Goal: Transaction & Acquisition: Purchase product/service

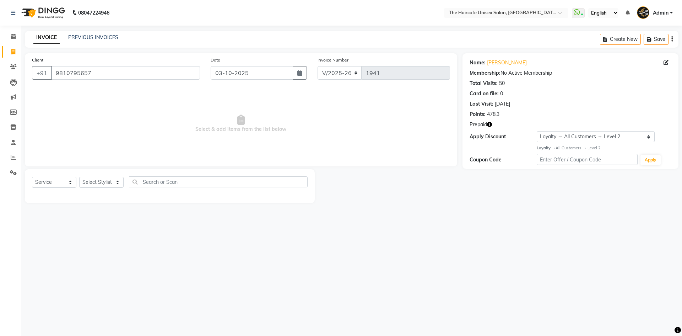
select select "7412"
select select "service"
select select "1: Object"
click at [112, 74] on input "9810795657" at bounding box center [125, 72] width 149 height 13
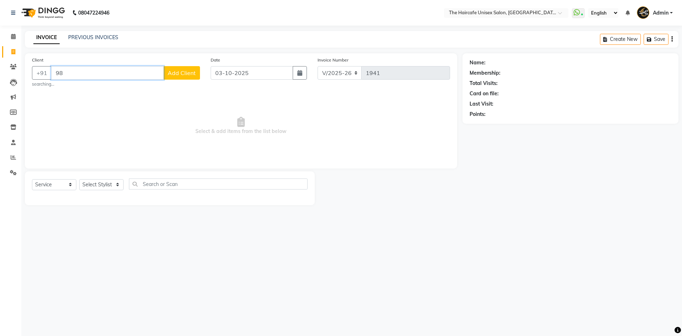
type input "9"
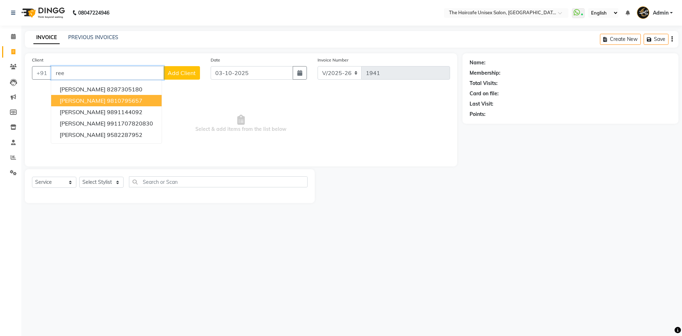
click at [107, 98] on ngb-highlight "9810795657" at bounding box center [125, 100] width 36 height 7
type input "9810795657"
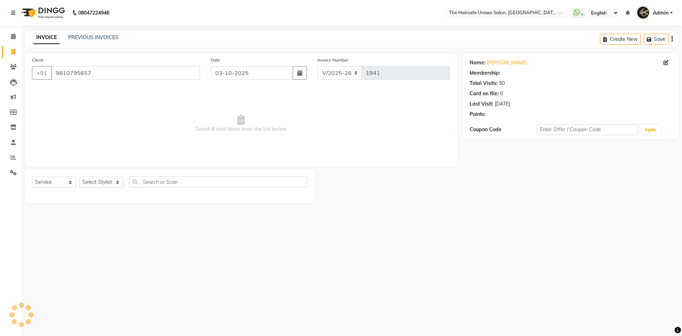
select select "1: Object"
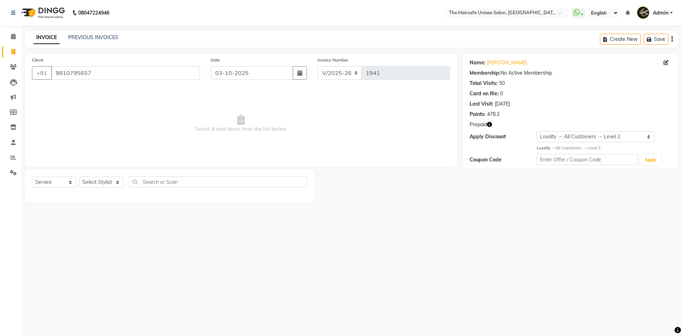
click at [491, 124] on icon "button" at bounding box center [489, 124] width 5 height 5
click at [508, 186] on div "Name: Reema Membership: No Active Membership Total Visits: 50 Card on file: 0 L…" at bounding box center [572, 128] width 221 height 150
click at [101, 181] on select "Select Stylist [PERSON_NAME] ARCHANA DEEVKI KAJAL [PERSON_NAME] pathan [PERSON_…" at bounding box center [101, 182] width 44 height 11
select select "65654"
click at [79, 177] on select "Select Stylist [PERSON_NAME] ARCHANA DEEVKI KAJAL [PERSON_NAME] pathan [PERSON_…" at bounding box center [101, 182] width 44 height 11
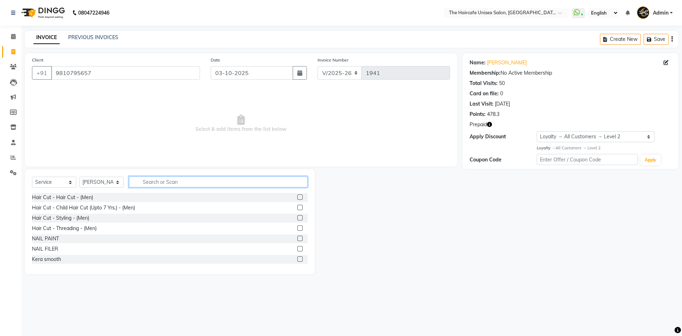
click at [158, 183] on input "text" at bounding box center [218, 181] width 179 height 11
type input "o"
type input "m"
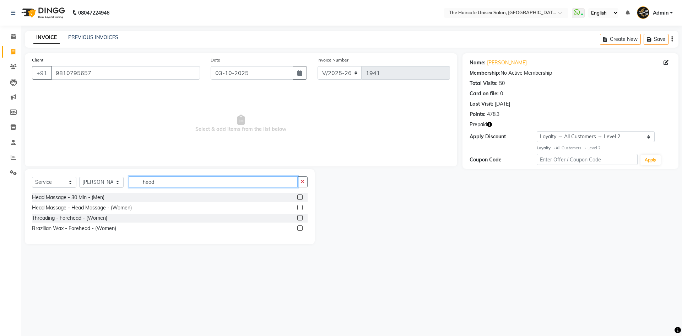
type input "head"
click at [298, 206] on label at bounding box center [299, 207] width 5 height 5
click at [298, 206] on input "checkbox" at bounding box center [299, 207] width 5 height 5
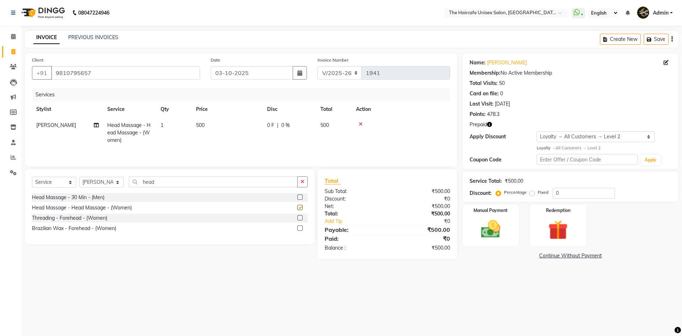
checkbox input "false"
click at [206, 124] on td "500" at bounding box center [227, 132] width 71 height 31
select select "65654"
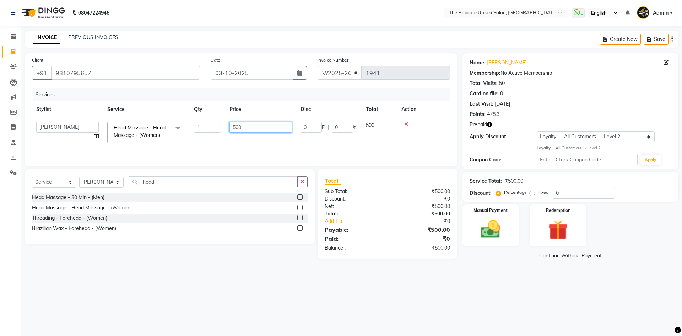
click at [256, 123] on input "500" at bounding box center [260, 126] width 63 height 11
type input "5"
type input "600"
click at [264, 147] on tr "AFTAB ARCHANA DEEVKI KAJAL SWAROOP kasim pathan MAHESH VERMA MUSKAN RAJ SHYAM S…" at bounding box center [241, 132] width 418 height 30
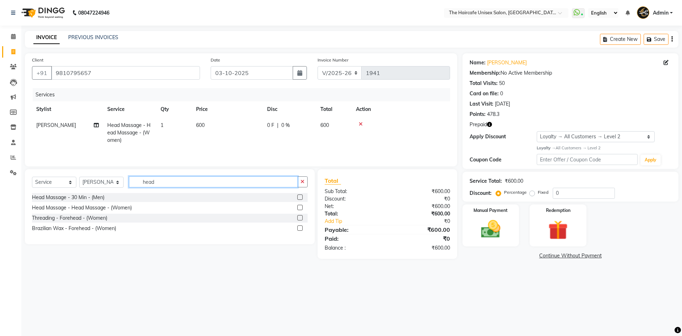
click at [168, 183] on input "head" at bounding box center [213, 181] width 169 height 11
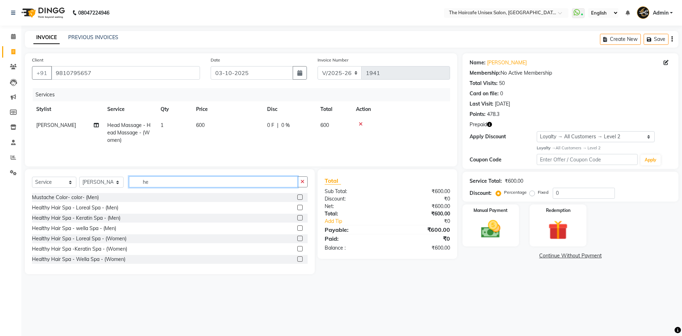
type input "h"
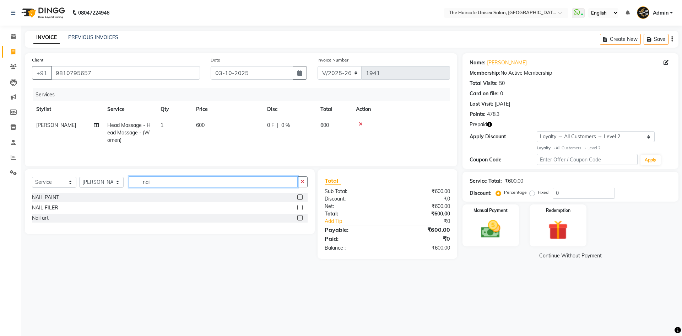
type input "nai"
click at [300, 197] on label at bounding box center [299, 196] width 5 height 5
click at [300, 197] on input "checkbox" at bounding box center [299, 197] width 5 height 5
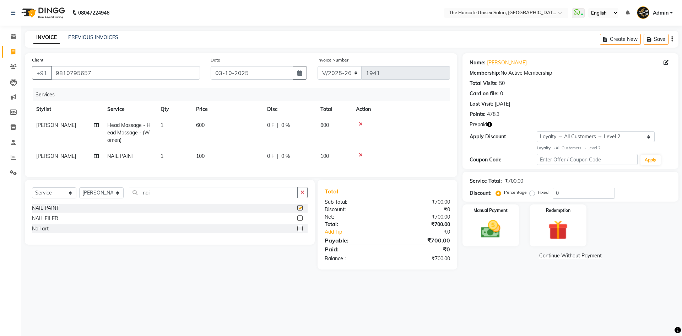
checkbox input "false"
click at [184, 198] on input "nai" at bounding box center [213, 192] width 169 height 11
type input "n"
type input "wash"
click at [301, 241] on label at bounding box center [299, 238] width 5 height 5
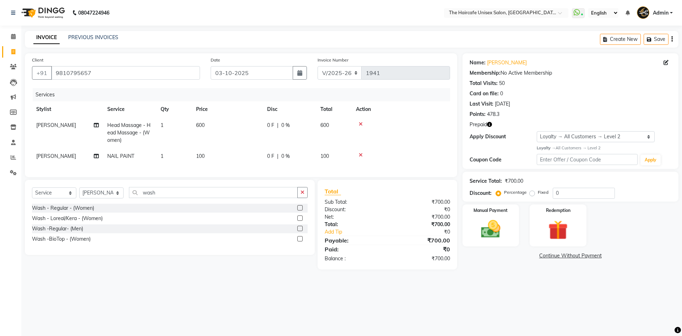
click at [301, 241] on input "checkbox" at bounding box center [299, 239] width 5 height 5
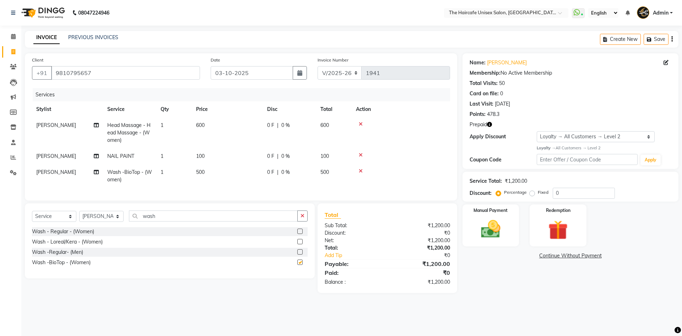
checkbox input "false"
click at [172, 221] on input "wash" at bounding box center [213, 215] width 169 height 11
type input "w"
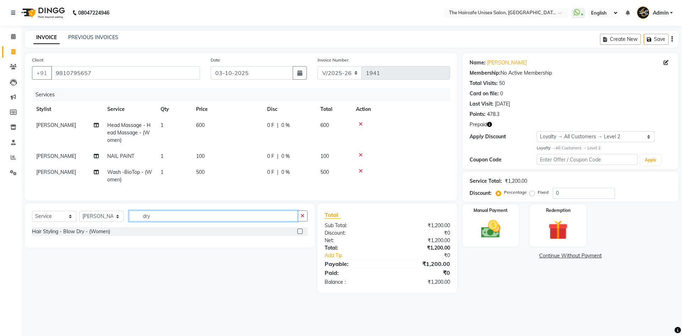
type input "dry"
click at [298, 234] on label at bounding box center [299, 230] width 5 height 5
click at [298, 234] on input "checkbox" at bounding box center [299, 231] width 5 height 5
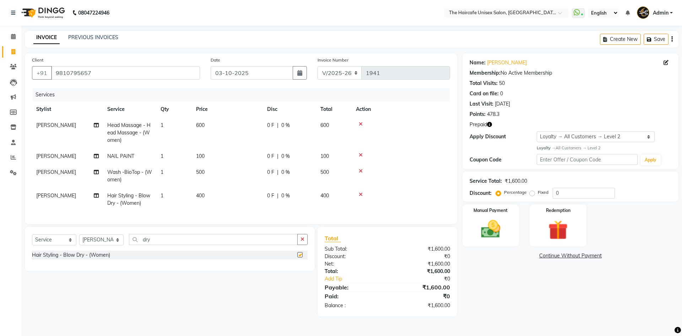
checkbox input "false"
click at [108, 244] on select "Select Stylist AFTAB ARCHANA DEEVKI KAJAL SWAROOP kasim pathan MAHESH VERMA MUS…" at bounding box center [101, 239] width 44 height 11
click at [39, 205] on td "[PERSON_NAME]" at bounding box center [67, 199] width 71 height 23
select select "65654"
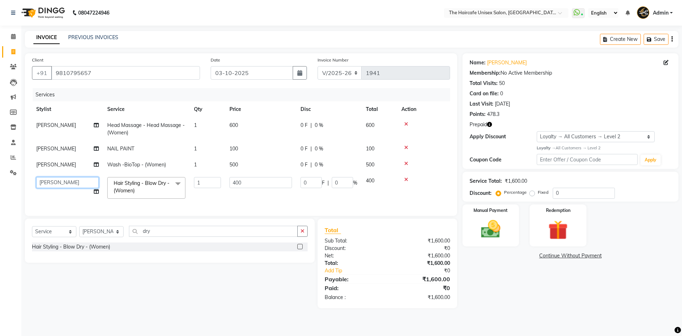
click at [64, 181] on select "[PERSON_NAME] [PERSON_NAME] KAJAL [PERSON_NAME] pathan [PERSON_NAME] [PERSON_NA…" at bounding box center [67, 182] width 63 height 11
select select "68578"
click at [207, 203] on div "Services Stylist Service Qty Price Disc Total Action SURENDER SINGH Head Massag…" at bounding box center [241, 148] width 418 height 120
click at [564, 226] on img at bounding box center [557, 229] width 33 height 25
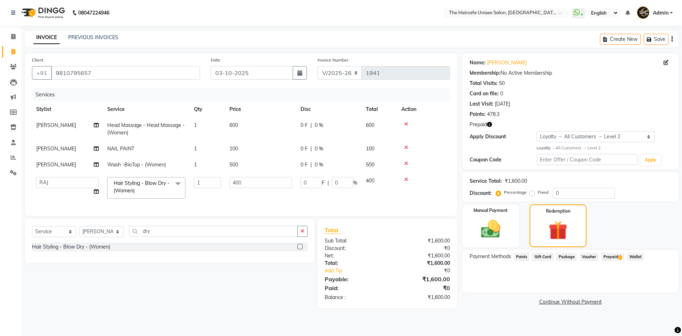
click at [618, 256] on span "1" at bounding box center [620, 257] width 4 height 4
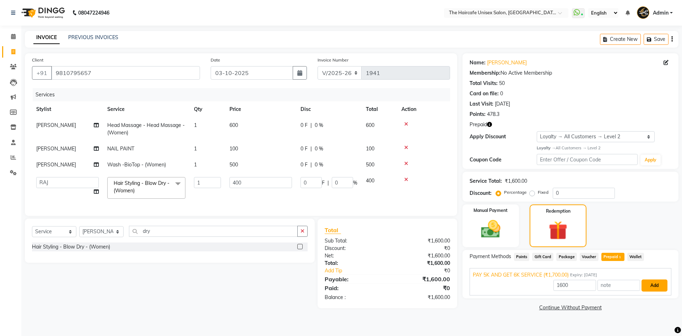
click at [660, 286] on button "Add" at bounding box center [654, 285] width 26 height 12
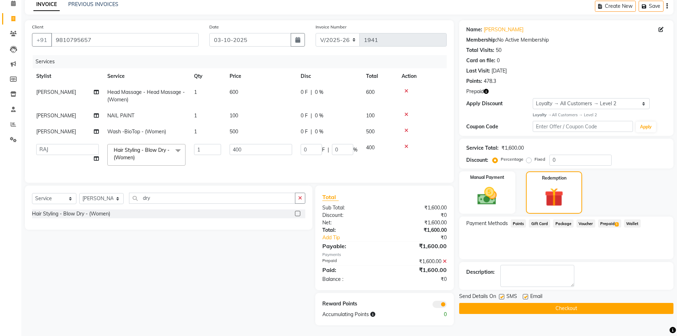
scroll to position [38, 0]
click at [545, 303] on button "Checkout" at bounding box center [566, 308] width 214 height 11
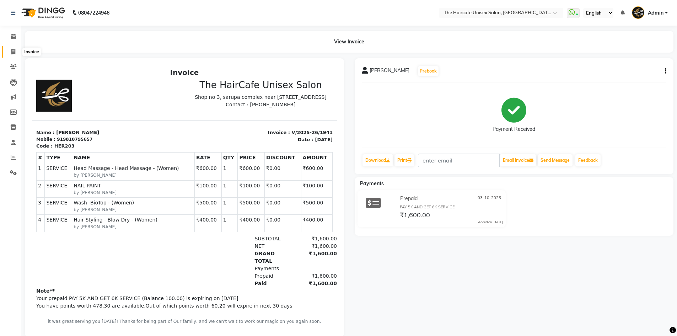
click at [12, 51] on icon at bounding box center [13, 51] width 4 height 5
select select "service"
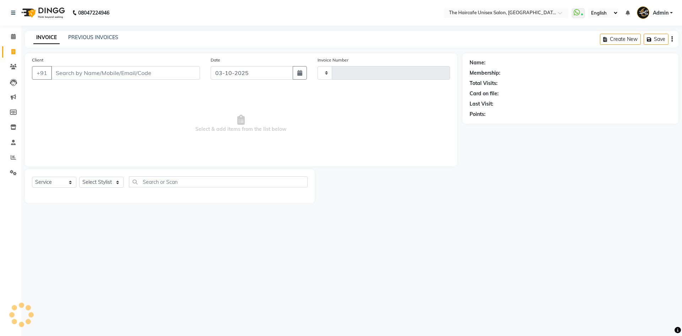
type input "1942"
select select "7412"
click at [102, 37] on link "PREVIOUS INVOICES" at bounding box center [93, 37] width 50 height 6
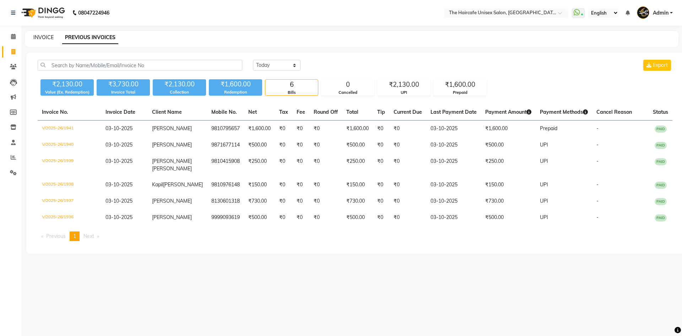
click at [45, 36] on link "INVOICE" at bounding box center [43, 37] width 20 height 6
select select "service"
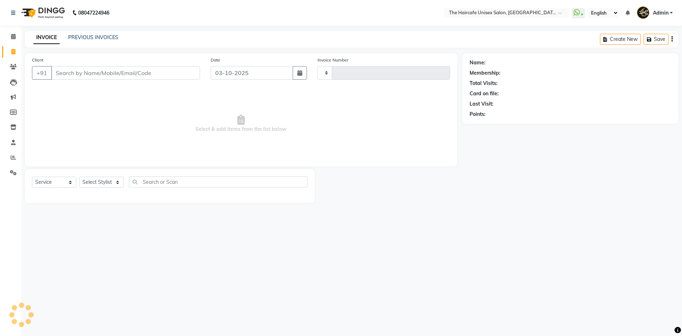
type input "1942"
select select "7412"
click at [110, 37] on link "PREVIOUS INVOICES" at bounding box center [93, 37] width 50 height 6
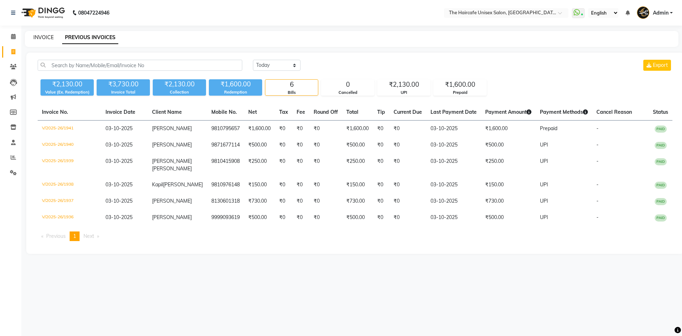
click at [42, 38] on link "INVOICE" at bounding box center [43, 37] width 20 height 6
select select "7412"
select select "service"
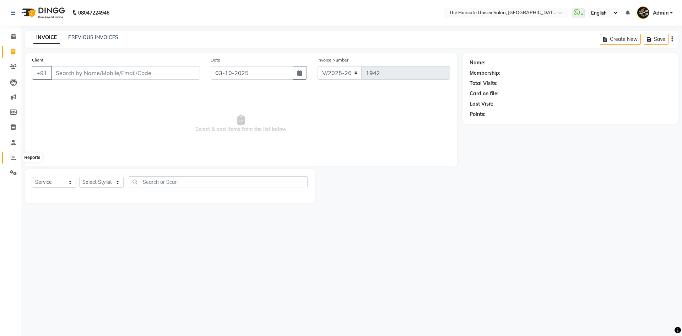
click at [11, 159] on icon at bounding box center [13, 157] width 5 height 5
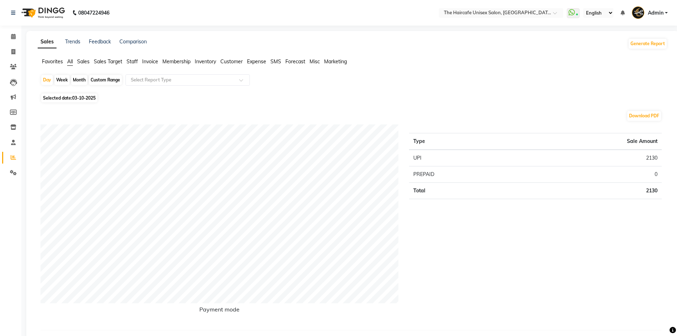
click at [79, 79] on div "Month" at bounding box center [79, 80] width 16 height 10
select select "10"
select select "2025"
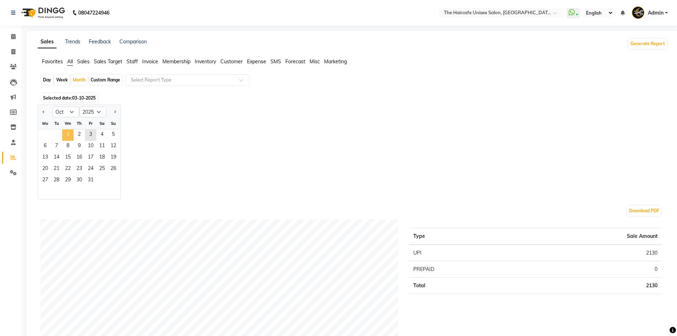
click at [68, 132] on span "1" at bounding box center [67, 134] width 11 height 11
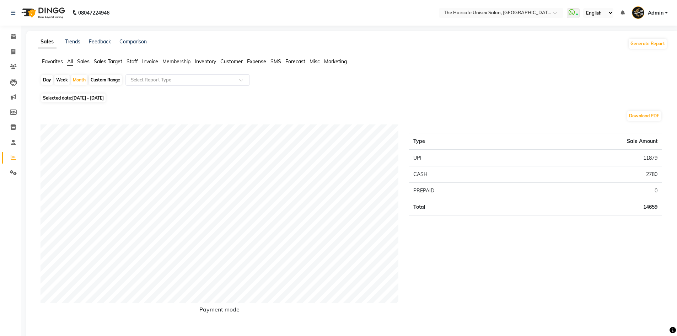
click at [133, 63] on span "Staff" at bounding box center [131, 61] width 11 height 6
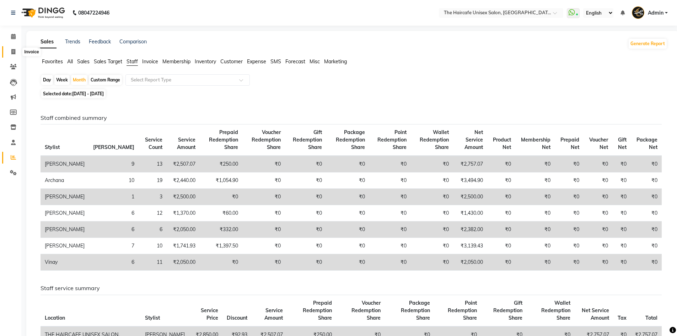
click at [12, 55] on span at bounding box center [13, 52] width 12 height 8
select select "service"
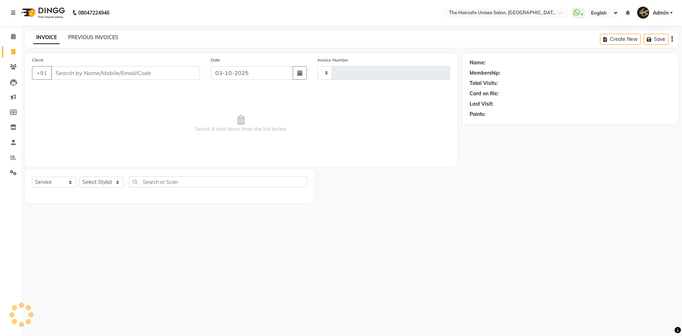
type input "1942"
select select "7412"
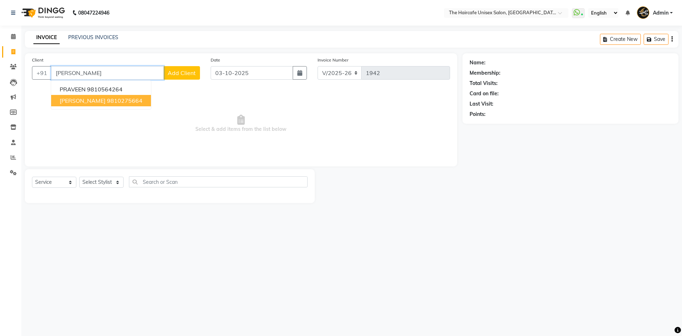
click at [113, 99] on ngb-highlight "9810275664" at bounding box center [125, 100] width 36 height 7
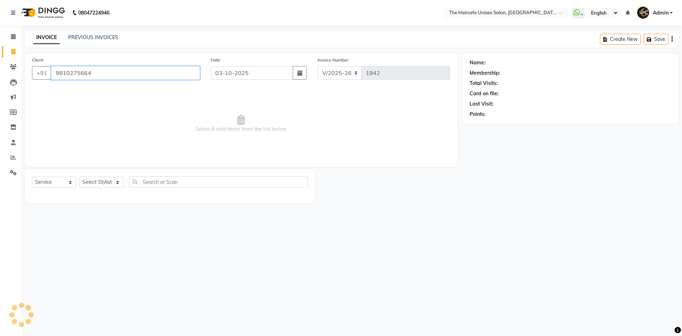
type input "9810275664"
select select "1: Object"
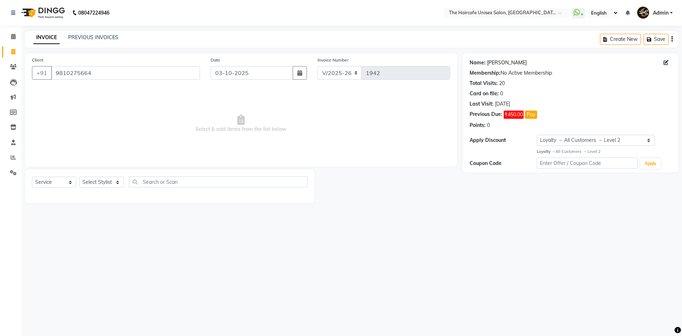
click at [515, 65] on link "Praveen Agarwal" at bounding box center [507, 62] width 40 height 7
click at [513, 113] on span "₹450.00" at bounding box center [514, 114] width 20 height 8
click at [531, 116] on button "Pay" at bounding box center [531, 114] width 12 height 8
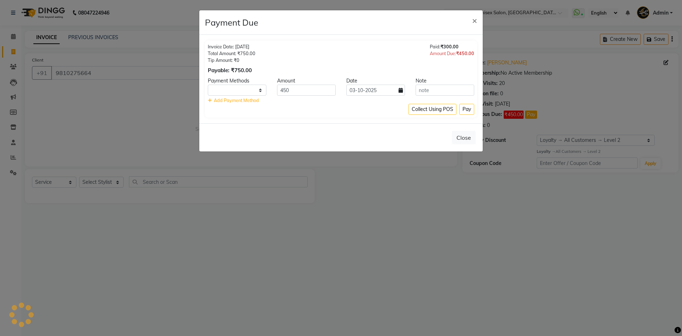
select select "1"
click at [238, 86] on select "GPay CASH CARD UPI" at bounding box center [237, 90] width 59 height 11
click at [429, 109] on button "Collect Using POS" at bounding box center [432, 109] width 48 height 11
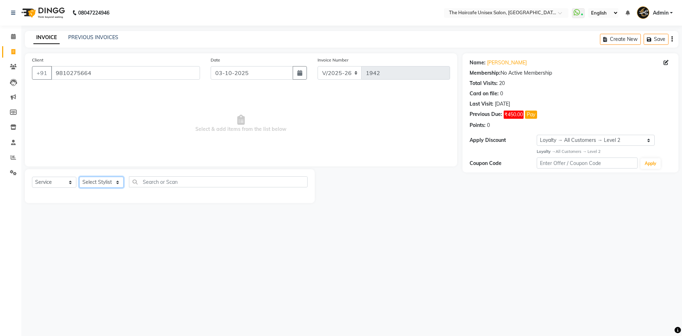
click at [102, 182] on select "Select Stylist AFTAB ARCHANA DEEVKI KAJAL SWAROOP kasim pathan MAHESH VERMA MUS…" at bounding box center [101, 182] width 44 height 11
select select "64976"
click at [79, 177] on select "Select Stylist AFTAB ARCHANA DEEVKI KAJAL SWAROOP kasim pathan MAHESH VERMA MUS…" at bounding box center [101, 182] width 44 height 11
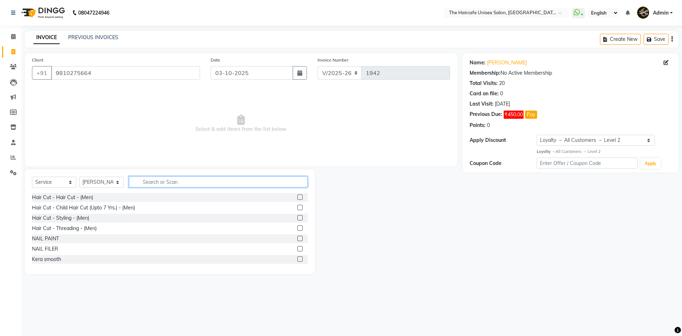
click at [156, 177] on input "text" at bounding box center [218, 181] width 179 height 11
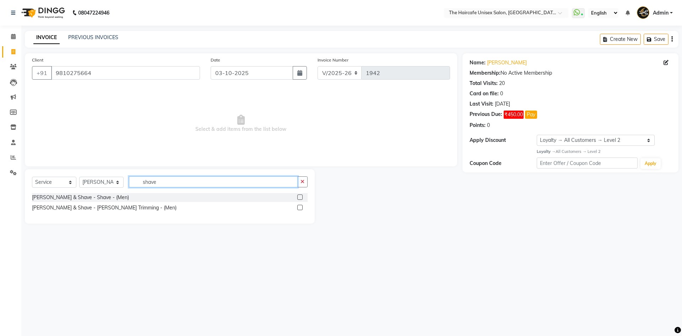
type input "shave"
click at [300, 195] on label at bounding box center [299, 196] width 5 height 5
click at [300, 195] on input "checkbox" at bounding box center [299, 197] width 5 height 5
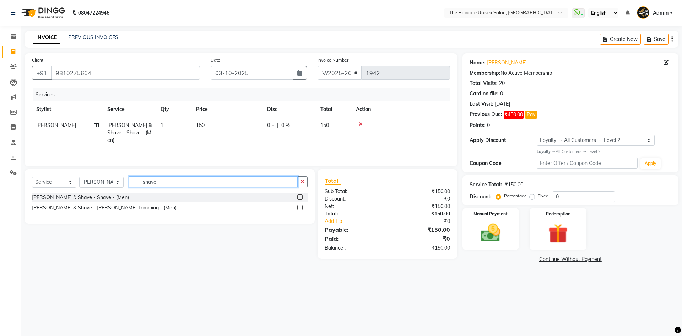
checkbox input "false"
click at [226, 184] on input "shave" at bounding box center [213, 181] width 169 height 11
type input "s"
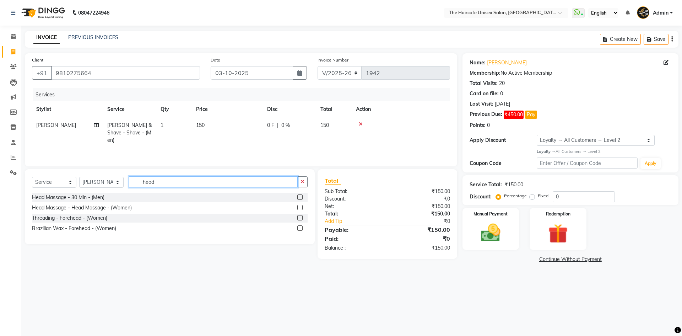
type input "head"
click at [299, 196] on label at bounding box center [299, 196] width 5 height 5
click at [299, 196] on input "checkbox" at bounding box center [299, 197] width 5 height 5
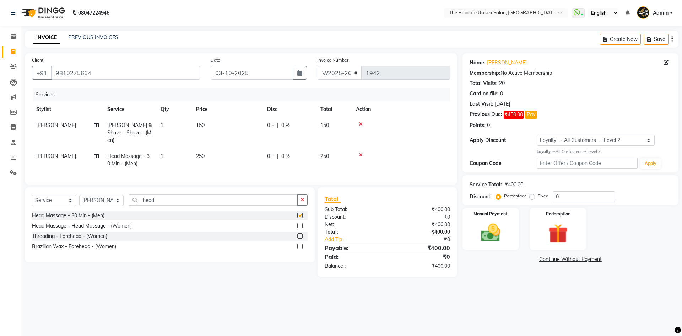
checkbox input "false"
click at [569, 242] on img at bounding box center [557, 233] width 33 height 25
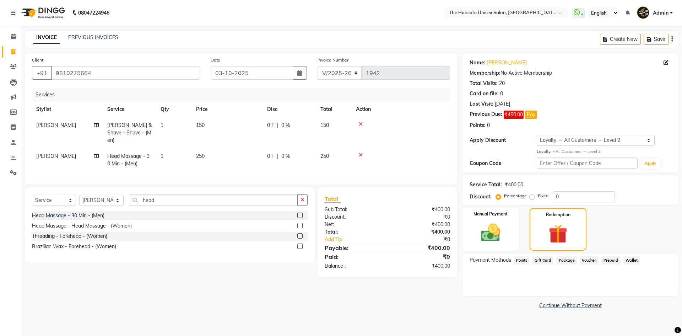
click at [611, 260] on span "Prepaid" at bounding box center [610, 260] width 19 height 8
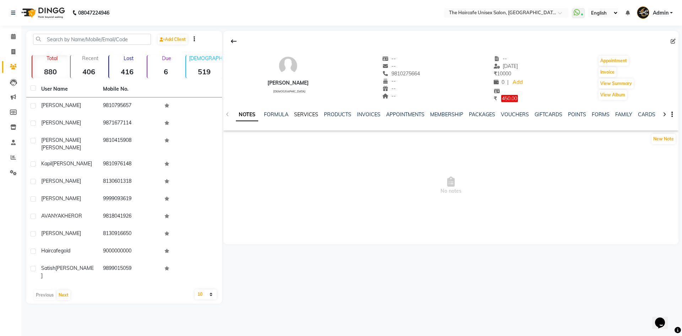
click at [300, 116] on link "SERVICES" at bounding box center [306, 114] width 24 height 6
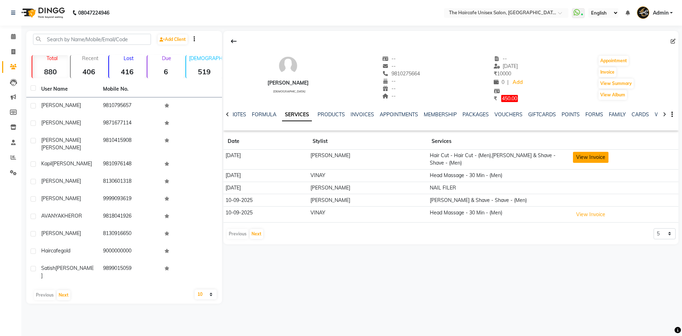
click at [589, 159] on button "View Invoice" at bounding box center [591, 157] width 36 height 11
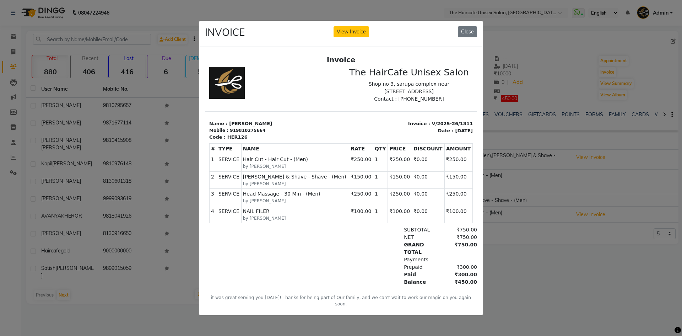
click at [99, 38] on ngb-modal-window "INVOICE View Invoice Close" at bounding box center [341, 168] width 682 height 336
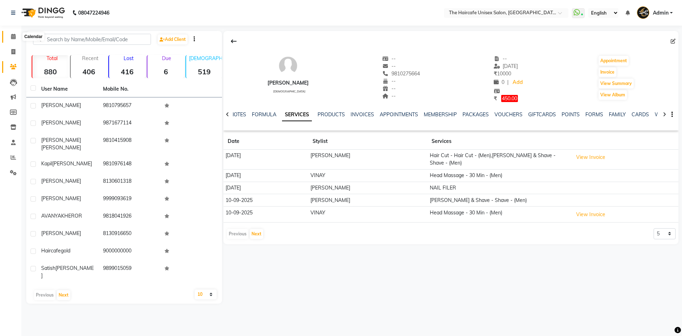
click at [15, 36] on icon at bounding box center [13, 36] width 5 height 5
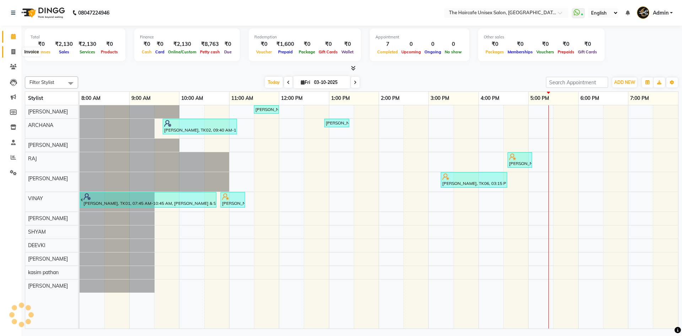
click at [15, 53] on icon at bounding box center [13, 51] width 4 height 5
select select "service"
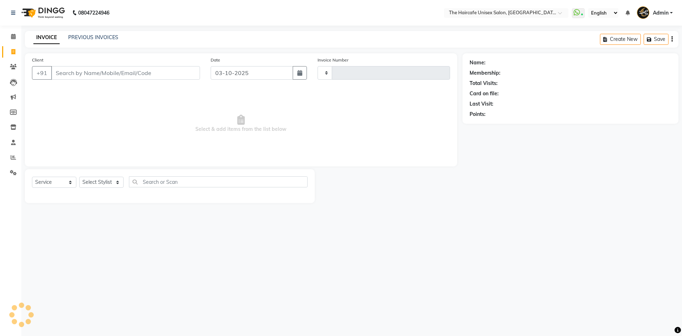
type input "1942"
select select "7412"
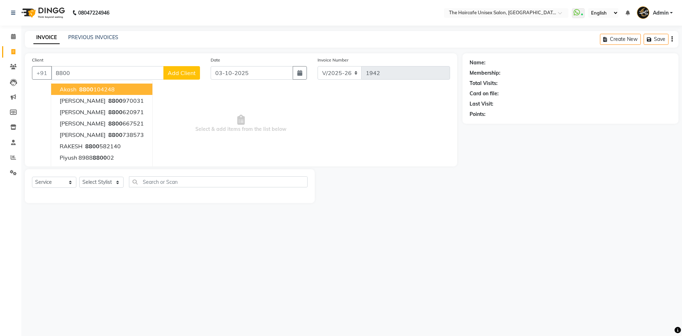
click at [93, 87] on ngb-highlight "8800 104248" at bounding box center [96, 89] width 37 height 7
type input "8800104248"
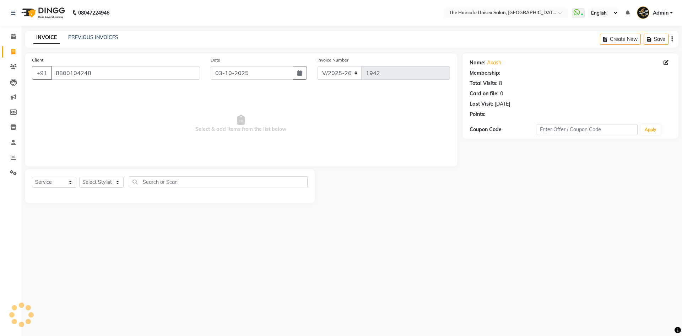
select select "1: Object"
click at [494, 62] on link "Akash" at bounding box center [494, 62] width 14 height 7
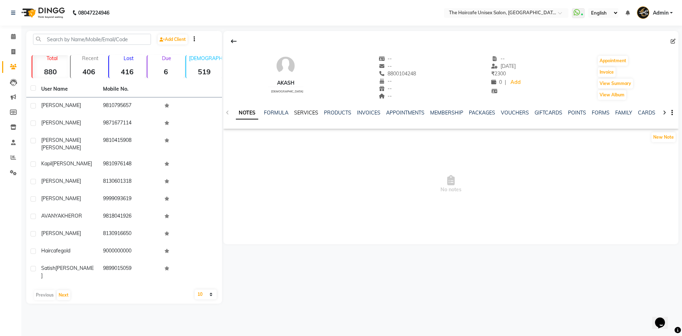
click at [303, 114] on link "SERVICES" at bounding box center [306, 112] width 24 height 6
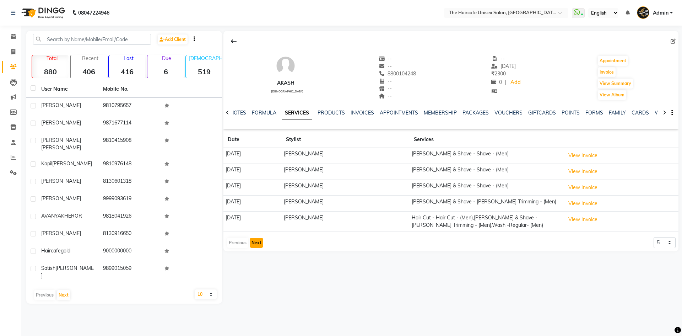
click at [254, 244] on button "Next" at bounding box center [256, 243] width 13 height 10
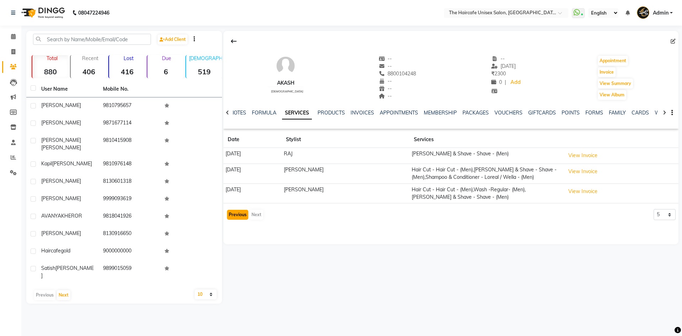
click at [237, 217] on button "Previous" at bounding box center [237, 215] width 21 height 10
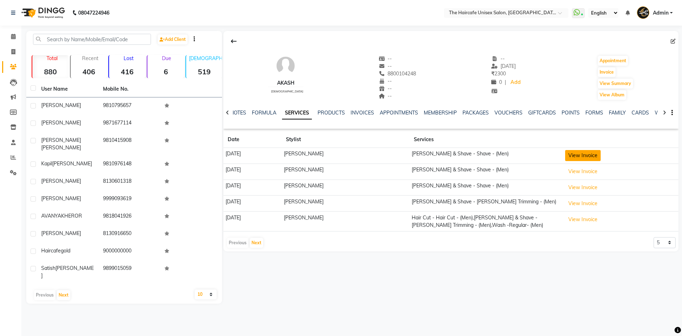
click at [576, 152] on button "View Invoice" at bounding box center [583, 155] width 36 height 11
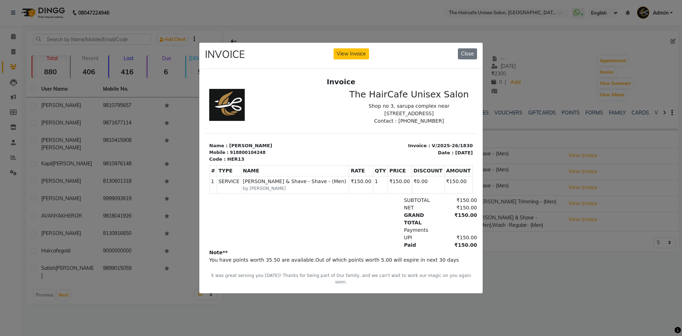
scroll to position [6, 0]
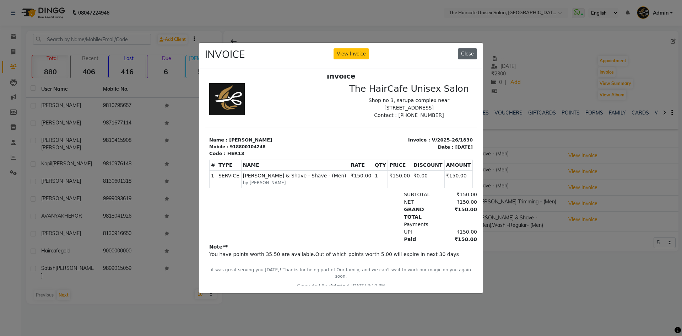
click at [468, 50] on button "Close" at bounding box center [467, 53] width 19 height 11
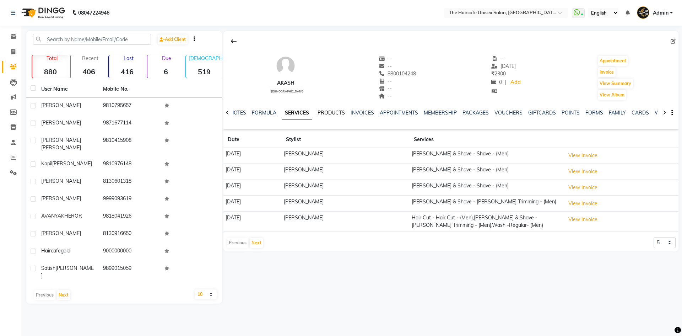
click at [338, 114] on link "PRODUCTS" at bounding box center [331, 112] width 27 height 6
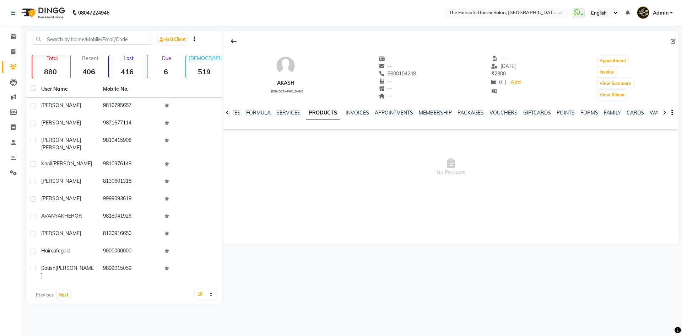
click at [283, 109] on div "NOTES FORMULA SERVICES PRODUCTS INVOICES APPOINTMENTS MEMBERSHIP PACKAGES VOUCH…" at bounding box center [450, 113] width 455 height 25
click at [285, 112] on link "SERVICES" at bounding box center [288, 112] width 24 height 6
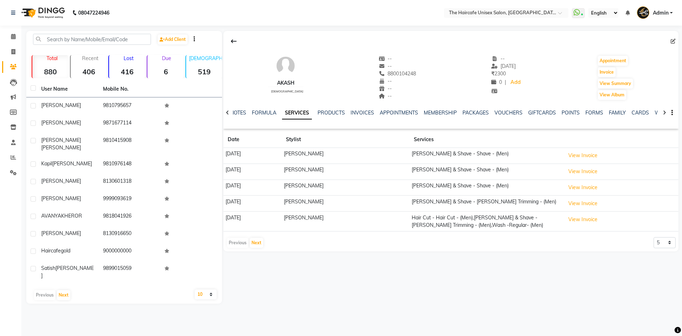
click at [269, 218] on td "30-05-2025" at bounding box center [252, 221] width 58 height 20
click at [11, 36] on icon at bounding box center [13, 36] width 5 height 5
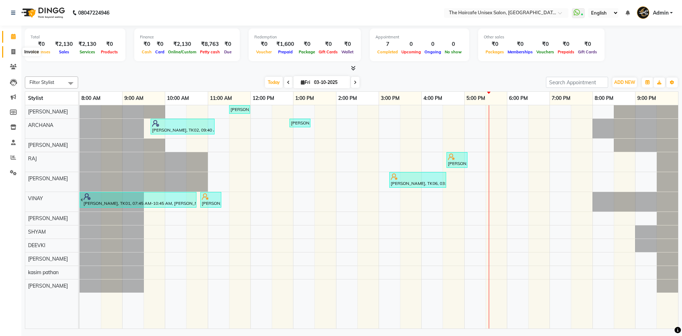
click at [14, 52] on icon at bounding box center [13, 51] width 4 height 5
select select "service"
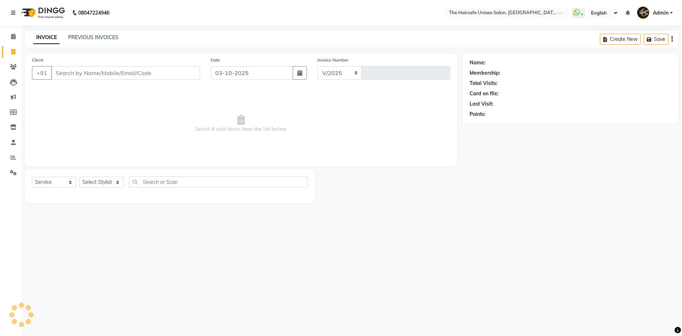
select select "7412"
type input "1942"
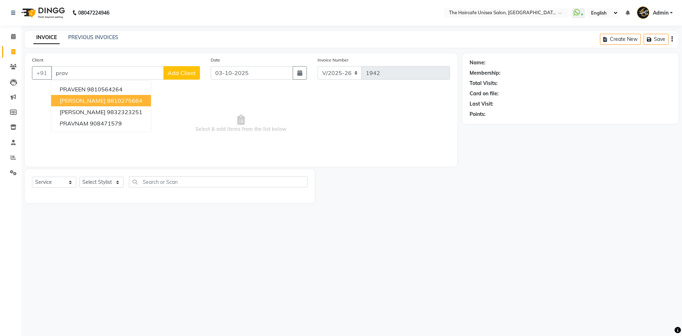
click at [101, 97] on span "[PERSON_NAME]" at bounding box center [83, 100] width 46 height 7
type input "9810275664"
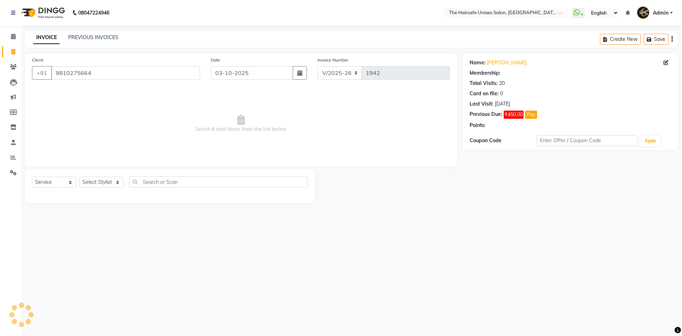
select select "1: Object"
click at [65, 180] on select "Select Service Product Membership Package Voucher Prepaid Gift Card" at bounding box center [54, 182] width 44 height 11
select select "P"
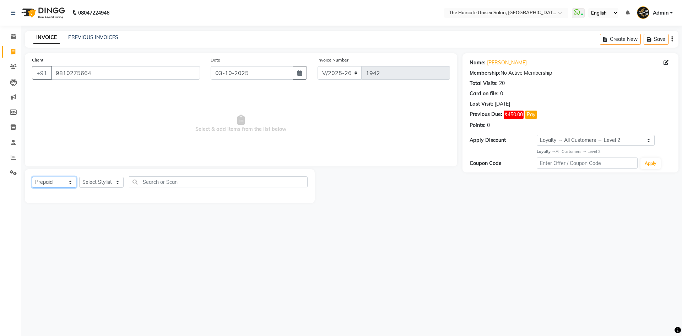
click at [32, 177] on select "Select Service Product Membership Package Voucher Prepaid Gift Card" at bounding box center [54, 182] width 44 height 11
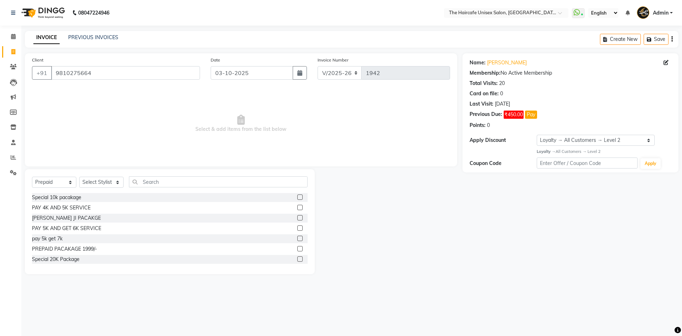
click at [297, 239] on label at bounding box center [299, 237] width 5 height 5
click at [297, 239] on input "checkbox" at bounding box center [299, 238] width 5 height 5
checkbox input "false"
click at [94, 183] on select "Select Stylist [PERSON_NAME] ARCHANA DEEVKI KAJAL [PERSON_NAME] pathan [PERSON_…" at bounding box center [101, 182] width 44 height 11
select select "64976"
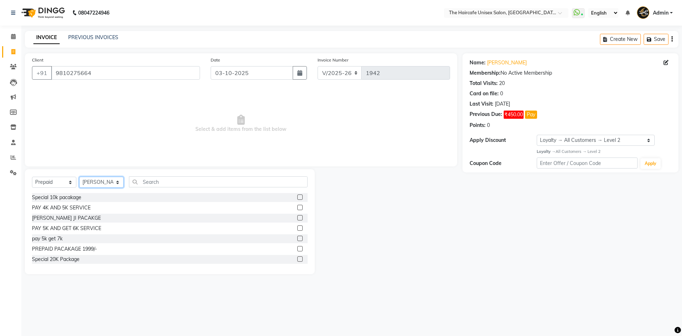
click at [79, 177] on select "Select Stylist [PERSON_NAME] ARCHANA DEEVKI KAJAL [PERSON_NAME] pathan [PERSON_…" at bounding box center [101, 182] width 44 height 11
click at [297, 235] on label at bounding box center [299, 237] width 5 height 5
click at [297, 236] on input "checkbox" at bounding box center [299, 238] width 5 height 5
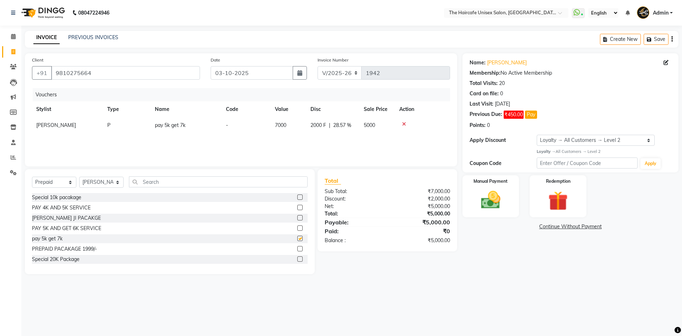
checkbox input "false"
click at [504, 200] on img at bounding box center [490, 199] width 33 height 23
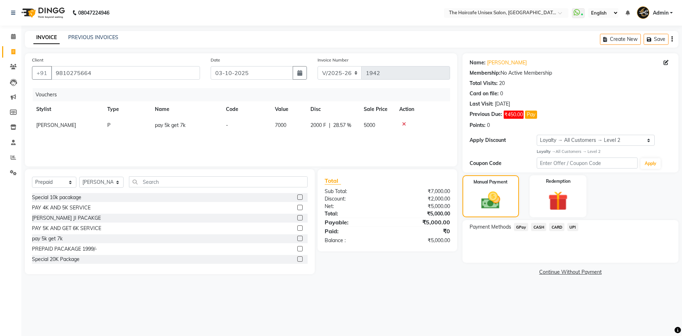
click at [537, 225] on span "CASH" at bounding box center [538, 227] width 15 height 8
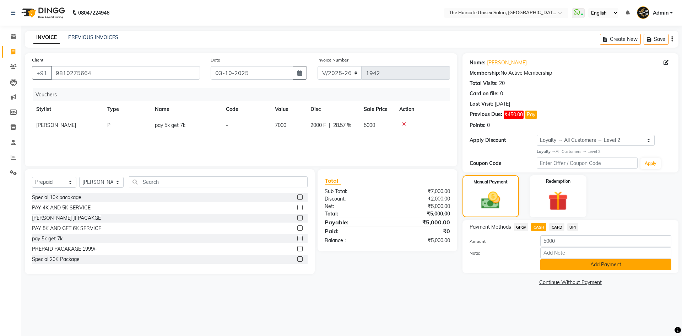
click at [558, 262] on button "Add Payment" at bounding box center [605, 264] width 131 height 11
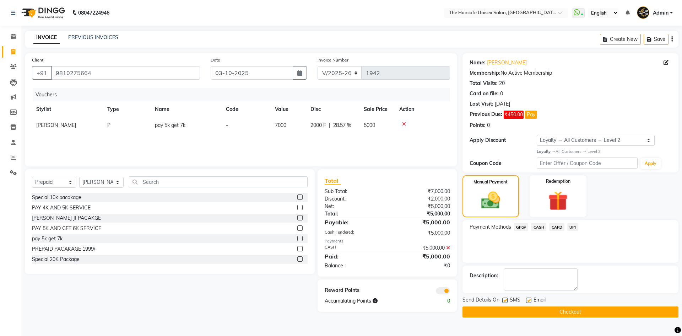
click at [549, 310] on button "Checkout" at bounding box center [570, 311] width 216 height 11
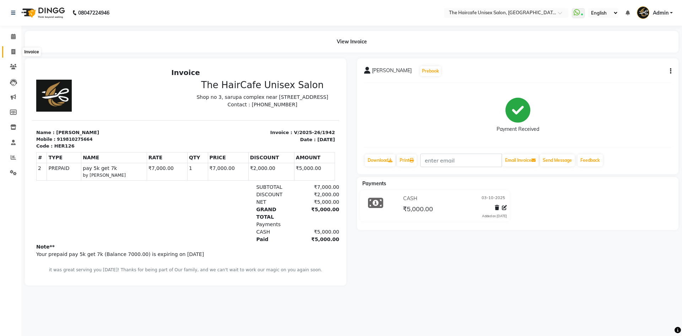
click at [14, 52] on icon at bounding box center [13, 51] width 4 height 5
select select "service"
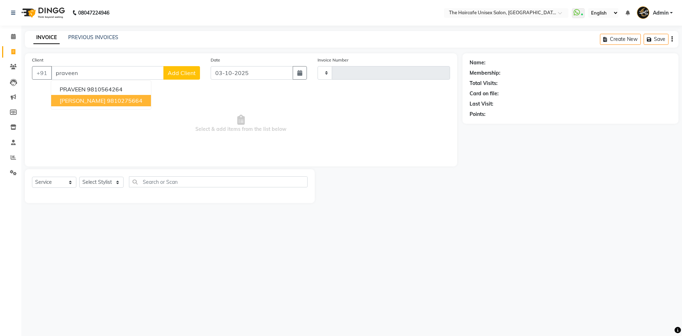
click at [91, 99] on span "[PERSON_NAME]" at bounding box center [83, 100] width 46 height 7
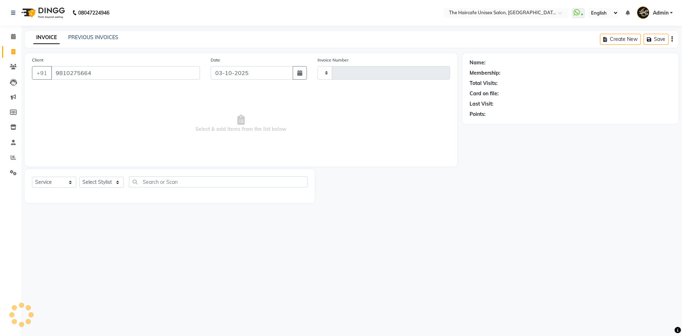
type input "9810275664"
select select "1: Object"
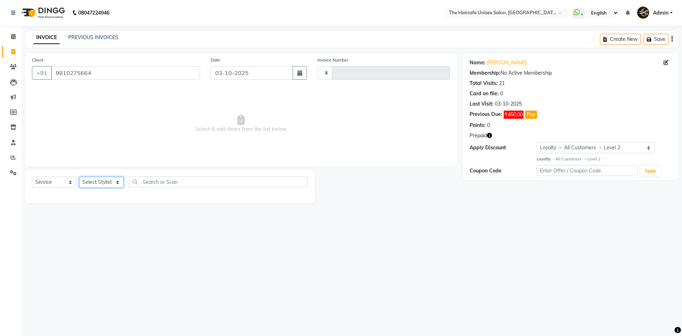
click at [109, 181] on select "Select Stylist [PERSON_NAME] ARCHANA DEEVKI KAJAL [PERSON_NAME] pathan [PERSON_…" at bounding box center [101, 182] width 44 height 11
select select "64977"
click at [79, 177] on select "Select Stylist [PERSON_NAME] ARCHANA DEEVKI KAJAL [PERSON_NAME] pathan [PERSON_…" at bounding box center [101, 182] width 44 height 11
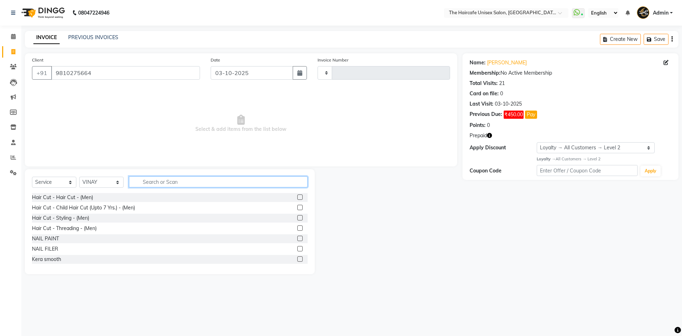
click at [141, 180] on input "text" at bounding box center [218, 181] width 179 height 11
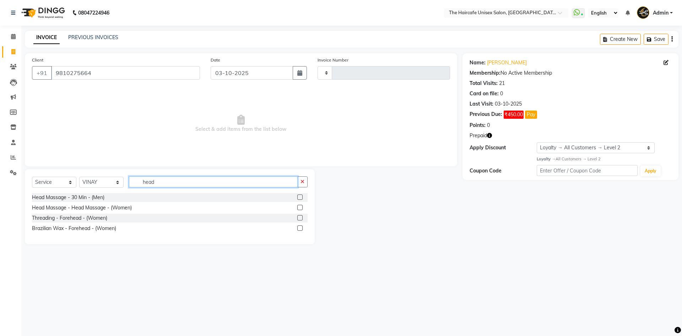
type input "head"
click at [298, 198] on label at bounding box center [299, 196] width 5 height 5
click at [298, 198] on input "checkbox" at bounding box center [299, 197] width 5 height 5
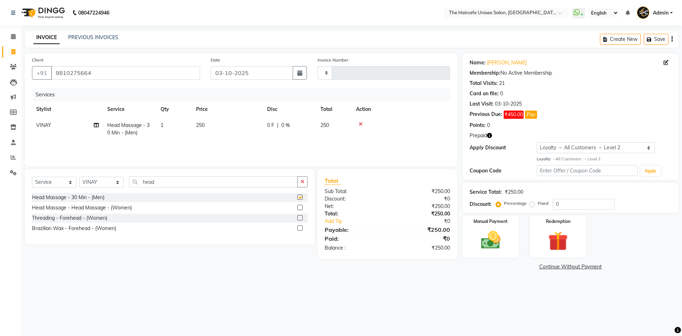
checkbox input "false"
drag, startPoint x: 218, startPoint y: 181, endPoint x: 133, endPoint y: 186, distance: 85.7
click at [134, 186] on input "head" at bounding box center [213, 181] width 169 height 11
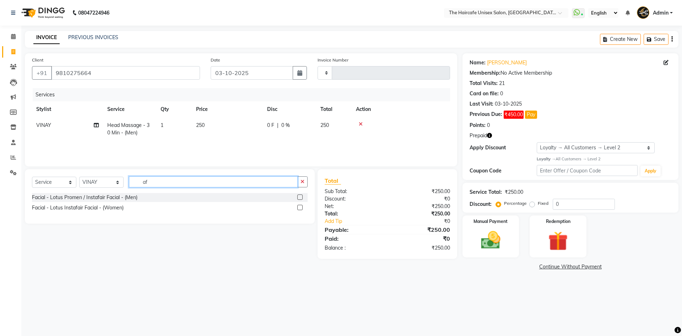
type input "a"
type input "shave"
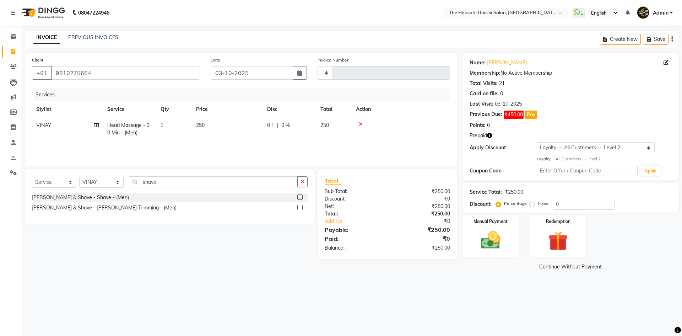
click at [301, 199] on label at bounding box center [299, 196] width 5 height 5
click at [301, 199] on input "checkbox" at bounding box center [299, 197] width 5 height 5
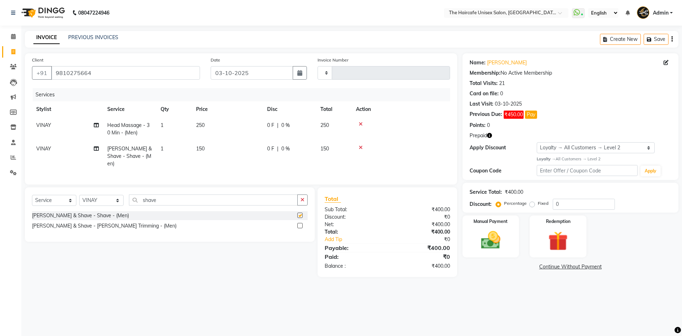
checkbox input "false"
click at [554, 231] on img at bounding box center [557, 240] width 33 height 25
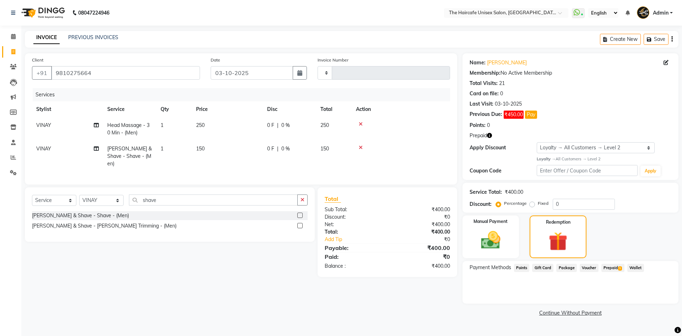
click at [607, 270] on span "Prepaid 1" at bounding box center [612, 268] width 23 height 8
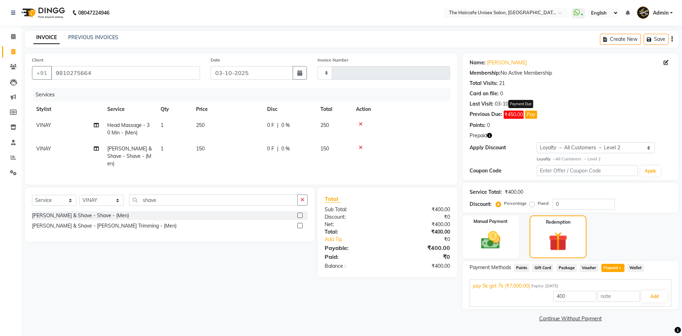
click at [532, 110] on button "Pay" at bounding box center [531, 114] width 12 height 8
select select "1"
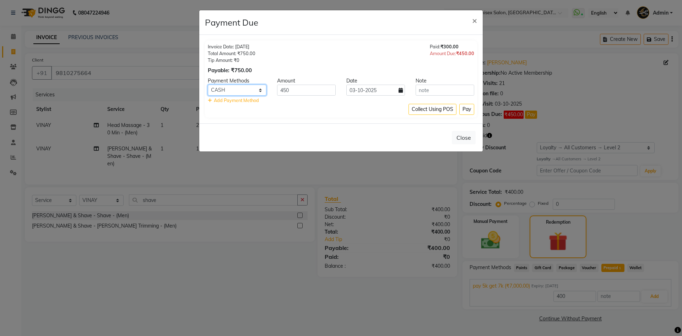
click at [213, 88] on select "GPay CASH CARD UPI" at bounding box center [237, 90] width 59 height 11
click at [309, 54] on div "Invoice Date: 21-09-2025 Total Amount: ₹750.00 Tip Amount: ₹0 Payable: ₹750.00 …" at bounding box center [341, 58] width 266 height 31
click at [229, 102] on span "Add Payment Method" at bounding box center [236, 100] width 45 height 6
select select "1"
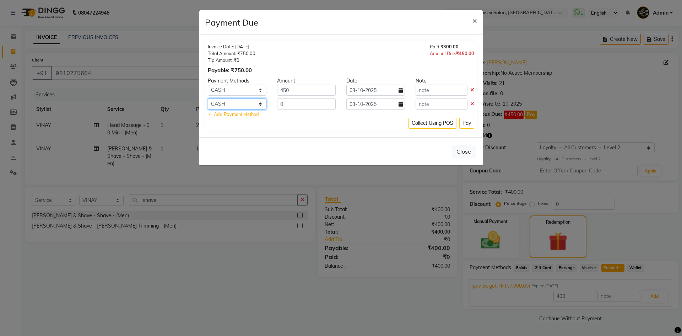
click at [229, 102] on select "GPay CASH CARD UPI" at bounding box center [237, 103] width 59 height 11
drag, startPoint x: 308, startPoint y: 61, endPoint x: 330, endPoint y: 82, distance: 30.9
click at [309, 61] on div "Invoice Date: 21-09-2025 Total Amount: ₹750.00 Tip Amount: ₹0 Payable: ₹750.00 …" at bounding box center [341, 58] width 266 height 31
click at [472, 103] on icon at bounding box center [472, 103] width 4 height 5
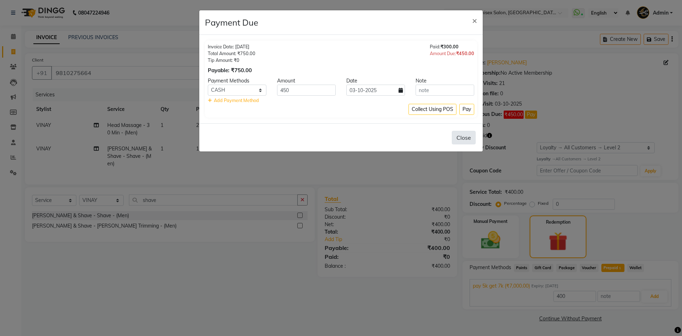
click at [463, 134] on button "Close" at bounding box center [464, 137] width 24 height 13
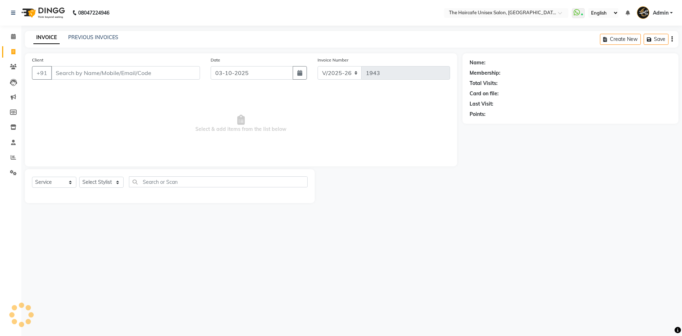
select select "7412"
select select "service"
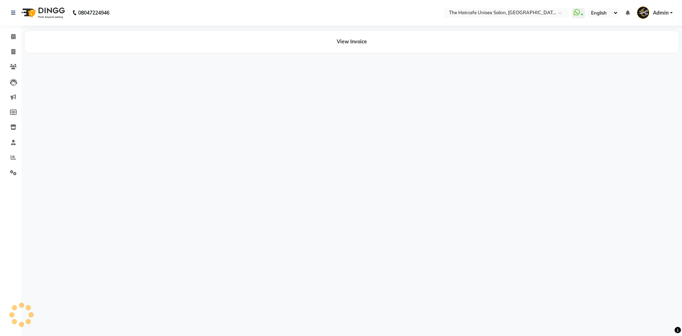
select select "1"
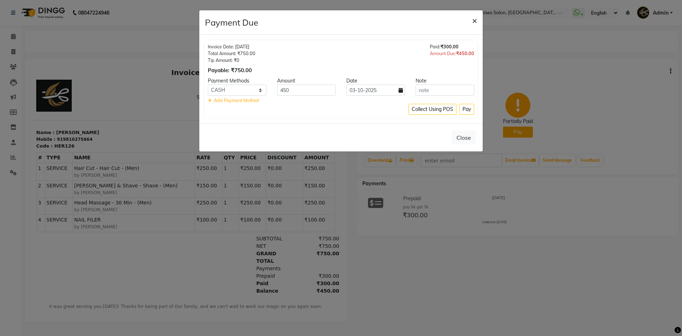
click at [476, 19] on span "×" at bounding box center [474, 20] width 5 height 11
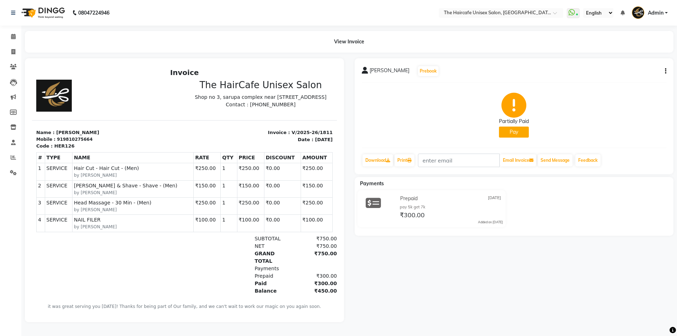
click at [515, 130] on button "Pay" at bounding box center [514, 131] width 30 height 11
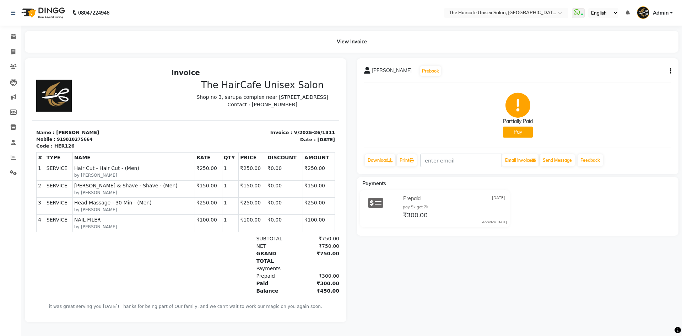
select select "1"
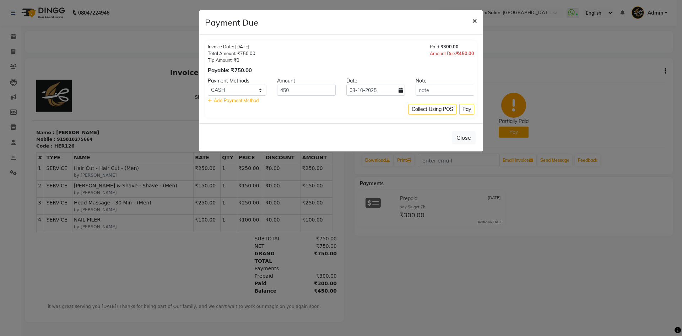
click at [478, 20] on button "×" at bounding box center [474, 20] width 16 height 20
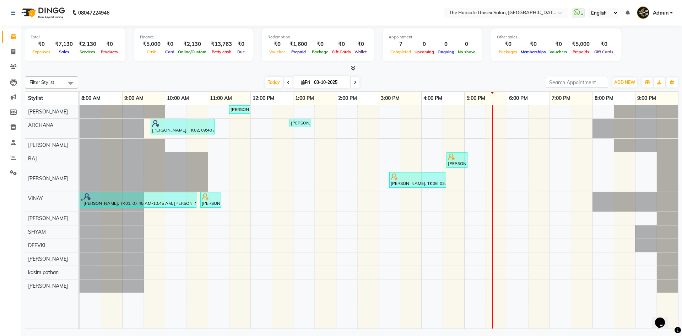
click at [352, 69] on icon at bounding box center [353, 67] width 5 height 5
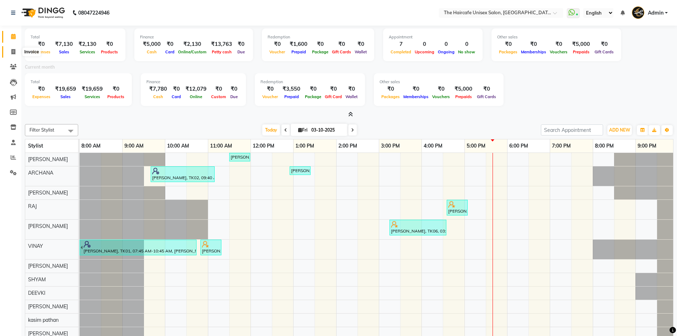
click at [13, 50] on icon at bounding box center [13, 51] width 4 height 5
select select "7412"
select select "service"
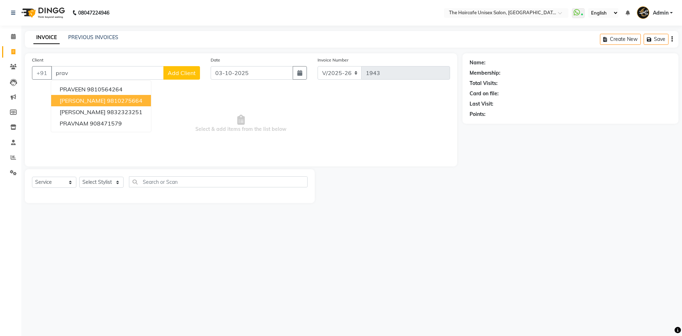
click at [93, 104] on button "Praveen Agarwal 9810275664" at bounding box center [101, 100] width 100 height 11
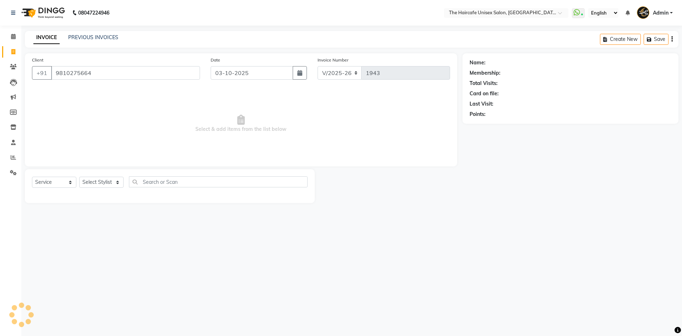
type input "9810275664"
select select "1: Object"
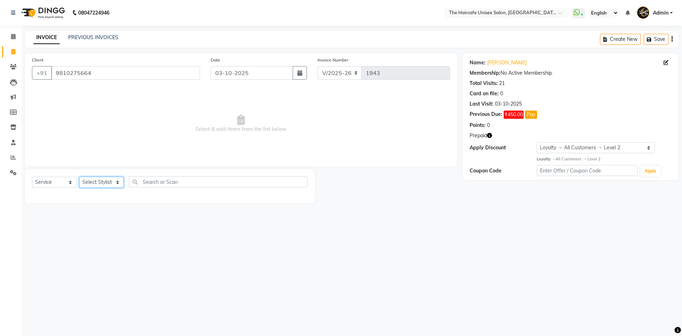
click at [102, 184] on select "Select Stylist [PERSON_NAME] ARCHANA DEEVKI KAJAL [PERSON_NAME] pathan [PERSON_…" at bounding box center [101, 182] width 44 height 11
select select "64977"
click at [79, 177] on select "Select Stylist [PERSON_NAME] ARCHANA DEEVKI KAJAL [PERSON_NAME] pathan [PERSON_…" at bounding box center [101, 182] width 44 height 11
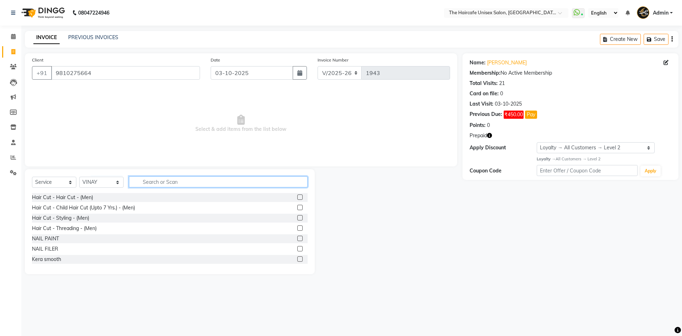
click at [161, 184] on input "text" at bounding box center [218, 181] width 179 height 11
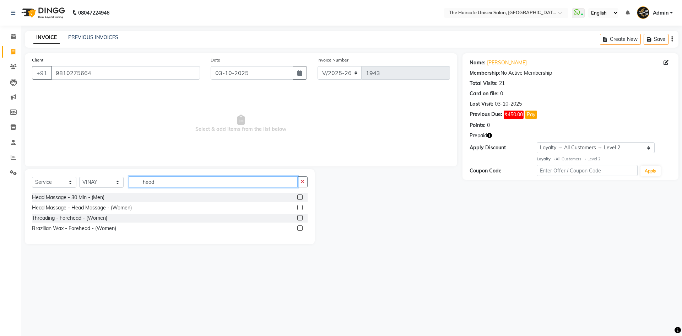
type input "head"
click at [299, 197] on label at bounding box center [299, 196] width 5 height 5
click at [299, 197] on input "checkbox" at bounding box center [299, 197] width 5 height 5
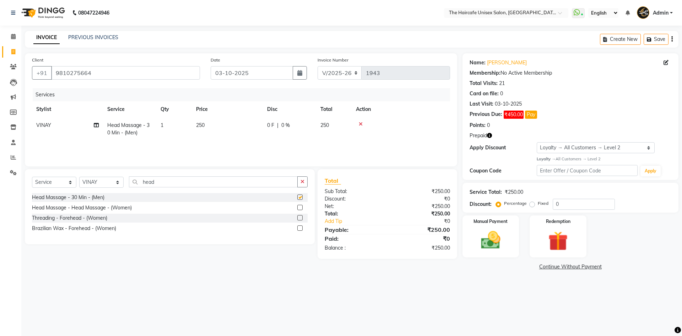
checkbox input "false"
drag, startPoint x: 194, startPoint y: 182, endPoint x: 131, endPoint y: 185, distance: 62.9
click at [131, 185] on input "head" at bounding box center [213, 181] width 169 height 11
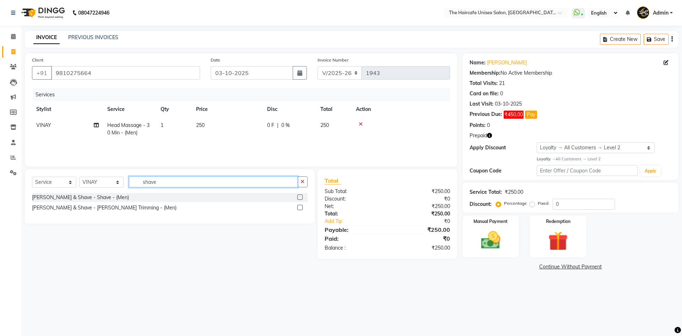
type input "shave"
click at [300, 197] on label at bounding box center [299, 196] width 5 height 5
click at [300, 197] on input "checkbox" at bounding box center [299, 197] width 5 height 5
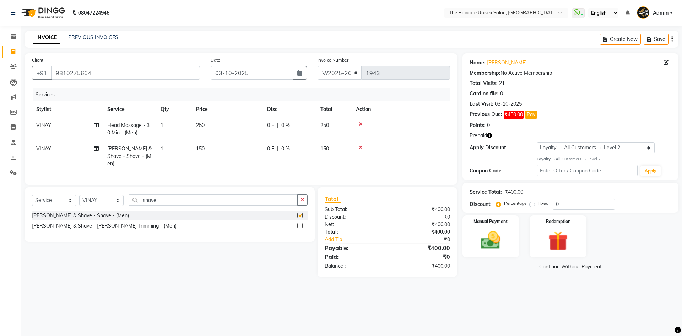
checkbox input "false"
click at [491, 136] on icon "button" at bounding box center [489, 135] width 5 height 5
click at [549, 228] on div "Redemption" at bounding box center [558, 236] width 59 height 44
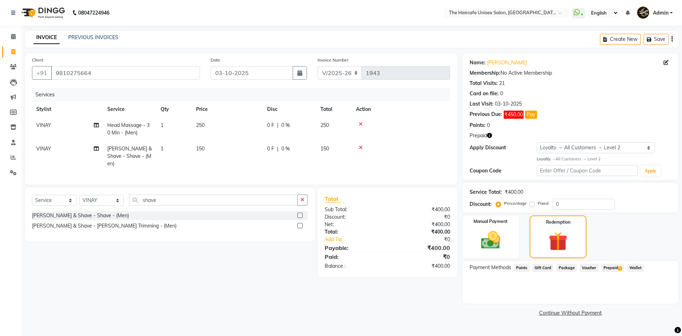
click at [613, 270] on span "Prepaid 1" at bounding box center [612, 268] width 23 height 8
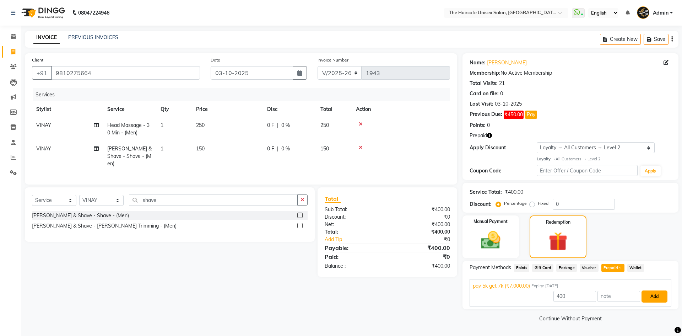
click at [653, 294] on button "Add" at bounding box center [654, 296] width 26 height 12
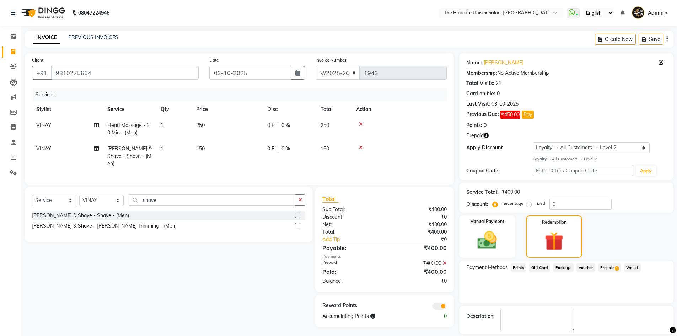
click at [611, 266] on span "Prepaid 1" at bounding box center [609, 267] width 23 height 8
click at [500, 65] on link "[PERSON_NAME]" at bounding box center [503, 62] width 40 height 7
click at [11, 32] on link "Calendar" at bounding box center [10, 37] width 17 height 12
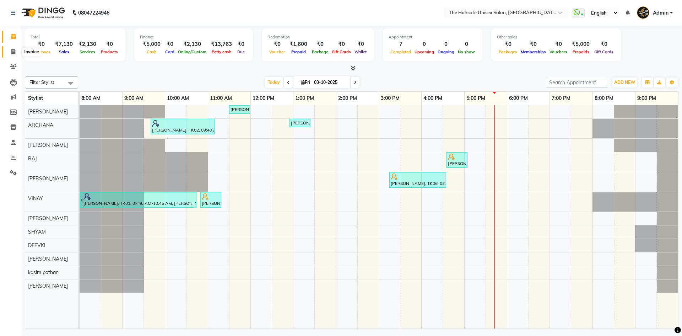
click at [14, 51] on icon at bounding box center [13, 51] width 4 height 5
select select "service"
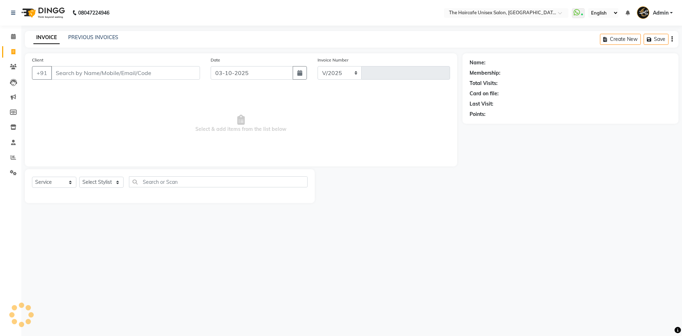
select select "7412"
type input "1943"
type input "7011978027"
click at [177, 71] on span "Add Client" at bounding box center [182, 72] width 28 height 7
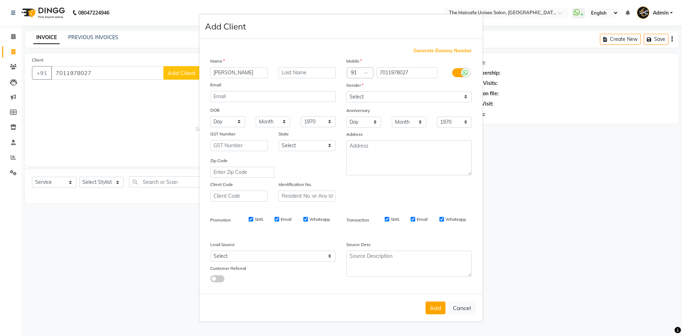
type input "[PERSON_NAME]"
click at [370, 98] on select "Select Male Female Other Prefer Not To Say" at bounding box center [408, 96] width 125 height 11
select select "female"
click at [346, 91] on select "Select Male Female Other Prefer Not To Say" at bounding box center [408, 96] width 125 height 11
click at [411, 100] on select "Select Male Female Other Prefer Not To Say" at bounding box center [408, 96] width 125 height 11
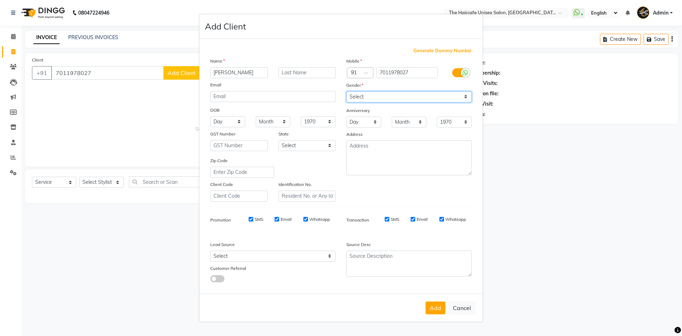
click at [346, 91] on select "Select Male Female Other Prefer Not To Say" at bounding box center [408, 96] width 125 height 11
click at [436, 310] on button "Add" at bounding box center [436, 307] width 20 height 13
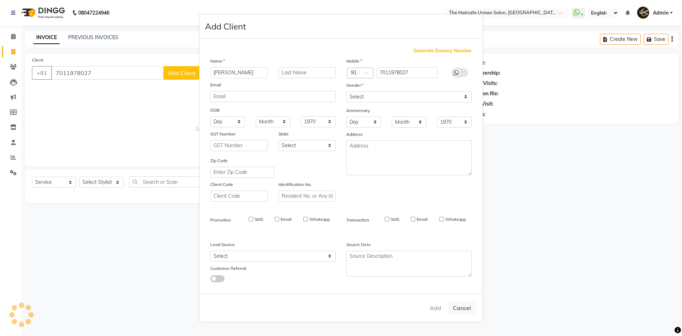
select select
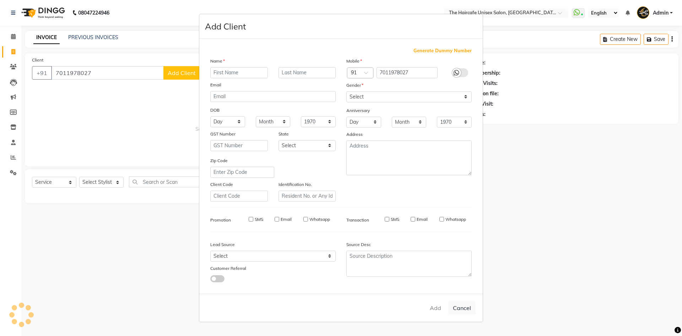
select select
checkbox input "false"
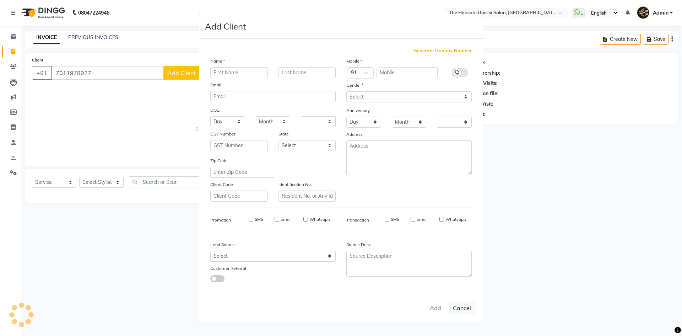
checkbox input "false"
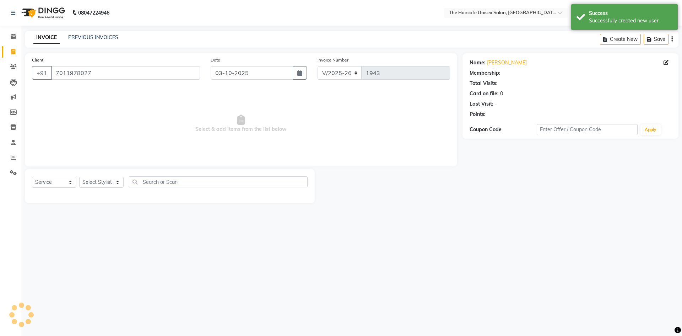
select select "1: Object"
click at [92, 183] on select "Select Stylist AFTAB ARCHANA DEEVKI KAJAL SWAROOP kasim pathan MAHESH VERMA MUS…" at bounding box center [101, 182] width 44 height 11
select select "64976"
click at [79, 177] on select "Select Stylist AFTAB ARCHANA DEEVKI KAJAL SWAROOP kasim pathan MAHESH VERMA MUS…" at bounding box center [101, 182] width 44 height 11
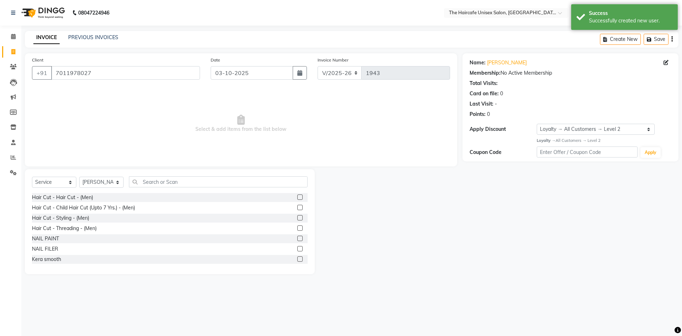
click at [166, 174] on div "Select Service Product Membership Package Voucher Prepaid Gift Card Select Styl…" at bounding box center [170, 221] width 290 height 105
click at [166, 184] on input "text" at bounding box center [218, 181] width 179 height 11
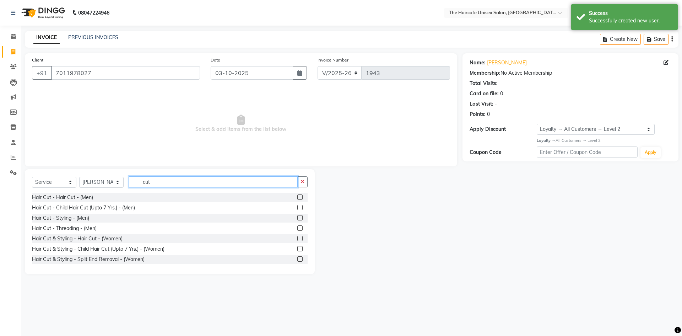
type input "cut"
click at [297, 198] on label at bounding box center [299, 196] width 5 height 5
click at [297, 198] on input "checkbox" at bounding box center [299, 197] width 5 height 5
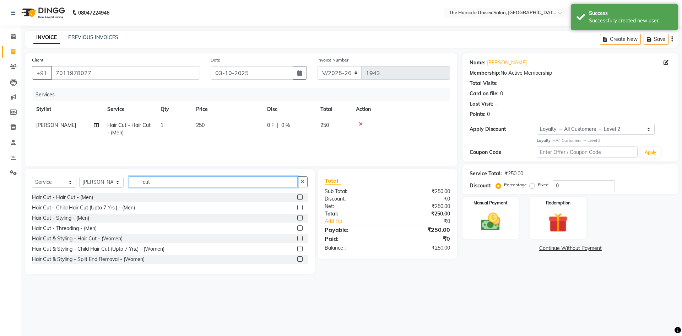
checkbox input "false"
click at [262, 181] on input "cut" at bounding box center [213, 181] width 169 height 11
type input "c"
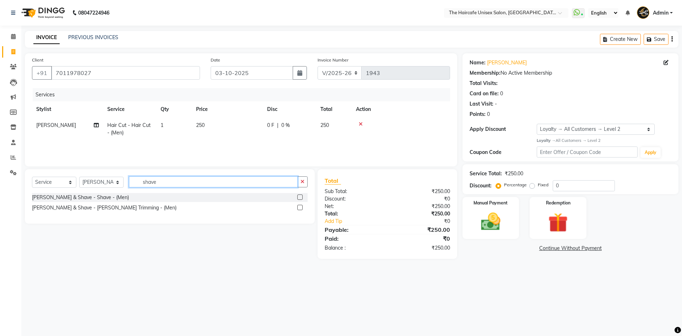
type input "shave"
click at [300, 209] on label at bounding box center [299, 207] width 5 height 5
click at [300, 209] on input "checkbox" at bounding box center [299, 207] width 5 height 5
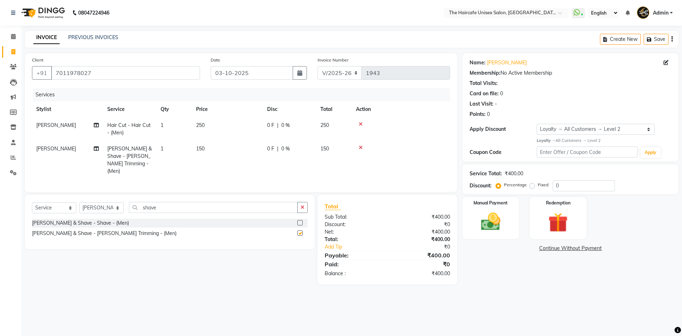
checkbox input "false"
drag, startPoint x: 163, startPoint y: 207, endPoint x: 132, endPoint y: 208, distance: 30.9
click at [132, 208] on input "shave" at bounding box center [213, 207] width 169 height 11
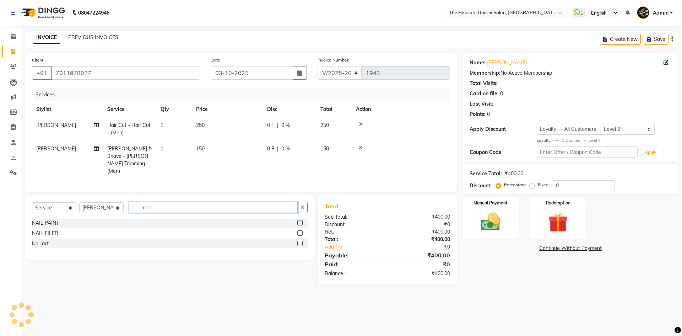
type input "nail"
click at [299, 240] on label at bounding box center [299, 242] width 5 height 5
click at [299, 241] on input "checkbox" at bounding box center [299, 243] width 5 height 5
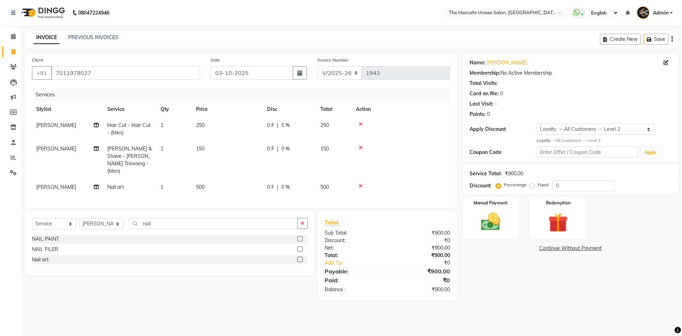
click at [301, 259] on label at bounding box center [299, 258] width 5 height 5
click at [301, 259] on input "checkbox" at bounding box center [299, 259] width 5 height 5
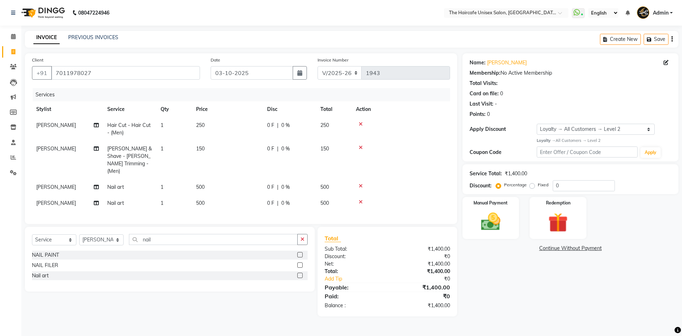
click at [300, 275] on label at bounding box center [299, 274] width 5 height 5
click at [300, 275] on input "checkbox" at bounding box center [299, 275] width 5 height 5
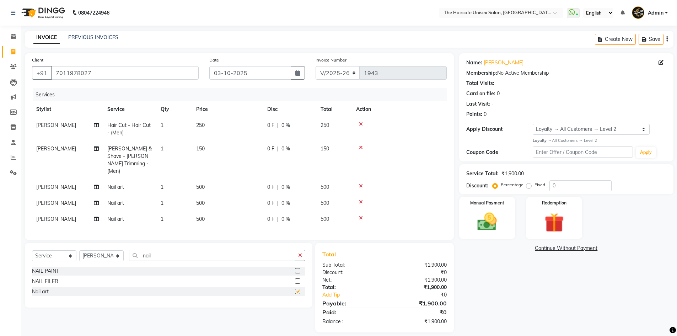
checkbox input "false"
click at [654, 41] on button "Save" at bounding box center [650, 39] width 25 height 11
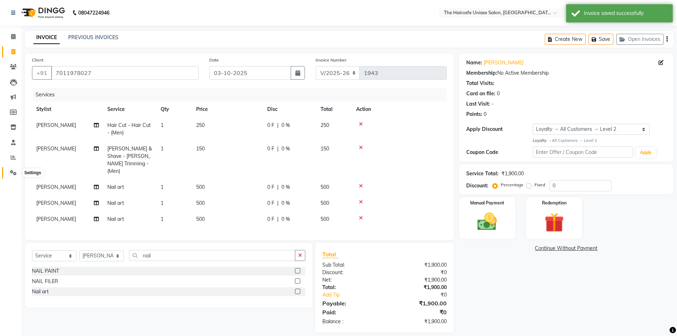
click at [17, 170] on span at bounding box center [13, 173] width 12 height 8
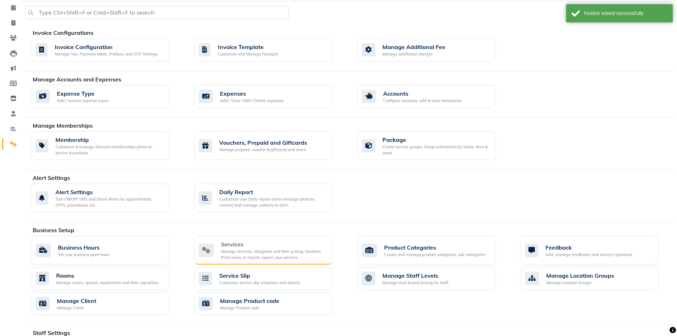
scroll to position [193, 0]
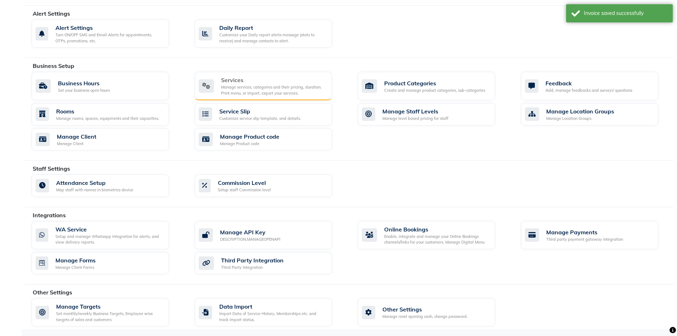
click at [288, 88] on div "Manage services, categories and their pricing, duration. Print menu, or import,…" at bounding box center [273, 90] width 105 height 12
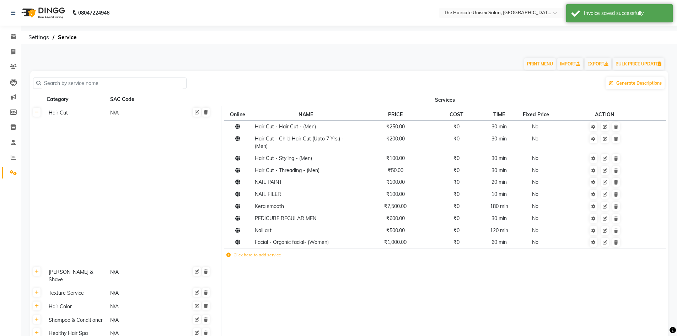
click at [111, 82] on input "text" at bounding box center [112, 83] width 142 height 11
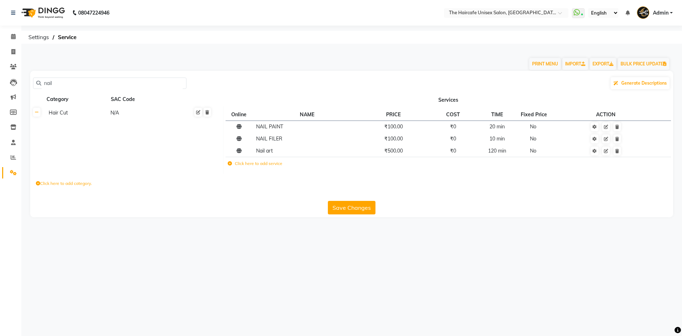
type input "nail"
click at [244, 167] on td "Click here to add service" at bounding box center [353, 164] width 254 height 15
click at [230, 164] on icon at bounding box center [230, 163] width 4 height 4
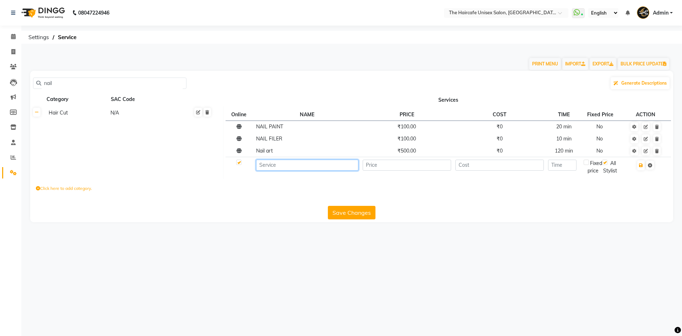
click at [271, 169] on input at bounding box center [307, 164] width 102 height 11
type input "Nail Extension/Nail art"
type input "1000"
type input "0"
type input "1"
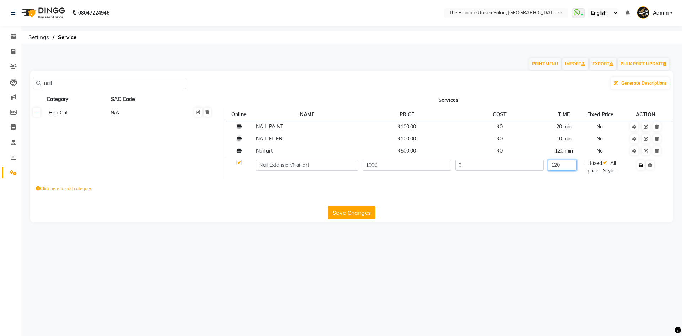
type input "120"
click at [643, 167] on icon "button" at bounding box center [641, 165] width 4 height 4
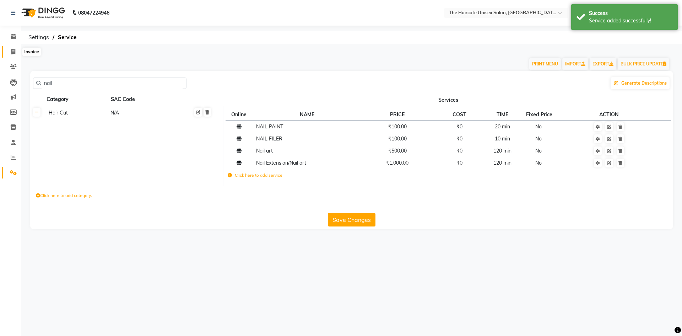
click at [12, 55] on span at bounding box center [13, 52] width 12 height 8
select select "service"
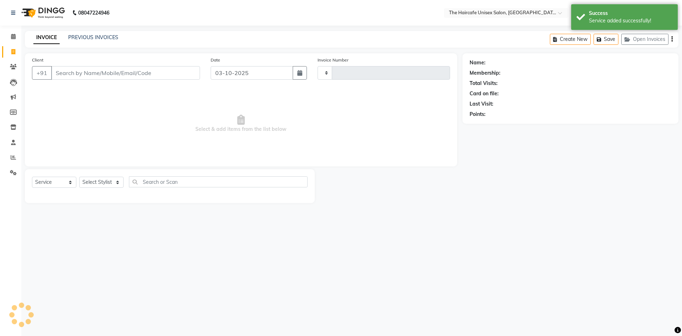
type input "1943"
select select "7412"
click at [645, 40] on button "Open Invoices" at bounding box center [644, 39] width 47 height 11
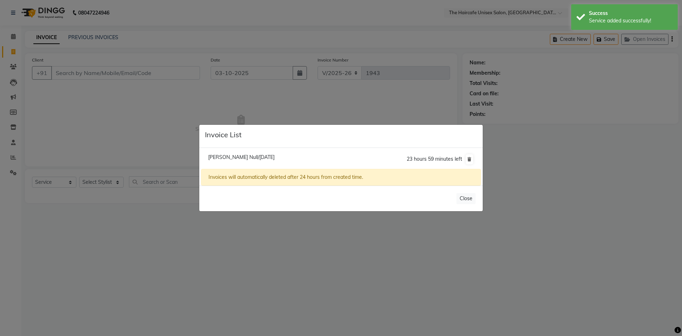
click at [273, 155] on span "Nimisha Null/03 October 2025" at bounding box center [241, 157] width 66 height 6
type input "7011978027"
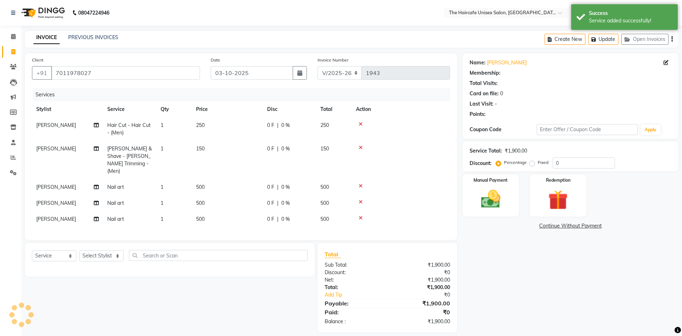
select select "1: Object"
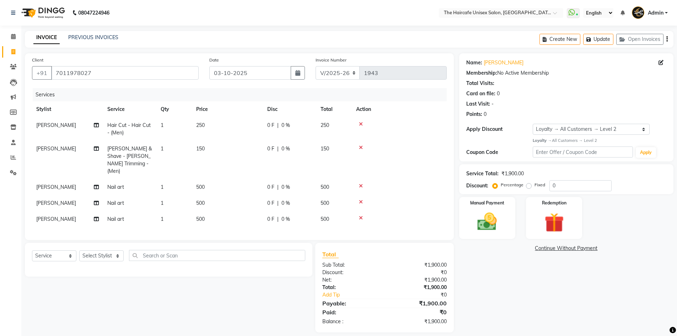
click at [360, 179] on td at bounding box center [399, 187] width 95 height 16
click at [360, 183] on icon at bounding box center [361, 185] width 4 height 5
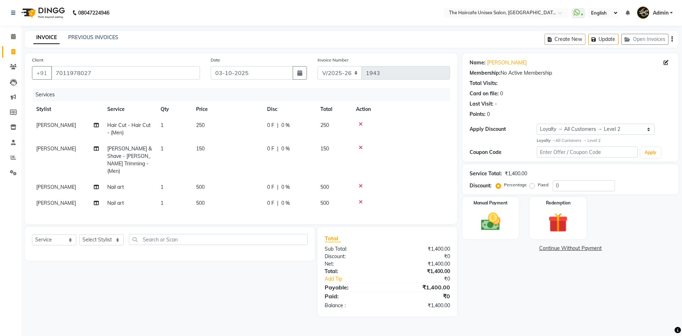
click at [360, 183] on icon at bounding box center [361, 185] width 4 height 5
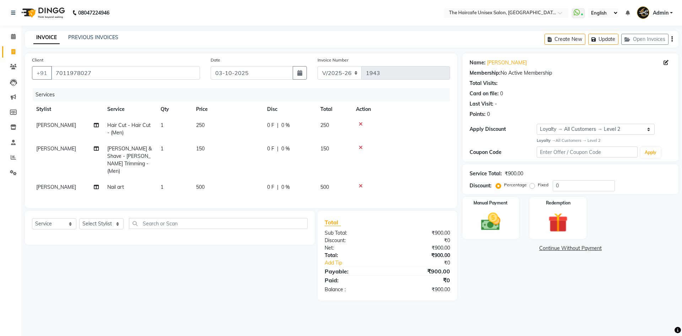
click at [360, 183] on icon at bounding box center [361, 185] width 4 height 5
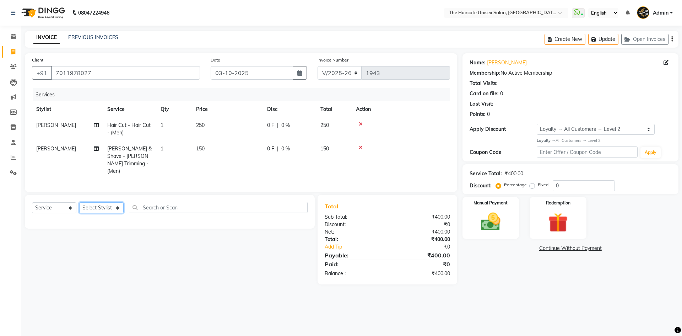
click at [104, 205] on select "Select Stylist [PERSON_NAME] ARCHANA DEEVKI KAJAL [PERSON_NAME] pathan [PERSON_…" at bounding box center [101, 207] width 44 height 11
select select "64975"
click at [79, 202] on select "Select Stylist [PERSON_NAME] ARCHANA DEEVKI KAJAL [PERSON_NAME] pathan [PERSON_…" at bounding box center [101, 207] width 44 height 11
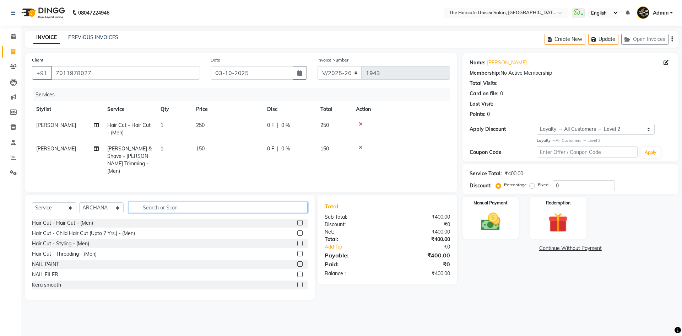
click at [152, 204] on input "text" at bounding box center [218, 207] width 179 height 11
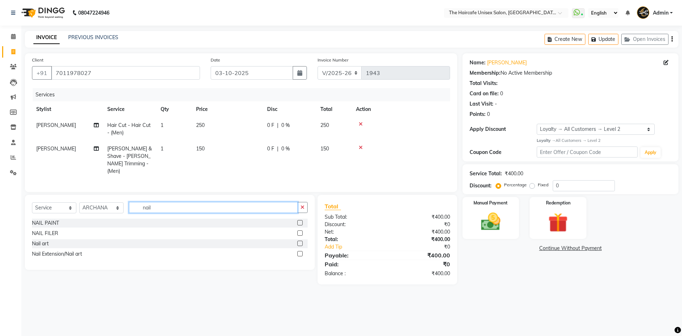
type input "nail"
click at [299, 251] on label at bounding box center [299, 253] width 5 height 5
click at [299, 251] on input "checkbox" at bounding box center [299, 253] width 5 height 5
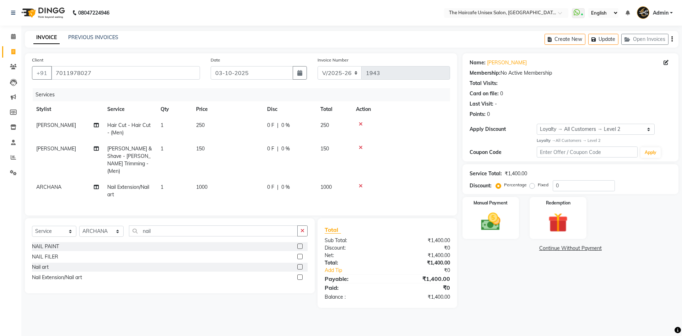
click at [299, 274] on label at bounding box center [299, 276] width 5 height 5
click at [299, 275] on input "checkbox" at bounding box center [299, 277] width 5 height 5
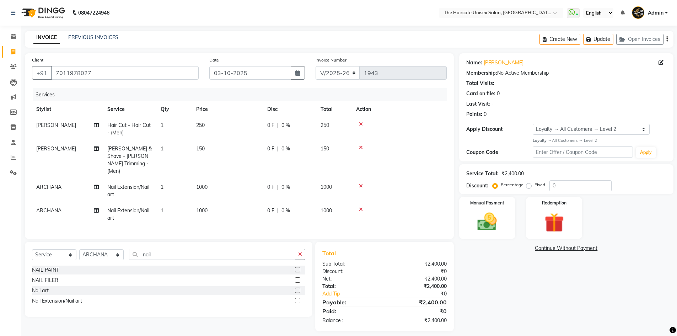
click at [298, 300] on label at bounding box center [297, 300] width 5 height 5
click at [298, 300] on input "checkbox" at bounding box center [297, 300] width 5 height 5
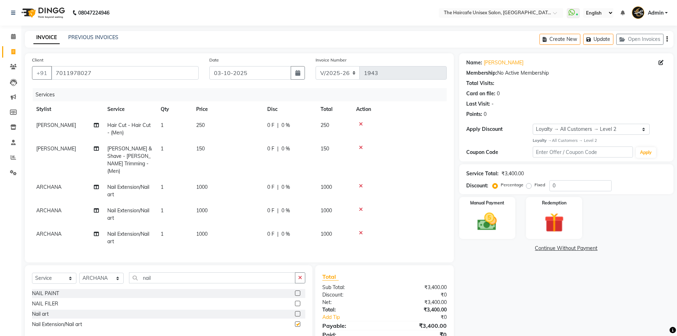
checkbox input "false"
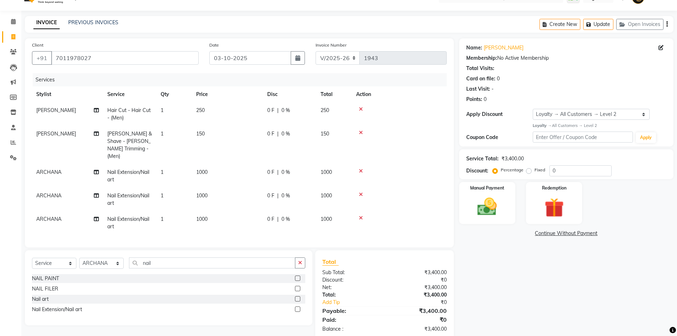
scroll to position [27, 0]
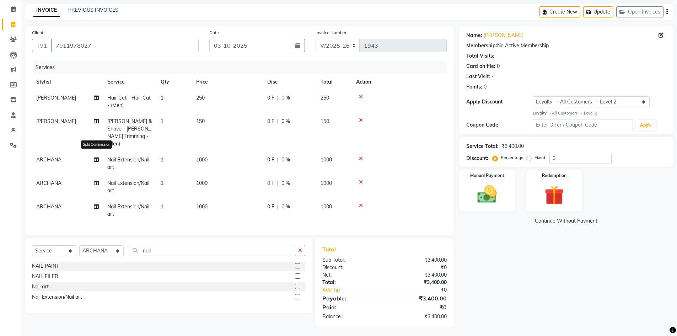
click at [96, 157] on icon at bounding box center [96, 159] width 5 height 5
select select "64975"
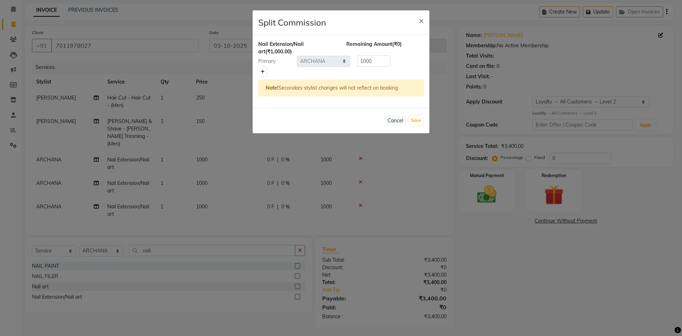
click at [262, 71] on icon at bounding box center [263, 72] width 4 height 4
type input "500"
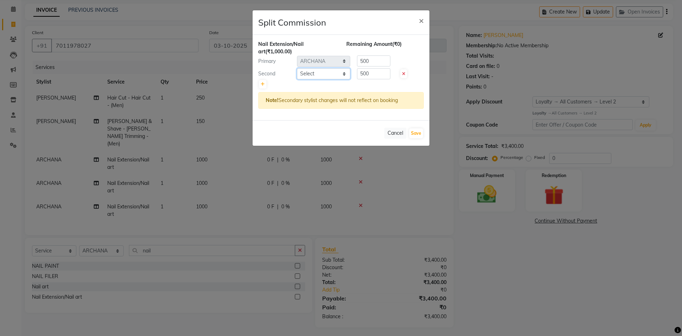
click at [308, 74] on select "Select AFTAB ARCHANA DEEVKI KAJAL SWAROOP kasim pathan MAHESH VERMA MUSKAN RAJ …" at bounding box center [323, 73] width 53 height 11
select select "64974"
click at [297, 68] on select "Select AFTAB ARCHANA DEEVKI KAJAL SWAROOP kasim pathan MAHESH VERMA MUSKAN RAJ …" at bounding box center [323, 73] width 53 height 11
click at [419, 133] on button "Save" at bounding box center [416, 133] width 14 height 10
select select "Select"
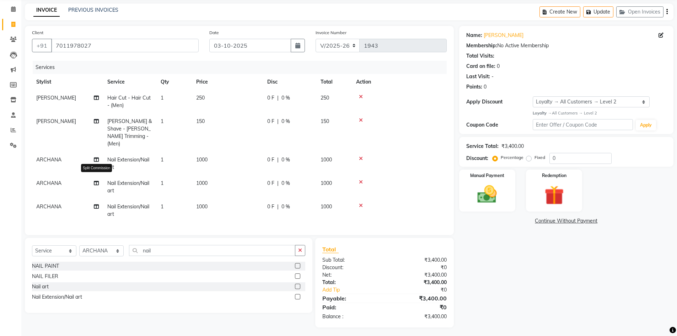
click at [94, 180] on icon at bounding box center [96, 182] width 5 height 5
select select "64975"
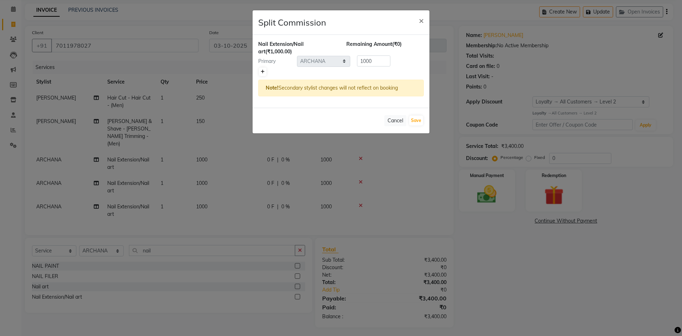
click at [261, 70] on icon at bounding box center [263, 72] width 4 height 4
type input "500"
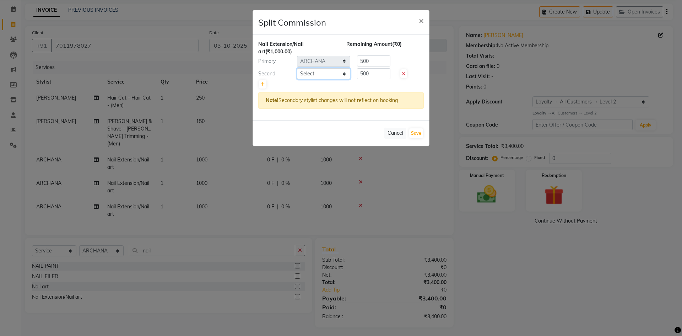
click at [321, 72] on select "Select AFTAB ARCHANA DEEVKI KAJAL SWAROOP kasim pathan MAHESH VERMA MUSKAN RAJ …" at bounding box center [323, 73] width 53 height 11
select select "64974"
click at [297, 68] on select "Select AFTAB ARCHANA DEEVKI KAJAL SWAROOP kasim pathan MAHESH VERMA MUSKAN RAJ …" at bounding box center [323, 73] width 53 height 11
click at [412, 130] on button "Save" at bounding box center [416, 133] width 14 height 10
select select "Select"
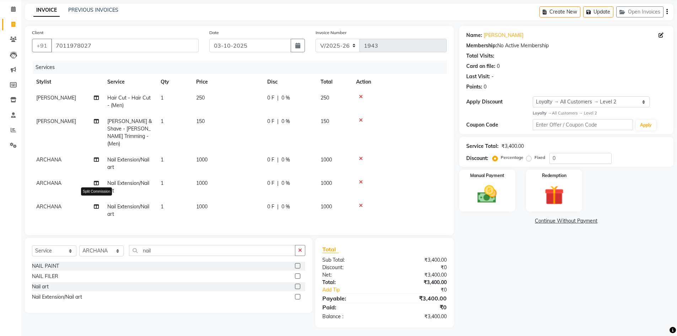
click at [96, 204] on icon at bounding box center [96, 206] width 5 height 5
select select "64975"
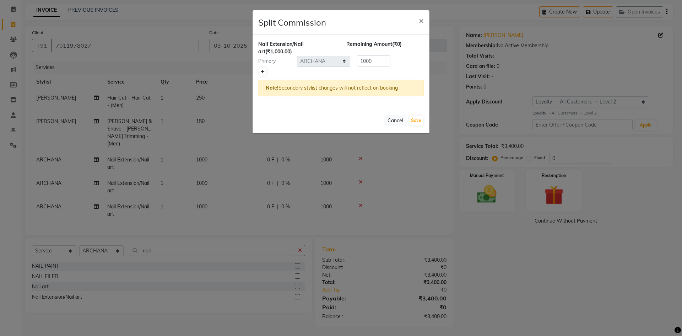
click at [262, 74] on icon at bounding box center [263, 72] width 4 height 4
type input "500"
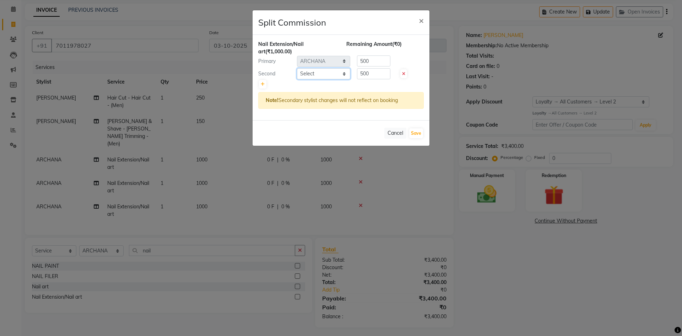
click at [317, 77] on select "Select AFTAB ARCHANA DEEVKI KAJAL SWAROOP kasim pathan MAHESH VERMA MUSKAN RAJ …" at bounding box center [323, 73] width 53 height 11
select select "64974"
click at [297, 68] on select "Select AFTAB ARCHANA DEEVKI KAJAL SWAROOP kasim pathan MAHESH VERMA MUSKAN RAJ …" at bounding box center [323, 73] width 53 height 11
click at [413, 136] on button "Save" at bounding box center [416, 133] width 14 height 10
select select "Select"
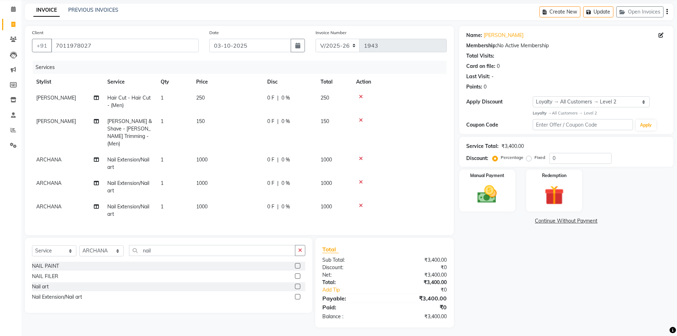
click at [203, 155] on td "1000" at bounding box center [227, 163] width 71 height 23
select select "64975"
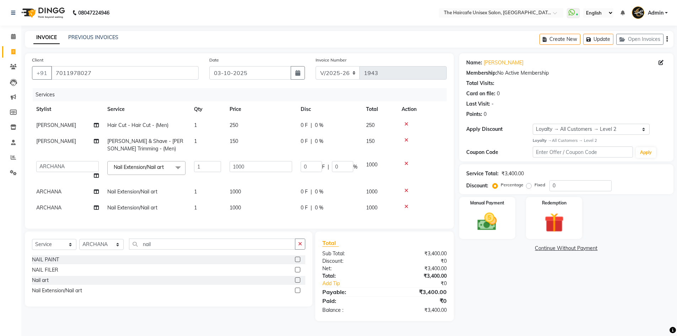
scroll to position [1, 0]
drag, startPoint x: 249, startPoint y: 163, endPoint x: 225, endPoint y: 163, distance: 23.8
click at [225, 163] on tr "AFTAB ARCHANA DEEVKI KAJAL SWAROOP kasim pathan MAHESH VERMA MUSKAN RAJ SHYAM S…" at bounding box center [239, 170] width 414 height 27
type input "1500"
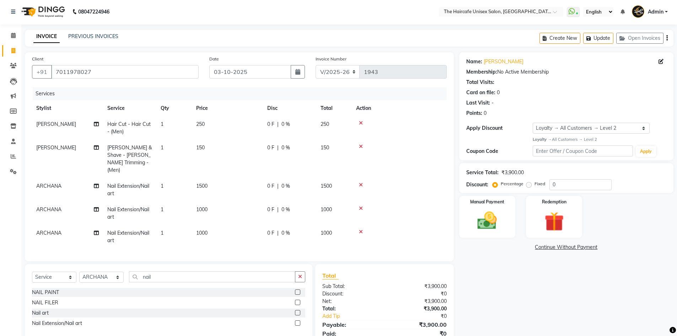
click at [488, 278] on div "Name: Nimisha Membership: No Active Membership Total Visits: Card on file: 0 La…" at bounding box center [569, 202] width 220 height 301
click at [220, 201] on td "1000" at bounding box center [227, 212] width 71 height 23
select select "64975"
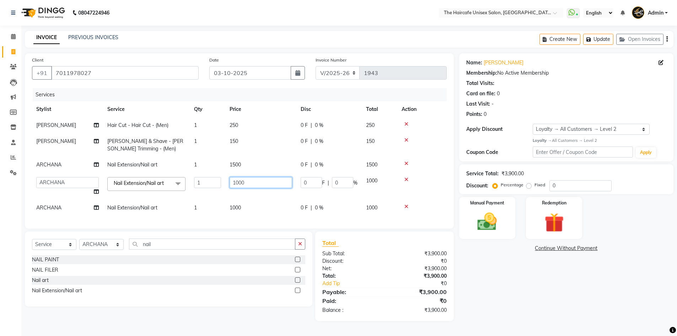
drag, startPoint x: 255, startPoint y: 182, endPoint x: 224, endPoint y: 182, distance: 30.5
click at [224, 182] on tr "AFTAB ARCHANA DEEVKI KAJAL SWAROOP kasim pathan MAHESH VERMA MUSKAN RAJ SHYAM S…" at bounding box center [239, 186] width 414 height 27
type input "1500"
click at [502, 278] on div "Name: Nimisha Membership: No Active Membership Total Visits: Card on file: 0 La…" at bounding box center [569, 186] width 220 height 267
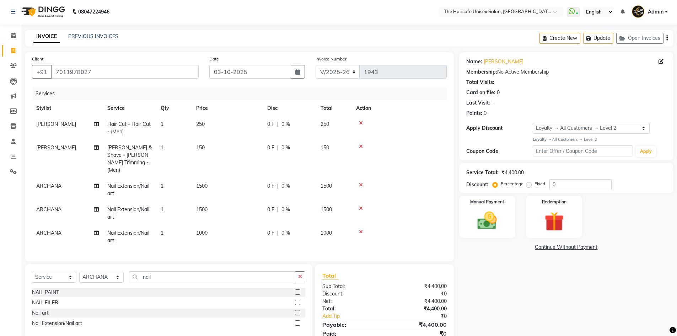
click at [213, 225] on td "1000" at bounding box center [227, 236] width 71 height 23
select select "64975"
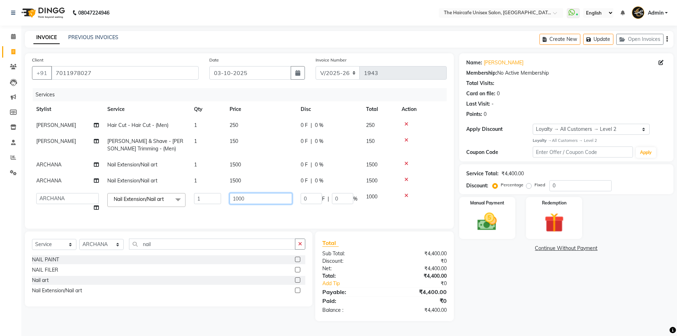
drag, startPoint x: 254, startPoint y: 200, endPoint x: 226, endPoint y: 204, distance: 27.9
click at [226, 204] on td "1000" at bounding box center [260, 202] width 71 height 27
type input "1500"
click at [492, 262] on div "Name: Nimisha Membership: No Active Membership Total Visits: Card on file: 0 La…" at bounding box center [569, 186] width 220 height 267
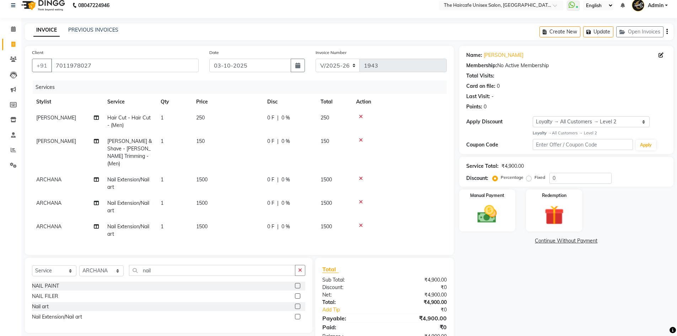
scroll to position [27, 0]
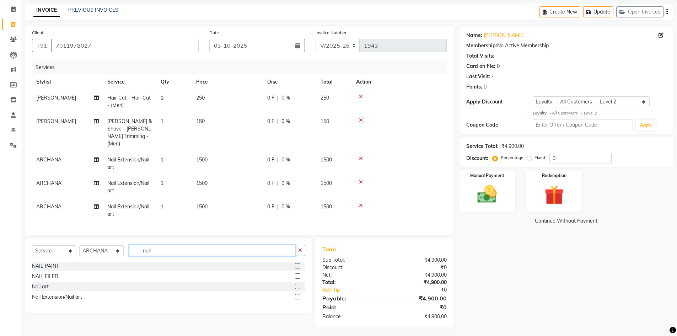
click at [163, 247] on input "nail" at bounding box center [212, 250] width 166 height 11
type input "n"
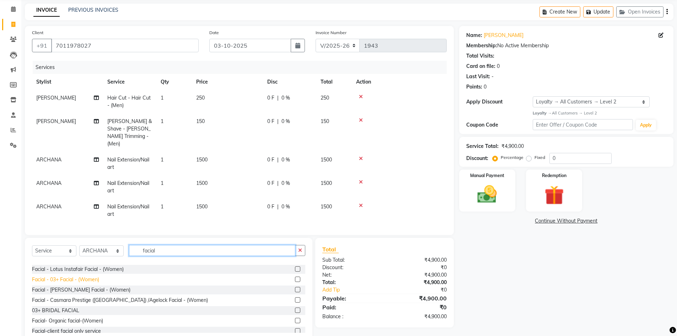
scroll to position [71, 0]
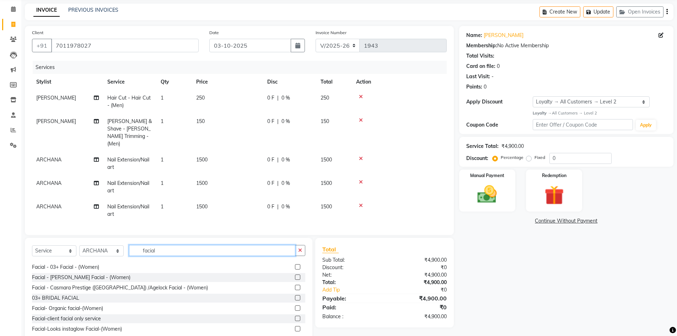
type input "facial"
click at [295, 295] on label at bounding box center [297, 297] width 5 height 5
click at [295, 296] on input "checkbox" at bounding box center [297, 298] width 5 height 5
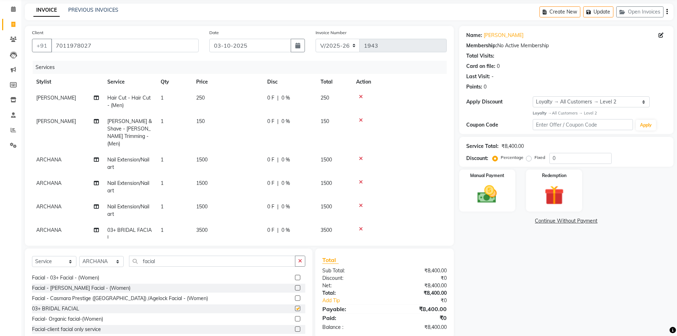
checkbox input "false"
click at [163, 262] on input "facial" at bounding box center [212, 260] width 166 height 11
type input "f"
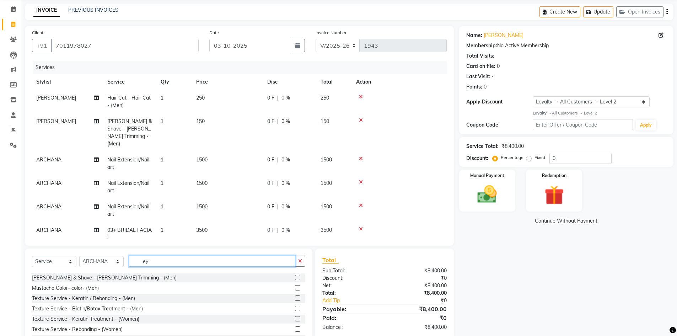
scroll to position [0, 0]
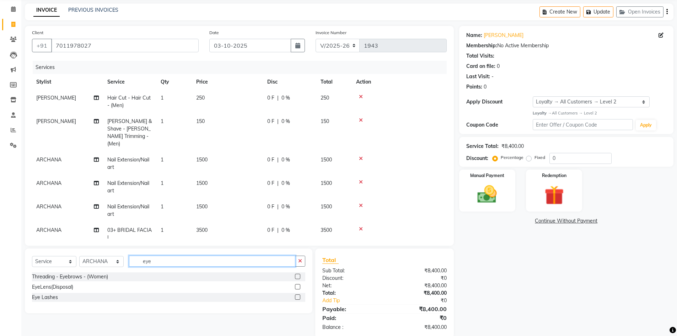
type input "eye"
click at [297, 275] on label at bounding box center [297, 275] width 5 height 5
click at [297, 275] on input "checkbox" at bounding box center [297, 276] width 5 height 5
click at [298, 277] on label at bounding box center [297, 275] width 5 height 5
click at [298, 277] on input "checkbox" at bounding box center [297, 276] width 5 height 5
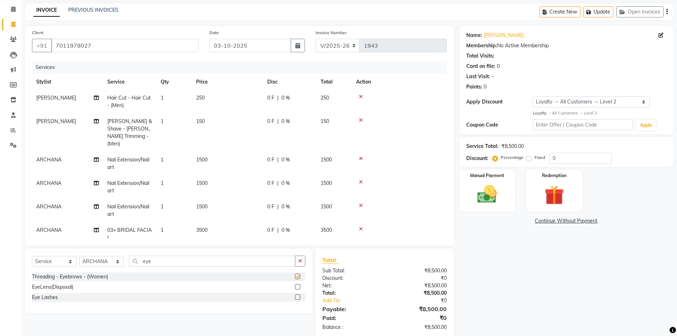
checkbox input "false"
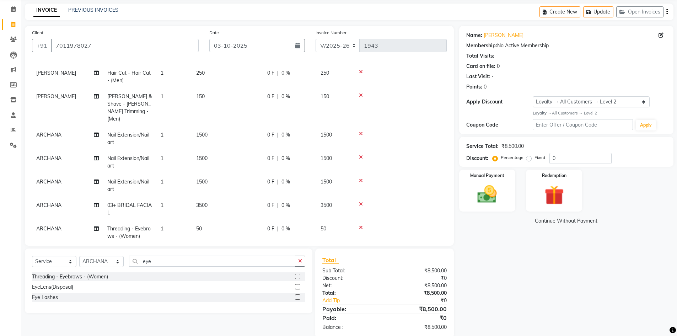
scroll to position [58, 0]
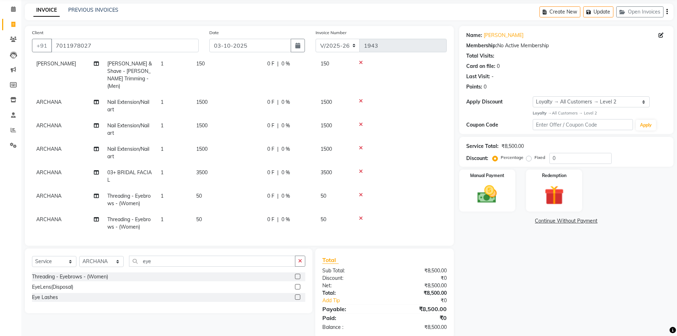
click at [74, 211] on td "ARCHANA" at bounding box center [67, 222] width 71 height 23
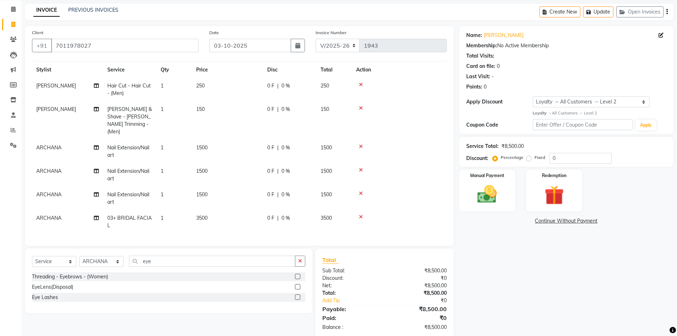
select select "64975"
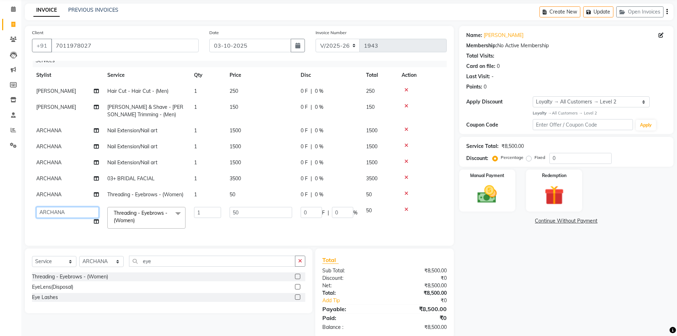
click at [74, 207] on select "AFTAB ARCHANA DEEVKI KAJAL SWAROOP kasim pathan MAHESH VERMA MUSKAN RAJ SHYAM S…" at bounding box center [67, 212] width 63 height 11
click at [523, 272] on div "Name: Nimisha Membership: No Active Membership Total Visits: Card on file: 0 La…" at bounding box center [569, 182] width 220 height 312
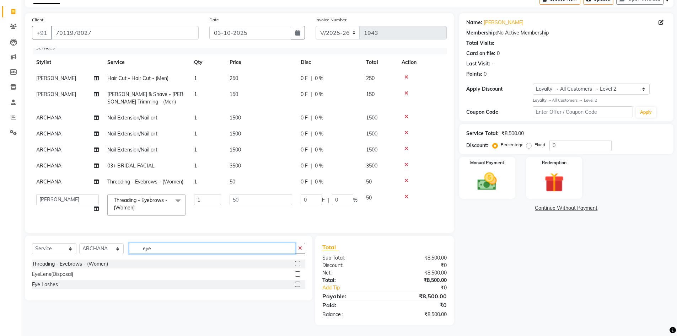
click at [162, 251] on input "eye" at bounding box center [212, 248] width 166 height 11
type input "e"
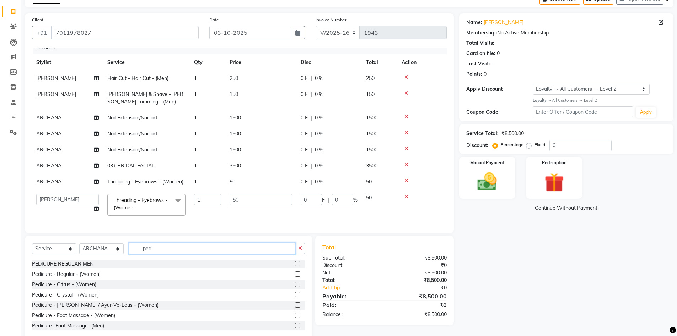
type input "pedi"
click at [295, 282] on label at bounding box center [297, 283] width 5 height 5
click at [295, 282] on input "checkbox" at bounding box center [297, 284] width 5 height 5
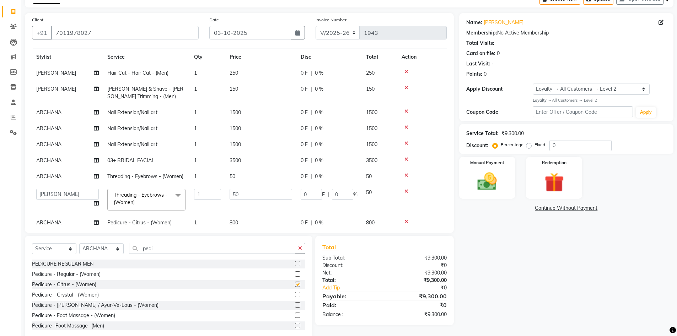
checkbox input "false"
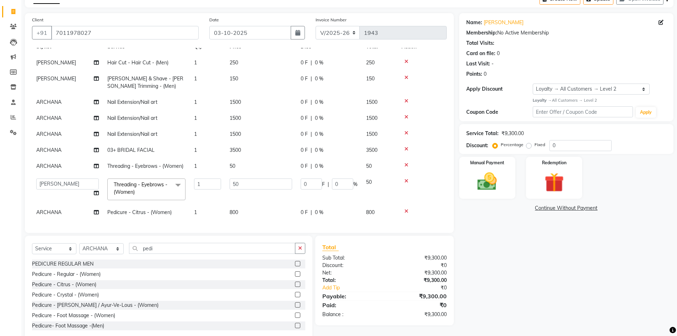
scroll to position [28, 0]
click at [127, 251] on div "Select Service Product Membership Package Voucher Prepaid Gift Card Select Styl…" at bounding box center [168, 251] width 273 height 17
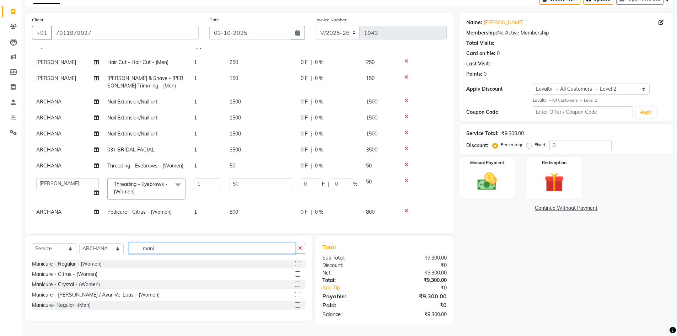
type input "mani"
click at [298, 274] on label at bounding box center [297, 273] width 5 height 5
click at [298, 274] on input "checkbox" at bounding box center [297, 274] width 5 height 5
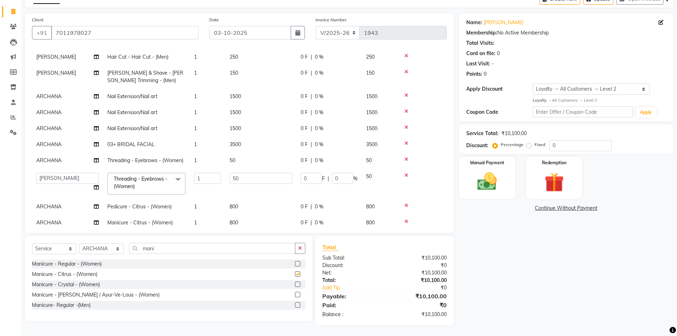
checkbox input "false"
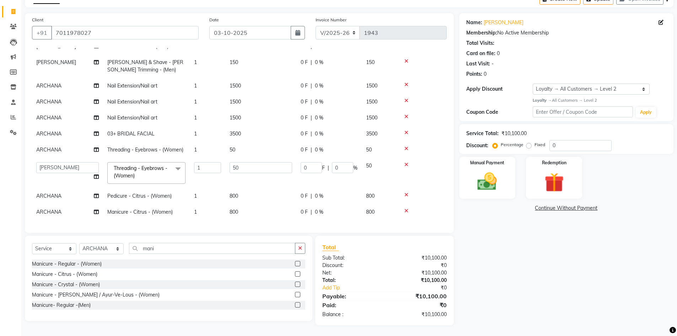
scroll to position [44, 0]
click at [62, 188] on td "ARCHANA" at bounding box center [67, 196] width 71 height 16
select select "64975"
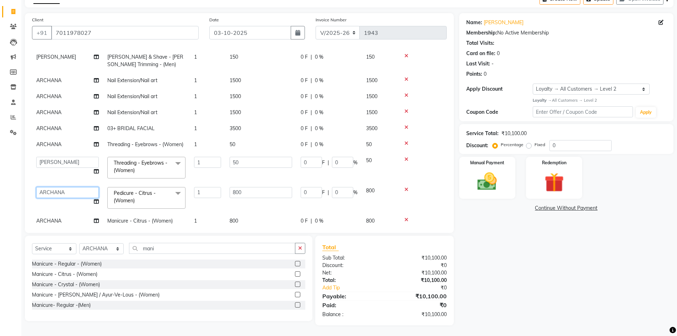
drag, startPoint x: 62, startPoint y: 188, endPoint x: 62, endPoint y: 195, distance: 7.1
click at [62, 188] on select "AFTAB ARCHANA DEEVKI KAJAL SWAROOP kasim pathan MAHESH VERMA MUSKAN RAJ SHYAM S…" at bounding box center [67, 192] width 63 height 11
select select "65654"
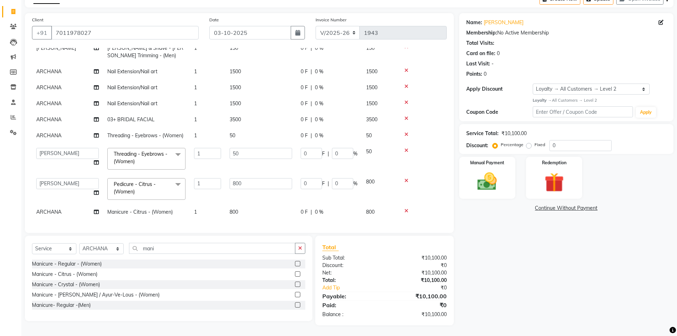
scroll to position [58, 0]
click at [62, 204] on td "ARCHANA" at bounding box center [67, 212] width 71 height 16
select select "64975"
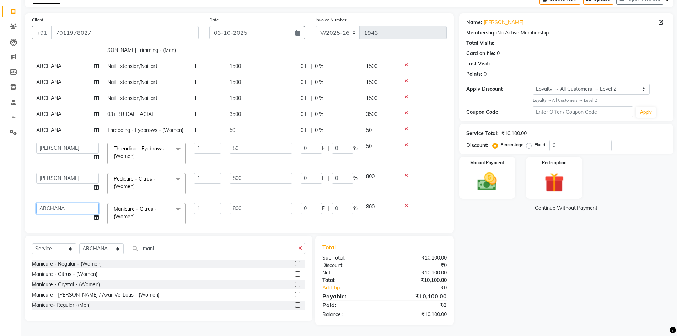
click at [62, 210] on select "AFTAB ARCHANA DEEVKI KAJAL SWAROOP kasim pathan MAHESH VERMA MUSKAN RAJ SHYAM S…" at bounding box center [67, 208] width 63 height 11
select select "65654"
click at [499, 286] on div "Name: Nimisha Membership: No Active Membership Total Visits: Card on file: 0 La…" at bounding box center [569, 169] width 220 height 312
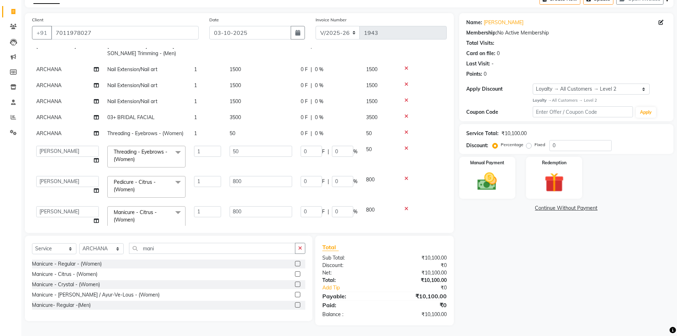
scroll to position [71, 0]
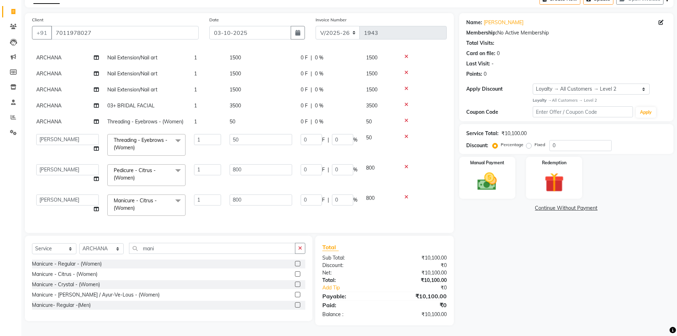
click at [482, 255] on div "Name: Nimisha Membership: No Active Membership Total Visits: Card on file: 0 La…" at bounding box center [569, 169] width 220 height 312
click at [87, 137] on select "AFTAB ARCHANA DEEVKI KAJAL SWAROOP kasim pathan MAHESH VERMA MUSKAN RAJ SHYAM S…" at bounding box center [67, 139] width 63 height 11
select select "64975"
click at [77, 134] on select "AFTAB ARCHANA DEEVKI KAJAL SWAROOP kasim pathan MAHESH VERMA MUSKAN RAJ SHYAM S…" at bounding box center [67, 139] width 63 height 11
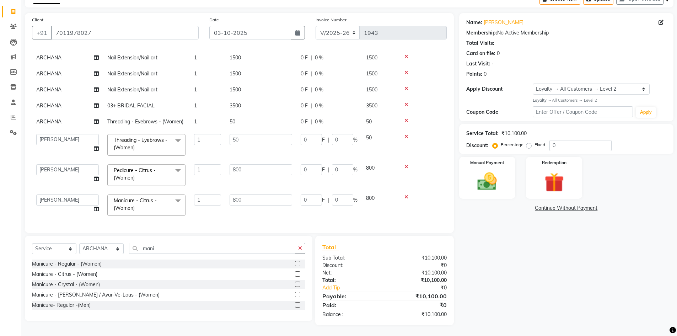
select select "64974"
click at [264, 150] on td "50" at bounding box center [260, 145] width 71 height 30
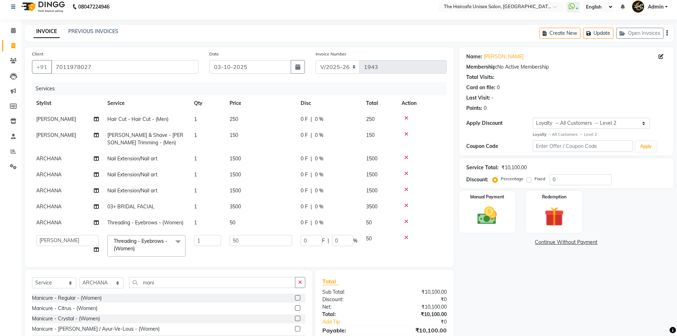
scroll to position [0, 0]
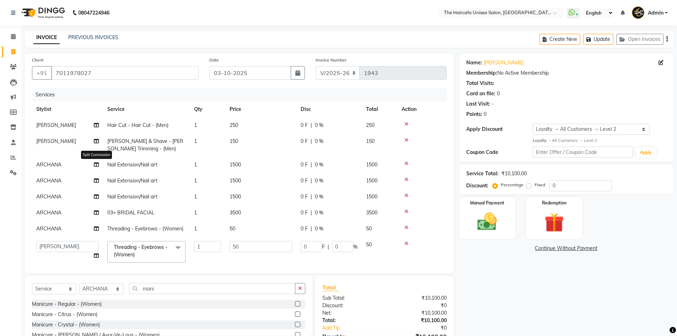
click at [97, 164] on icon at bounding box center [96, 164] width 5 height 5
select select "64975"
select select "64974"
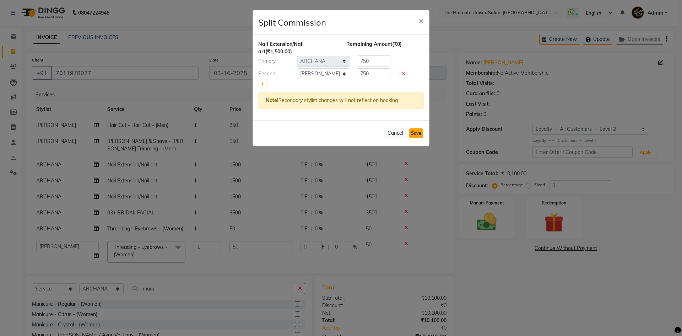
click at [414, 136] on button "Save" at bounding box center [416, 133] width 14 height 10
select select "Select"
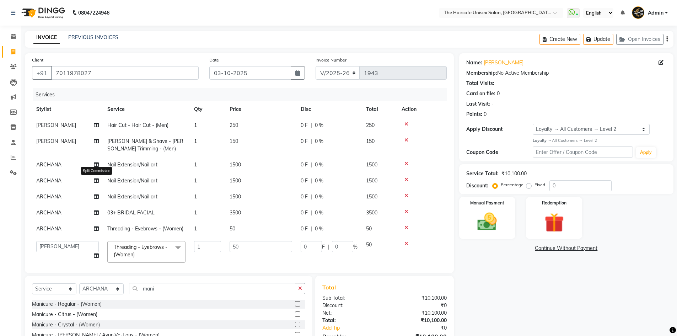
click at [97, 179] on icon at bounding box center [96, 180] width 5 height 5
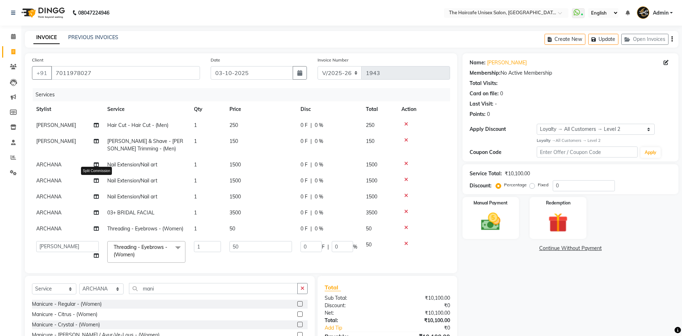
select select "64975"
select select "64974"
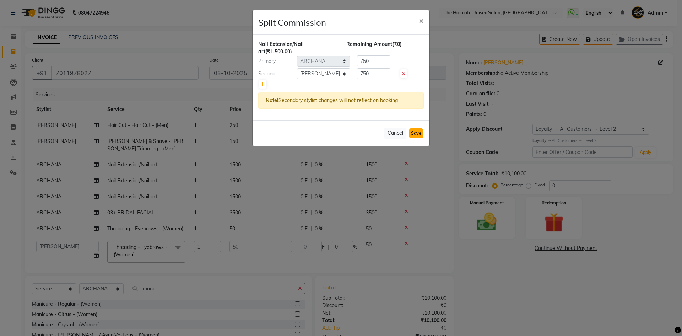
click at [420, 131] on button "Save" at bounding box center [416, 133] width 14 height 10
select select "Select"
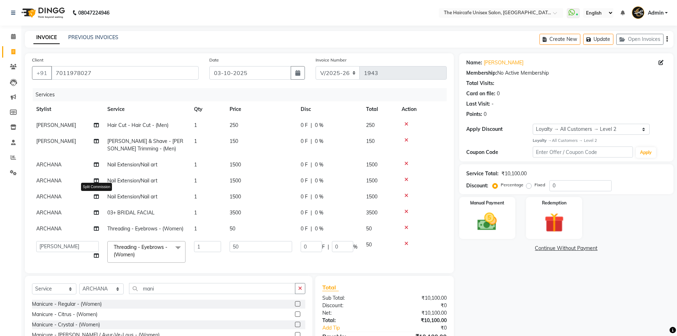
click at [96, 196] on icon at bounding box center [96, 196] width 5 height 5
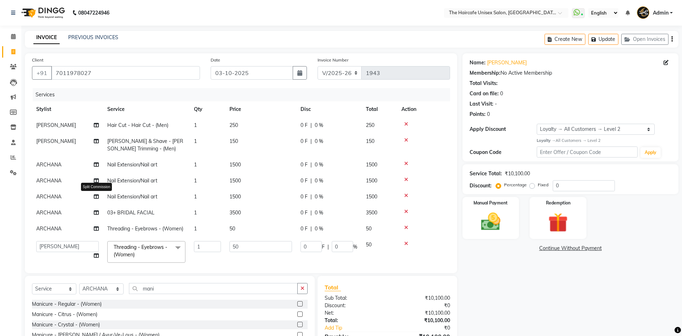
select select "64975"
select select "64974"
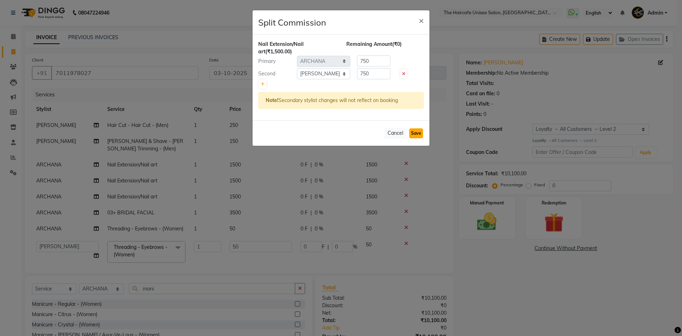
click at [421, 130] on button "Save" at bounding box center [416, 133] width 14 height 10
select select "Select"
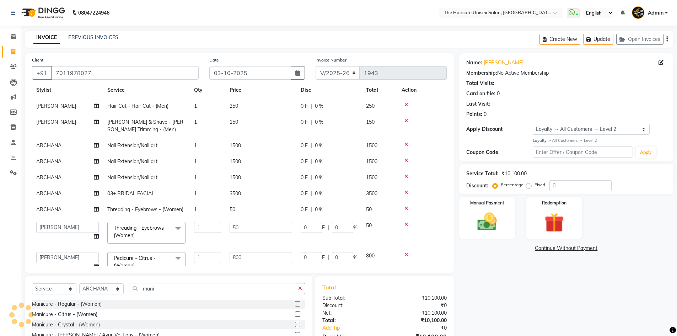
scroll to position [36, 0]
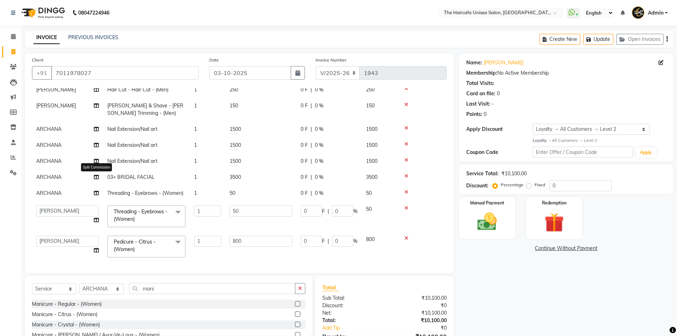
click at [95, 176] on icon at bounding box center [96, 176] width 5 height 5
select select "64975"
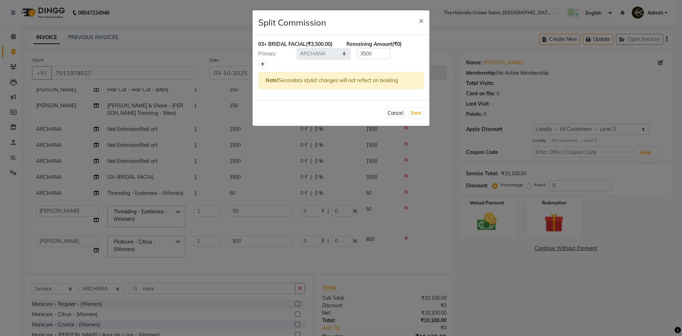
click at [262, 64] on icon at bounding box center [263, 64] width 4 height 4
type input "1750"
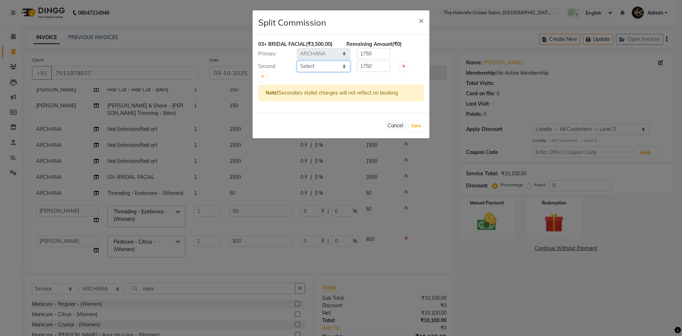
click at [334, 67] on select "Select AFTAB ARCHANA DEEVKI KAJAL SWAROOP kasim pathan MAHESH VERMA MUSKAN RAJ …" at bounding box center [323, 66] width 53 height 11
select select "64974"
click at [297, 61] on select "Select AFTAB ARCHANA DEEVKI KAJAL SWAROOP kasim pathan MAHESH VERMA MUSKAN RAJ …" at bounding box center [323, 66] width 53 height 11
click at [419, 126] on button "Save" at bounding box center [416, 126] width 14 height 10
select select "Select"
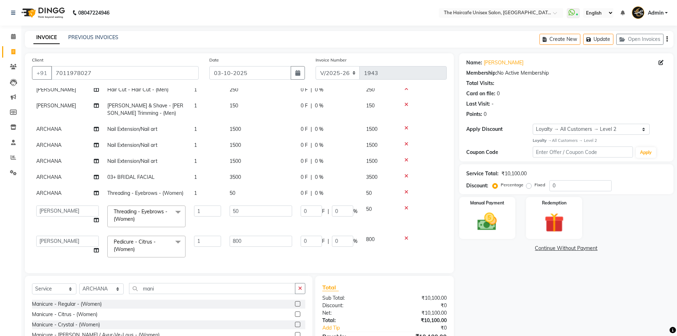
scroll to position [71, 0]
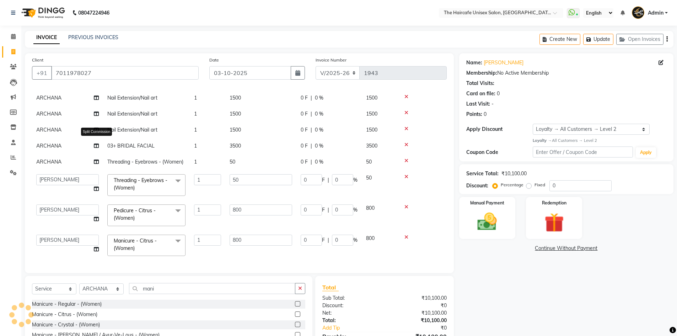
click at [97, 143] on icon at bounding box center [96, 145] width 5 height 5
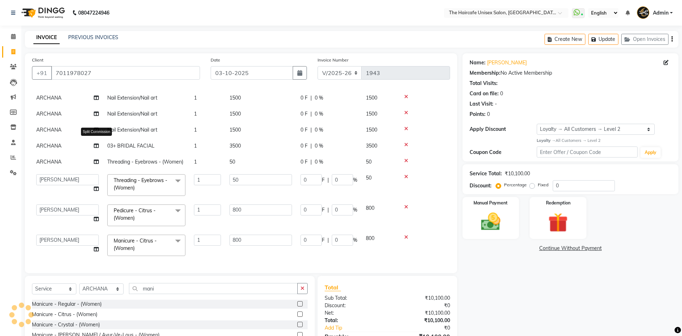
select select "64975"
select select "64974"
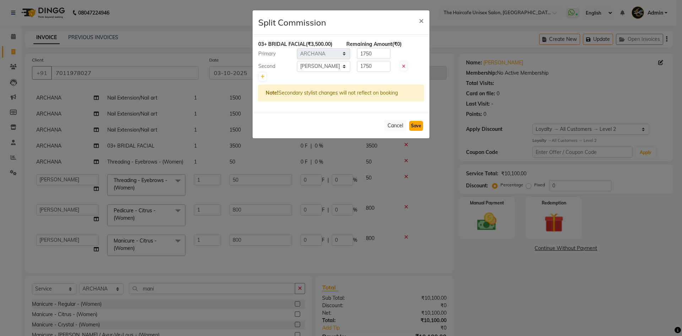
click at [417, 129] on button "Save" at bounding box center [416, 126] width 14 height 10
select select "Select"
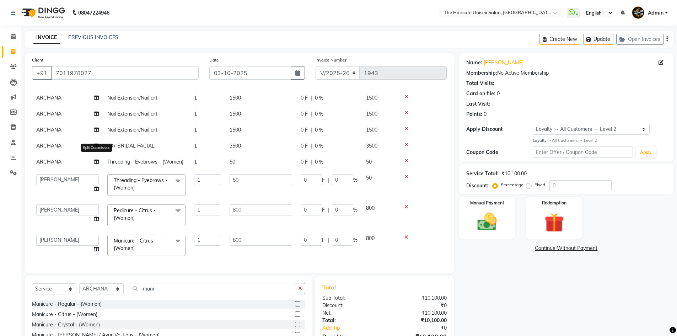
click at [97, 159] on icon at bounding box center [96, 161] width 5 height 5
select select "64975"
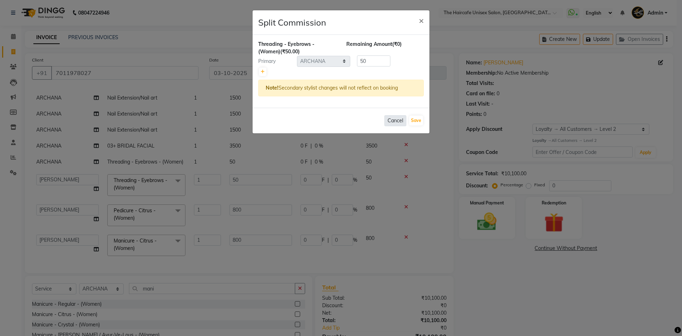
click at [403, 119] on button "Cancel" at bounding box center [395, 120] width 22 height 11
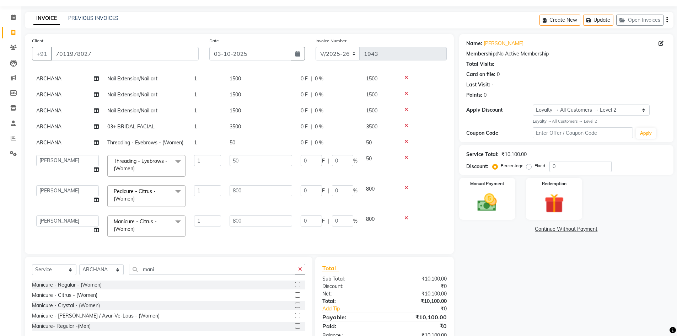
scroll to position [0, 0]
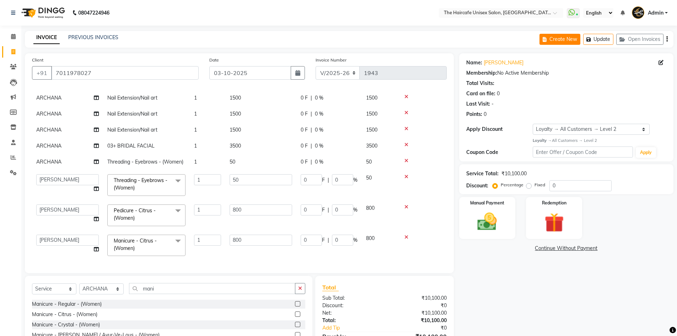
click at [596, 40] on button "Update" at bounding box center [598, 39] width 30 height 11
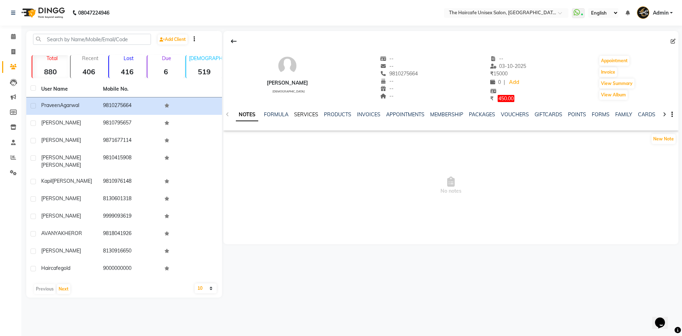
click at [309, 115] on link "SERVICES" at bounding box center [306, 114] width 24 height 6
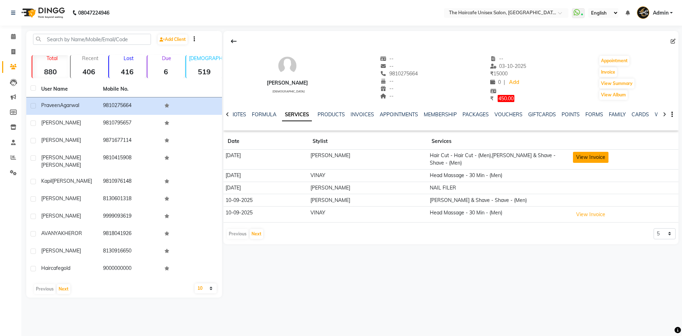
click at [590, 158] on button "View Invoice" at bounding box center [591, 157] width 36 height 11
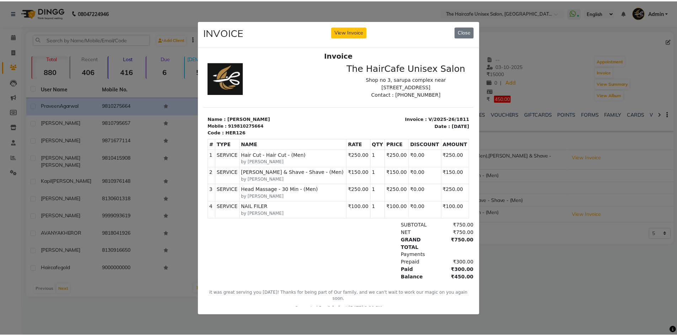
scroll to position [6, 0]
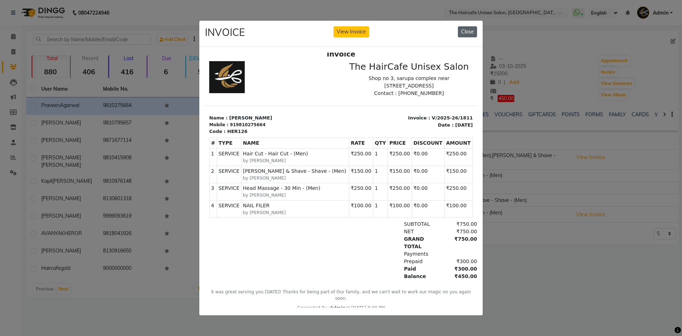
click at [473, 32] on button "Close" at bounding box center [467, 31] width 19 height 11
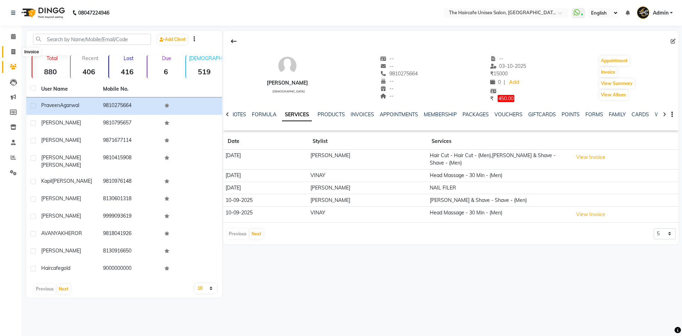
click at [11, 53] on icon at bounding box center [13, 51] width 4 height 5
select select "service"
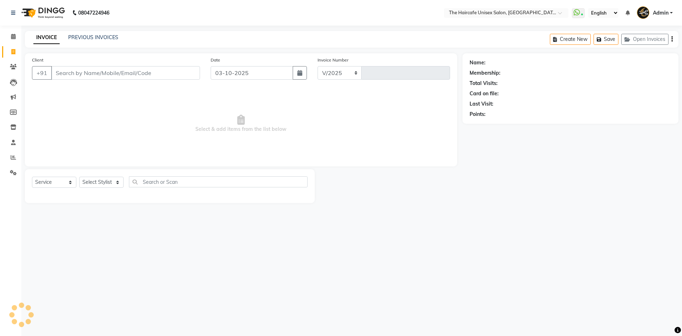
select select "7412"
type input "1943"
click at [14, 38] on icon at bounding box center [13, 36] width 5 height 5
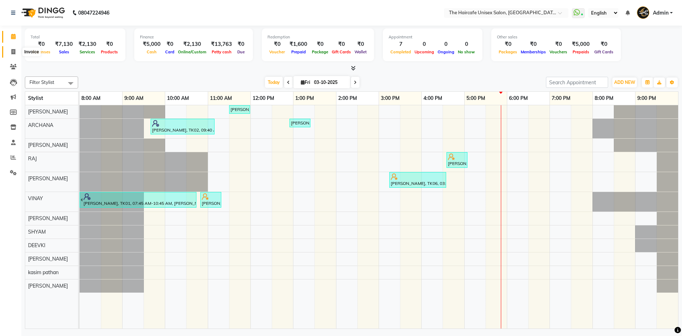
click at [16, 52] on span at bounding box center [13, 52] width 12 height 8
select select "7412"
select select "service"
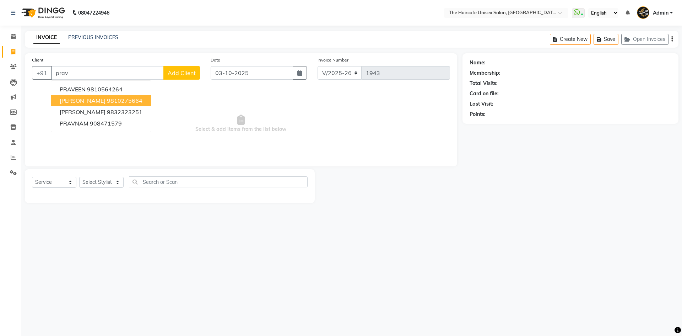
click at [90, 99] on span "[PERSON_NAME]" at bounding box center [83, 100] width 46 height 7
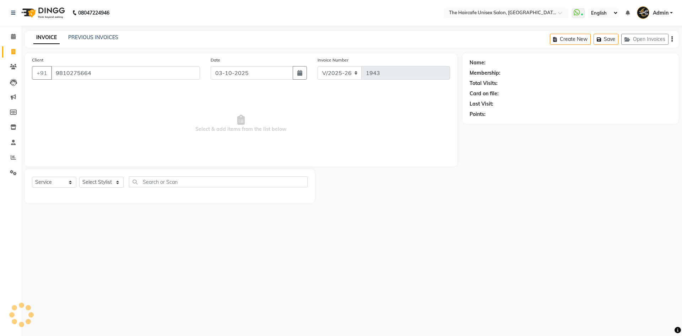
type input "9810275664"
select select "1: Object"
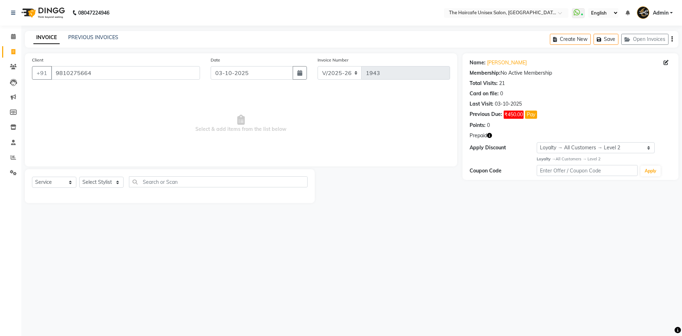
click at [490, 137] on icon "button" at bounding box center [489, 135] width 5 height 5
click at [491, 177] on div "Coupon Code Apply" at bounding box center [571, 171] width 202 height 12
click at [98, 180] on select "Select Stylist [PERSON_NAME] ARCHANA DEEVKI KAJAL [PERSON_NAME] pathan [PERSON_…" at bounding box center [101, 182] width 44 height 11
click at [193, 206] on main "INVOICE PREVIOUS INVOICES Create New Save Open Invoices Client [PHONE_NUMBER] D…" at bounding box center [351, 122] width 661 height 183
click at [533, 115] on button "Pay" at bounding box center [531, 114] width 12 height 8
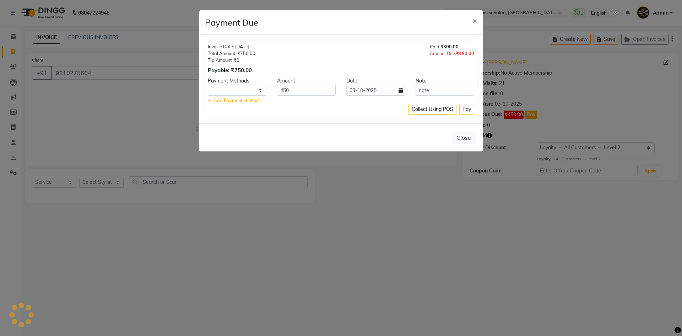
select select "1"
click at [466, 108] on button "Pay" at bounding box center [466, 109] width 15 height 11
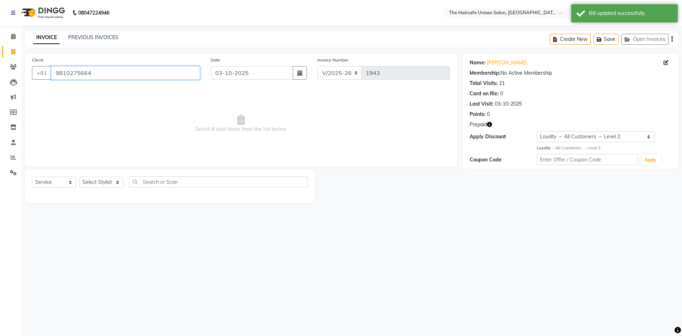
click at [92, 70] on input "9810275664" at bounding box center [125, 72] width 149 height 13
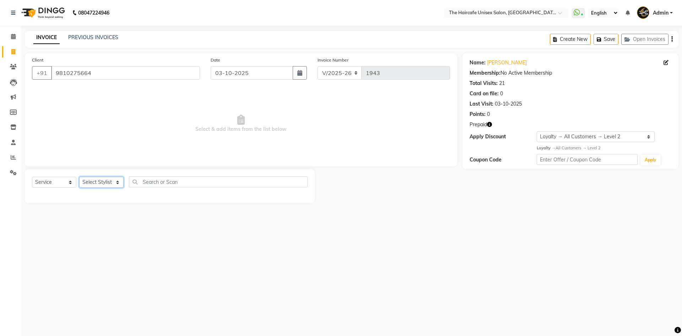
click at [106, 182] on select "Select Stylist AFTAB ARCHANA DEEVKI KAJAL SWAROOP kasim pathan MAHESH VERMA MUS…" at bounding box center [101, 182] width 44 height 11
select select "64976"
click at [79, 177] on select "Select Stylist AFTAB ARCHANA DEEVKI KAJAL SWAROOP kasim pathan MAHESH VERMA MUS…" at bounding box center [101, 182] width 44 height 11
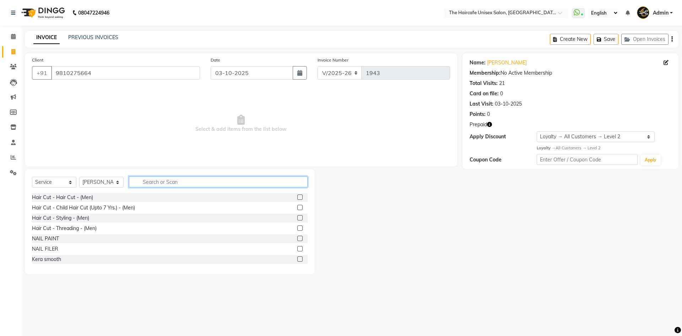
click at [153, 184] on input "text" at bounding box center [218, 181] width 179 height 11
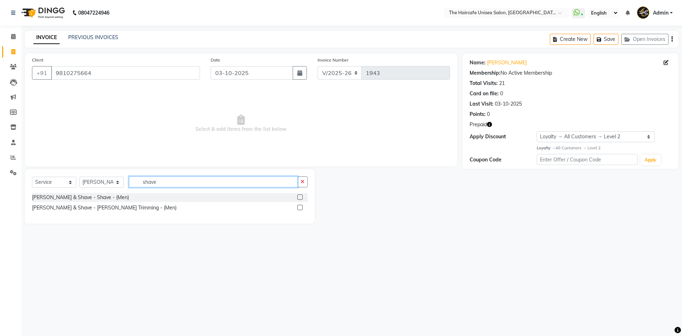
type input "shave"
click at [300, 197] on label at bounding box center [299, 196] width 5 height 5
click at [300, 197] on input "checkbox" at bounding box center [299, 197] width 5 height 5
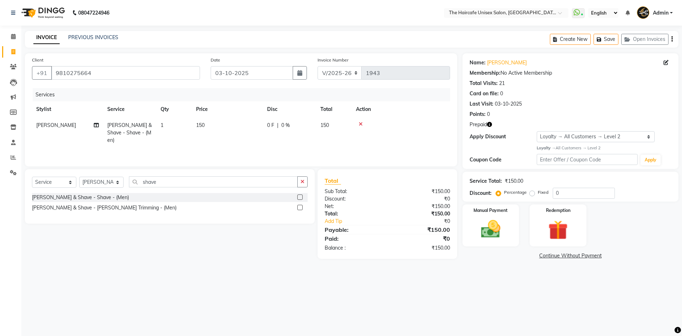
click at [300, 197] on label at bounding box center [299, 196] width 5 height 5
click at [300, 197] on input "checkbox" at bounding box center [299, 197] width 5 height 5
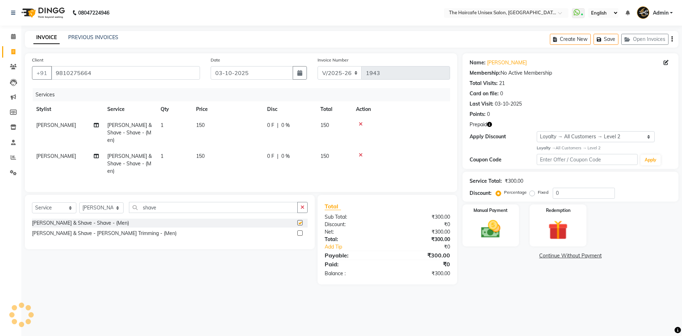
checkbox input "false"
click at [231, 202] on input "shave" at bounding box center [213, 207] width 169 height 11
type input "s"
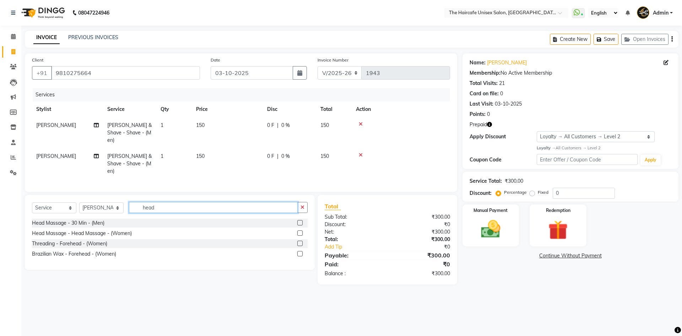
type input "head"
click at [302, 220] on label at bounding box center [299, 222] width 5 height 5
click at [302, 221] on input "checkbox" at bounding box center [299, 223] width 5 height 5
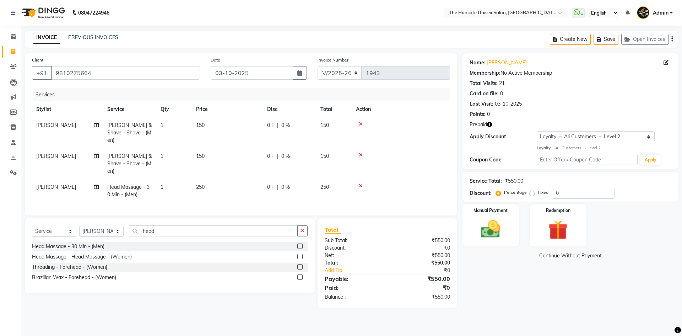
click at [299, 243] on label at bounding box center [299, 245] width 5 height 5
click at [299, 244] on input "checkbox" at bounding box center [299, 246] width 5 height 5
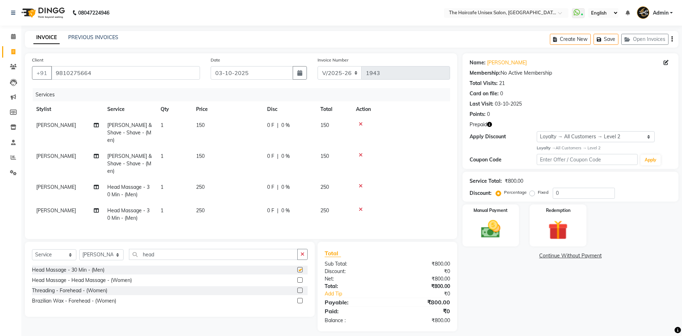
checkbox input "false"
click at [40, 184] on span "[PERSON_NAME]" at bounding box center [56, 187] width 40 height 6
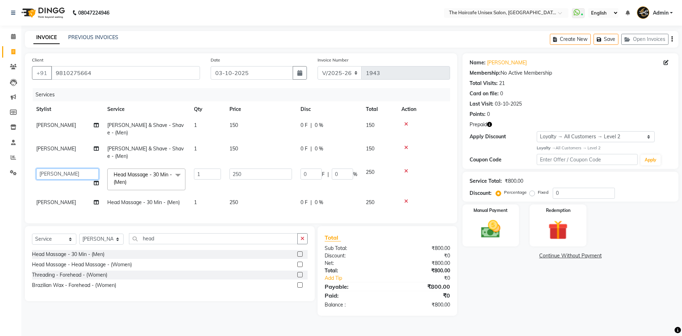
click at [53, 168] on select "[PERSON_NAME] [PERSON_NAME] KAJAL [PERSON_NAME] pathan [PERSON_NAME] [PERSON_NA…" at bounding box center [67, 173] width 63 height 11
select select "64977"
click at [58, 194] on td "[PERSON_NAME]" at bounding box center [67, 202] width 71 height 16
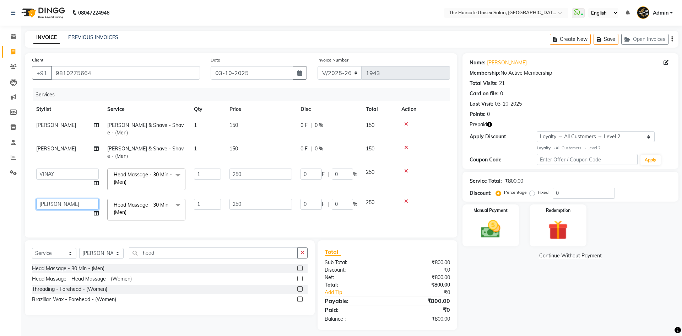
click at [58, 199] on select "[PERSON_NAME] [PERSON_NAME] KAJAL [PERSON_NAME] pathan [PERSON_NAME] [PERSON_NA…" at bounding box center [67, 204] width 63 height 11
select select "64977"
click at [482, 287] on div "Name: Praveen Agarwal Membership: No Active Membership Total Visits: 21 Card on…" at bounding box center [572, 191] width 221 height 276
drag, startPoint x: 158, startPoint y: 240, endPoint x: 141, endPoint y: 243, distance: 18.0
click at [141, 247] on input "head" at bounding box center [213, 252] width 169 height 11
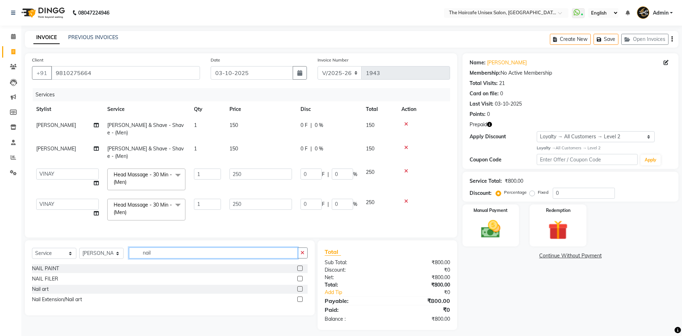
type input "nail"
click at [300, 276] on label at bounding box center [299, 278] width 5 height 5
click at [300, 276] on input "checkbox" at bounding box center [299, 278] width 5 height 5
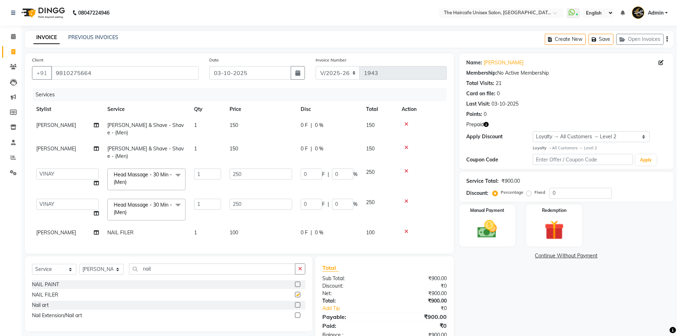
checkbox input "false"
click at [264, 224] on td "100" at bounding box center [260, 232] width 71 height 16
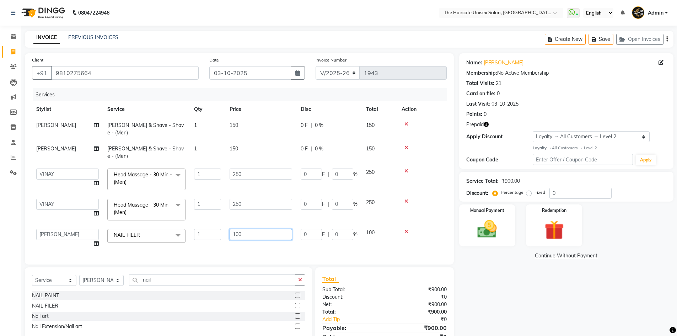
drag, startPoint x: 270, startPoint y: 217, endPoint x: 205, endPoint y: 220, distance: 65.0
click at [205, 224] on tr "AFTAB ARCHANA DEEVKI KAJAL SWAROOP kasim pathan MAHESH VERMA MUSKAN RAJ SHYAM S…" at bounding box center [239, 237] width 414 height 27
type input "50"
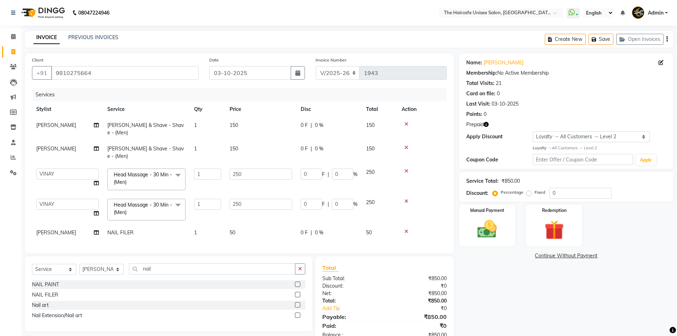
click at [495, 277] on div "Name: Praveen Agarwal Membership: No Active Membership Total Visits: 21 Card on…" at bounding box center [569, 199] width 220 height 292
click at [60, 224] on td "[PERSON_NAME]" at bounding box center [67, 232] width 71 height 16
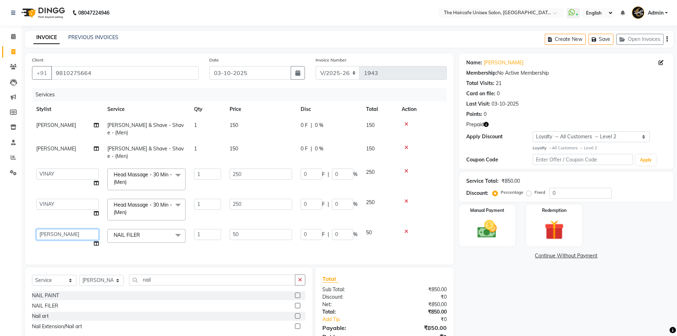
click at [59, 229] on select "[PERSON_NAME] [PERSON_NAME] KAJAL [PERSON_NAME] pathan [PERSON_NAME] [PERSON_NA…" at bounding box center [67, 234] width 63 height 11
select select "89796"
click at [522, 297] on div "Name: Praveen Agarwal Membership: No Active Membership Total Visits: 21 Card on…" at bounding box center [569, 204] width 220 height 303
click at [70, 229] on select "[PERSON_NAME] [PERSON_NAME] KAJAL [PERSON_NAME] pathan [PERSON_NAME] [PERSON_NA…" at bounding box center [67, 234] width 63 height 11
select select "65654"
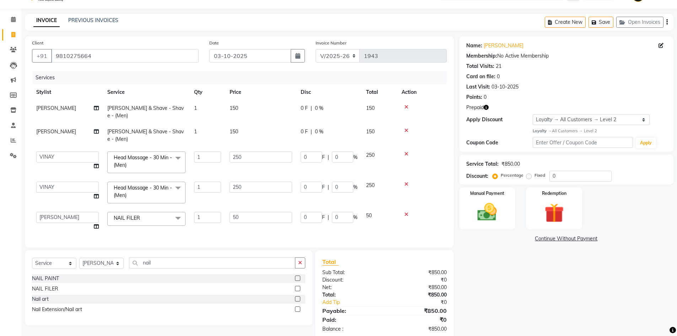
scroll to position [22, 0]
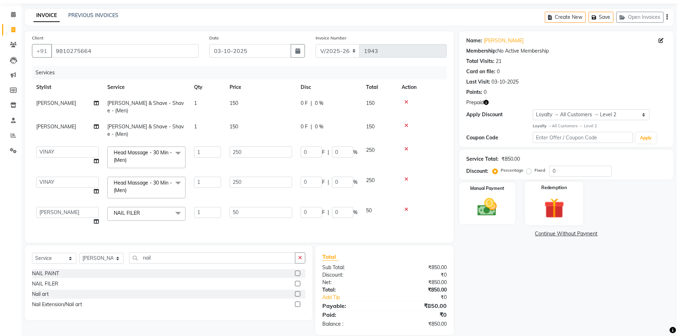
click at [561, 205] on img at bounding box center [553, 207] width 33 height 25
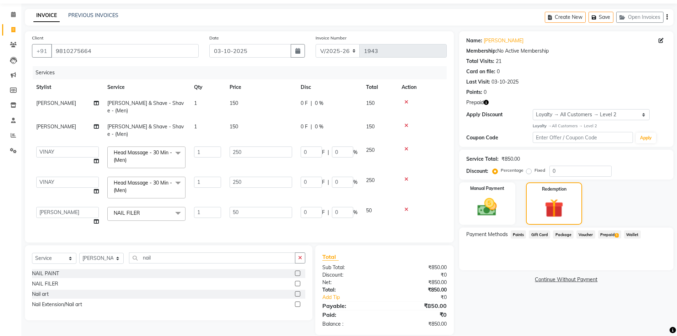
click at [613, 234] on span "Prepaid 1" at bounding box center [609, 234] width 23 height 8
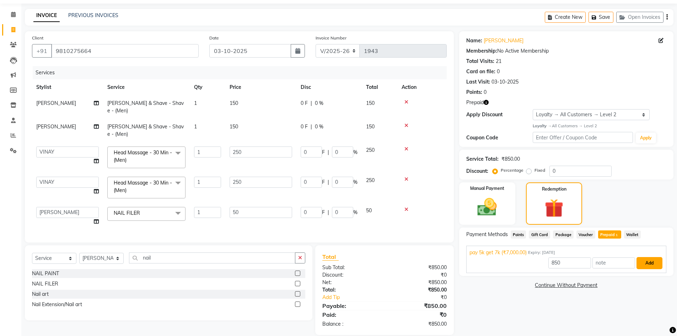
click at [645, 263] on button "Add" at bounding box center [649, 263] width 26 height 12
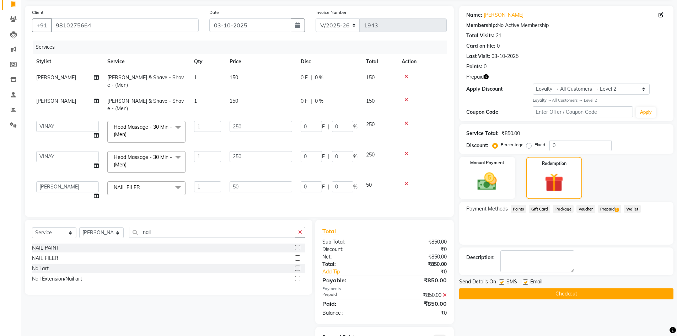
scroll to position [72, 0]
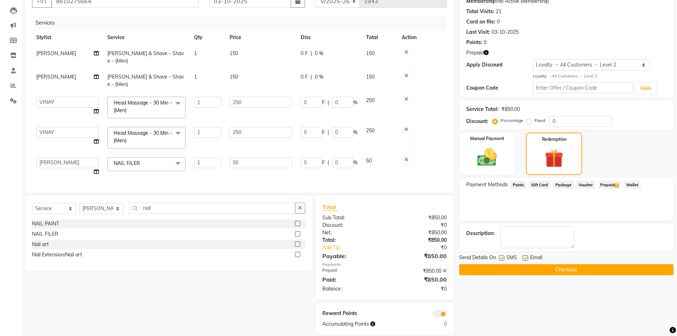
click at [600, 269] on button "Checkout" at bounding box center [566, 269] width 214 height 11
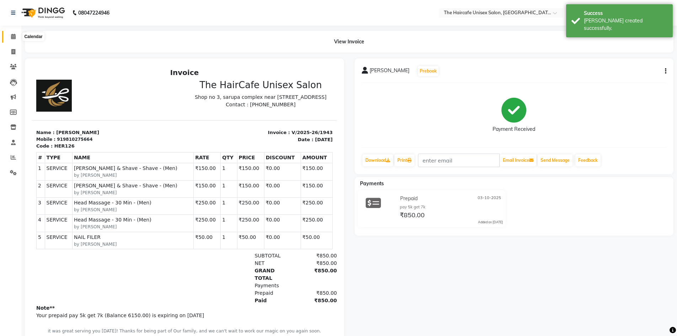
click at [13, 38] on icon at bounding box center [13, 36] width 5 height 5
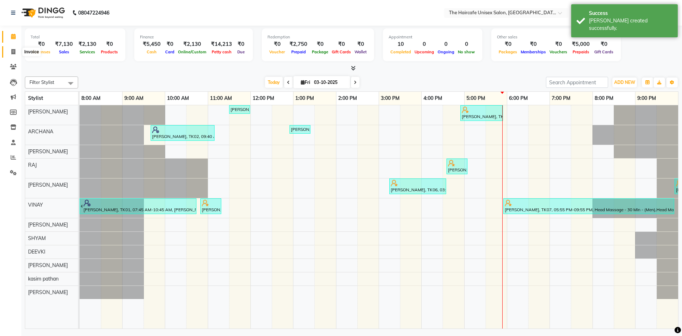
click at [13, 51] on icon at bounding box center [13, 51] width 4 height 5
select select "service"
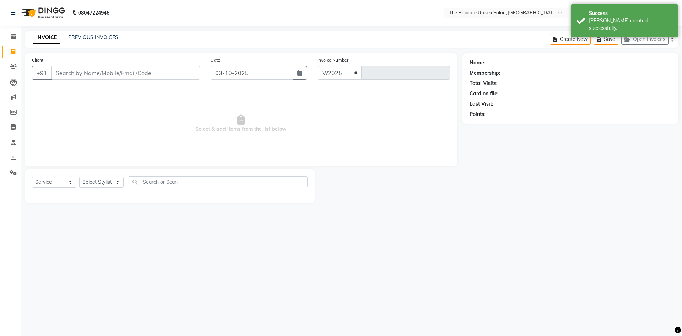
select select "7412"
type input "1944"
click at [92, 35] on link "PREVIOUS INVOICES" at bounding box center [93, 37] width 50 height 6
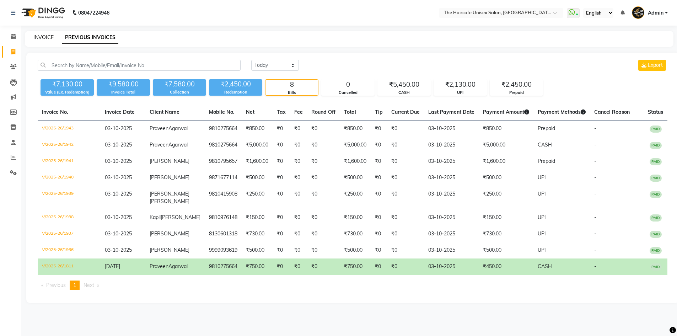
click at [39, 36] on link "INVOICE" at bounding box center [43, 37] width 20 height 6
select select "7412"
select select "service"
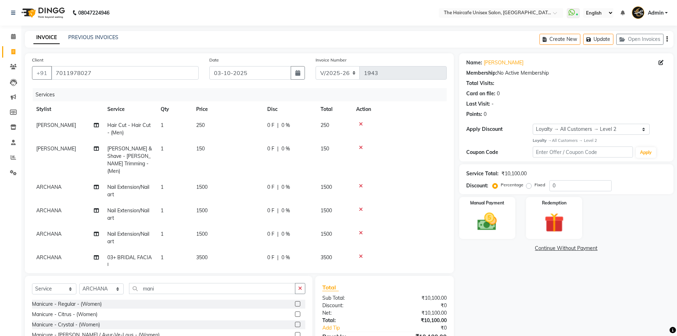
select select "7412"
select select "service"
select select "64975"
select select "1: Object"
click at [269, 124] on span "0 F" at bounding box center [270, 124] width 7 height 7
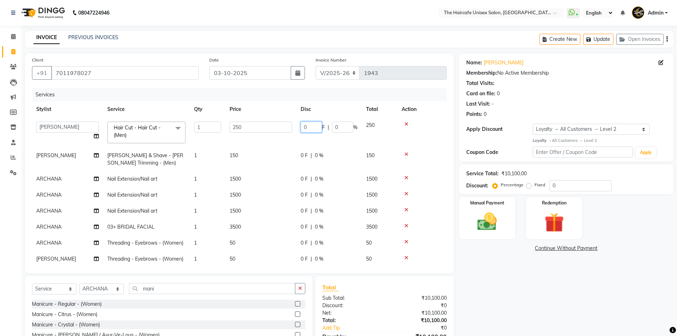
click at [310, 126] on input "0" at bounding box center [310, 126] width 21 height 11
type input "250"
click at [290, 148] on tr "[PERSON_NAME] & Shave - [PERSON_NAME] Trimming - (Men) 1 150 0 F | 0 % 150" at bounding box center [239, 158] width 414 height 23
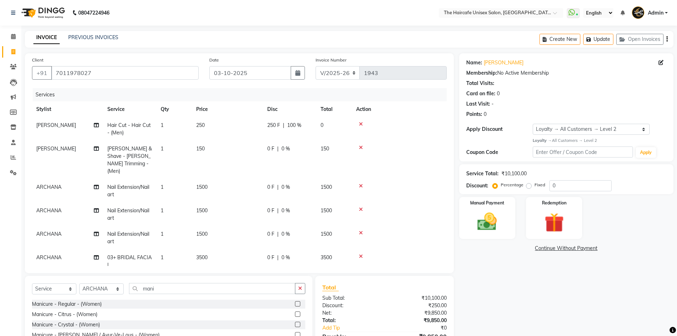
click at [263, 152] on td "0 F | 0 %" at bounding box center [289, 160] width 53 height 38
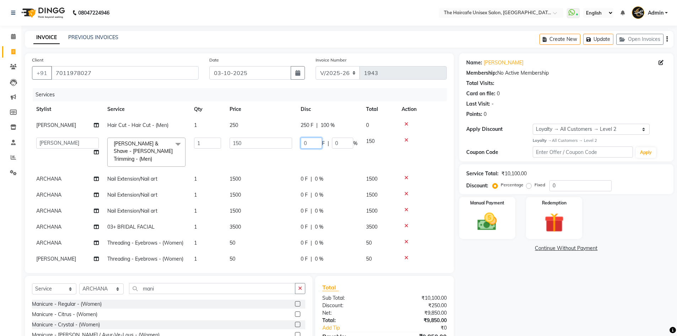
click at [311, 143] on input "0" at bounding box center [310, 142] width 21 height 11
type input "150"
click at [480, 283] on div "Name: [PERSON_NAME] Membership: No Active Membership Total Visits: Card on file…" at bounding box center [569, 209] width 220 height 312
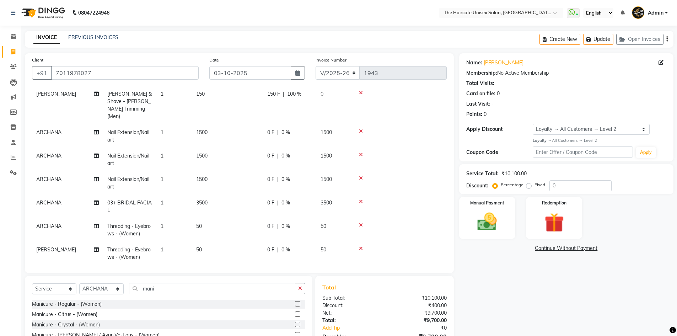
scroll to position [71, 0]
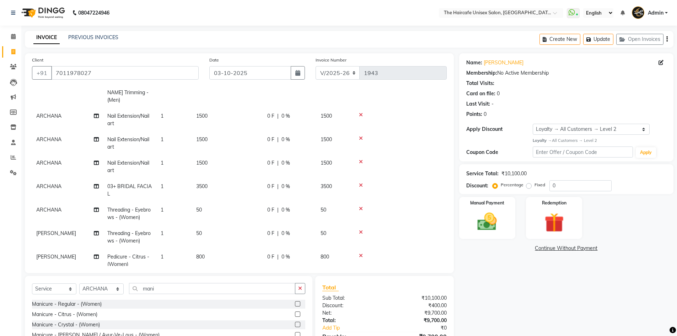
click at [264, 180] on td "0 F | 0 %" at bounding box center [289, 189] width 53 height 23
select select "64975"
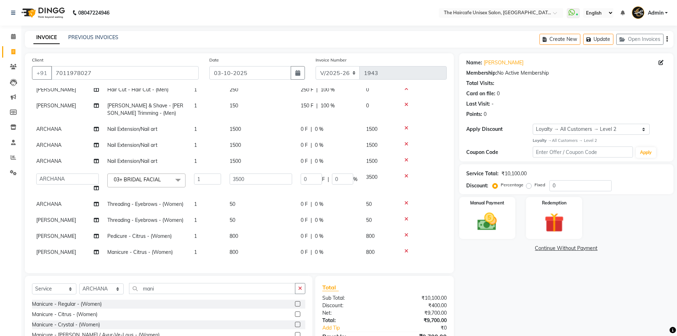
scroll to position [41, 0]
click at [306, 173] on input "0" at bounding box center [310, 178] width 21 height 11
type input "1000"
click at [525, 279] on div "Name: [PERSON_NAME] Membership: No Active Membership Total Visits: Card on file…" at bounding box center [569, 209] width 220 height 312
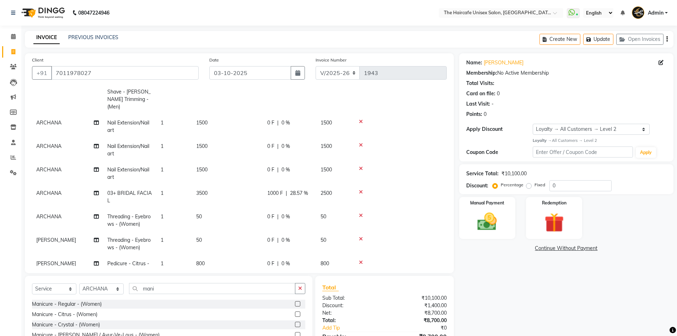
scroll to position [104, 0]
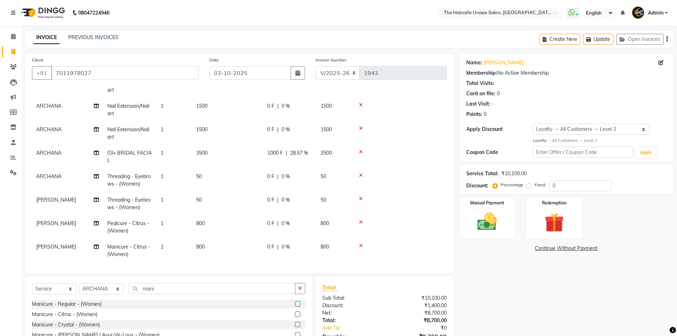
click at [302, 196] on div "0 F | 0 %" at bounding box center [289, 199] width 45 height 7
select select "64974"
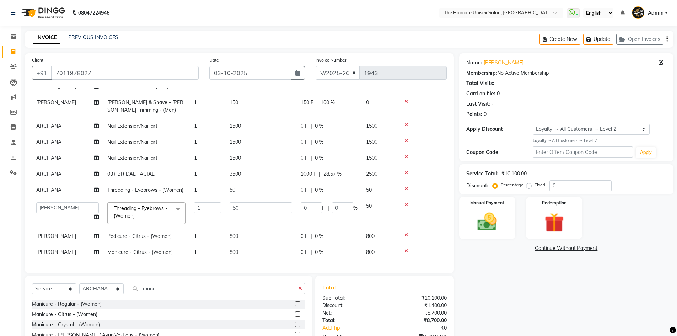
scroll to position [44, 0]
click at [400, 44] on div "INVOICE PREVIOUS INVOICES Create New Update Open Invoices" at bounding box center [349, 39] width 648 height 17
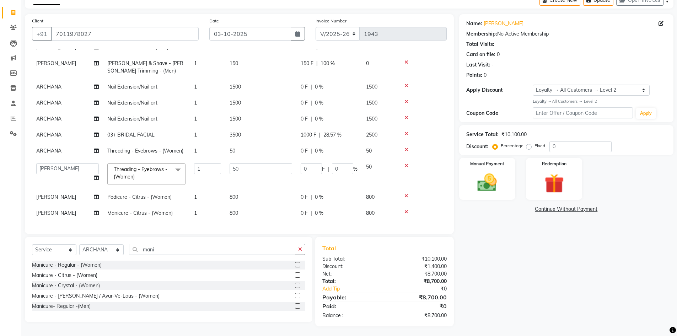
scroll to position [40, 0]
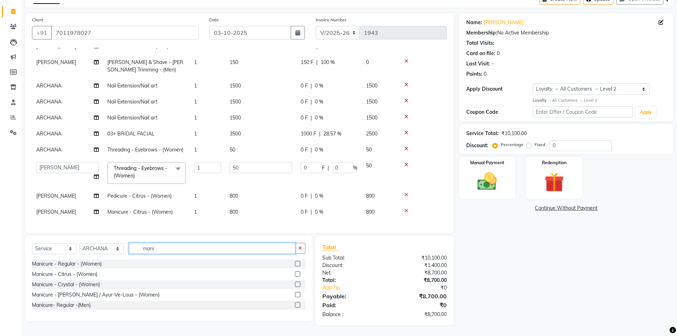
click at [161, 250] on input "mani" at bounding box center [212, 248] width 166 height 11
type input "m"
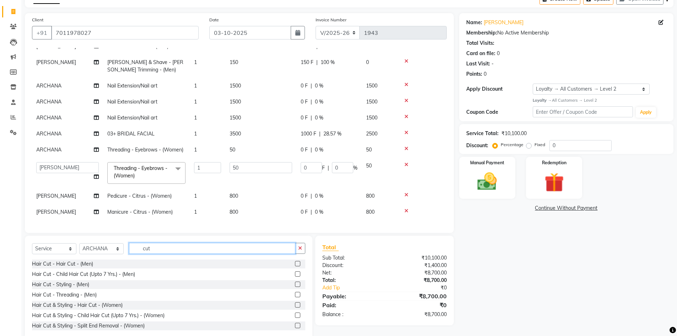
type input "cut"
click at [295, 303] on label at bounding box center [297, 304] width 5 height 5
click at [295, 303] on input "checkbox" at bounding box center [297, 305] width 5 height 5
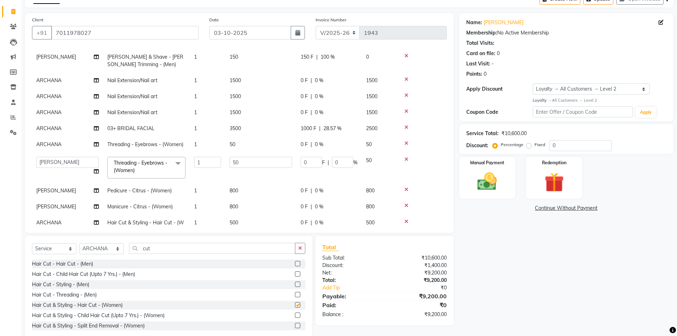
checkbox input "false"
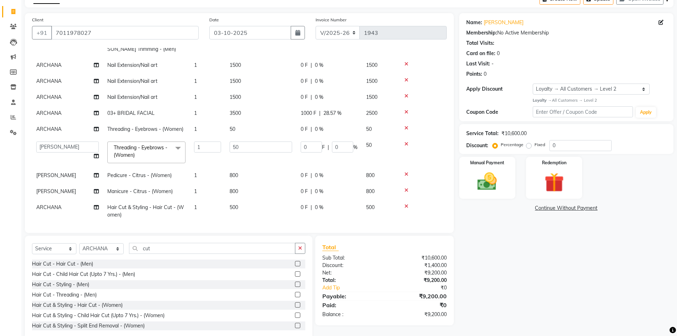
scroll to position [67, 0]
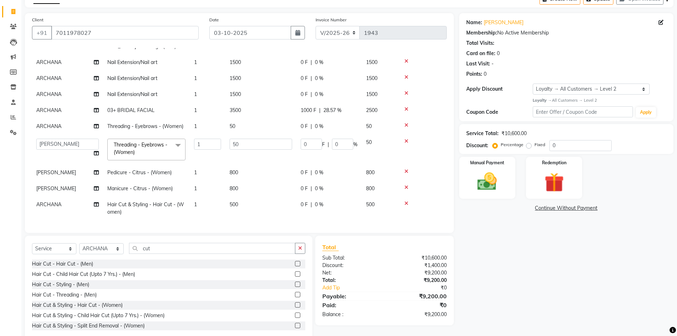
click at [54, 201] on span "ARCHANA" at bounding box center [48, 204] width 25 height 6
select select "64975"
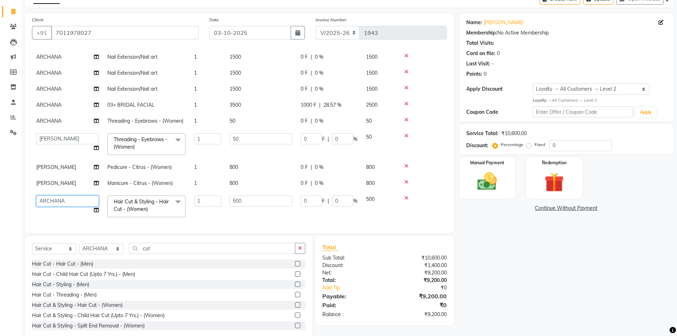
click at [54, 199] on select "AFTAB ARCHANA DEEVKI KAJAL SWAROOP kasim pathan MAHESH VERMA MUSKAN RAJ SHYAM S…" at bounding box center [67, 200] width 63 height 11
select select "68578"
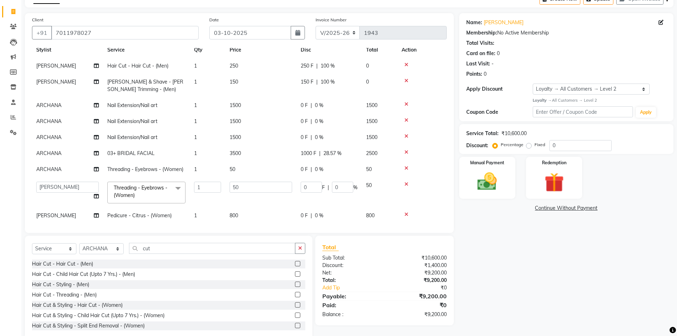
scroll to position [36, 0]
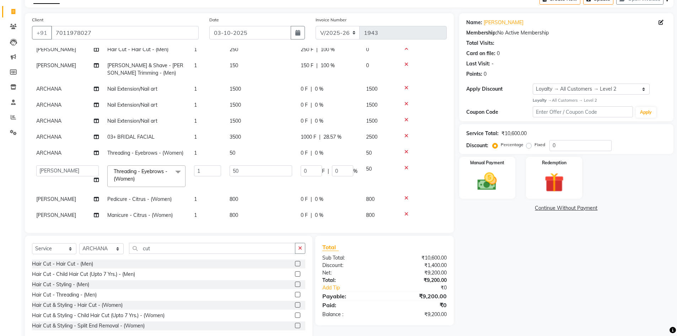
click at [287, 155] on td "50" at bounding box center [260, 153] width 71 height 16
select select "64975"
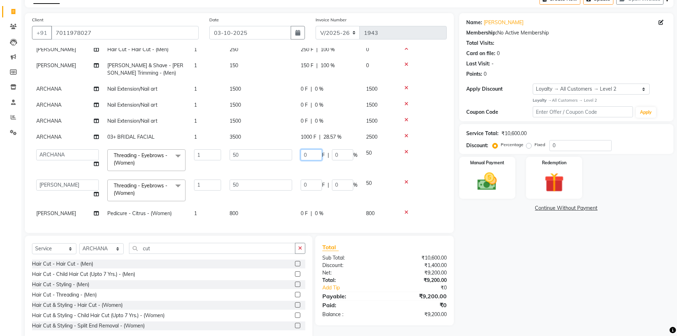
drag, startPoint x: 316, startPoint y: 153, endPoint x: 300, endPoint y: 153, distance: 16.0
click at [300, 153] on td "0 F | 0 %" at bounding box center [328, 160] width 65 height 30
type input "50"
click at [303, 186] on td "0 F | 0 %" at bounding box center [328, 190] width 65 height 30
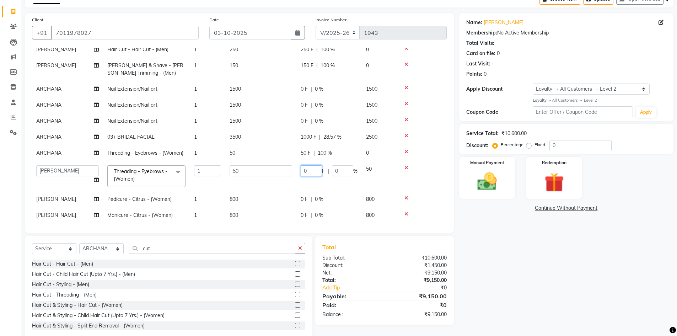
type input "50"
click at [498, 238] on div "Name: Nimisha Membership: No Active Membership Total Visits: Card on file: 0 La…" at bounding box center [569, 176] width 220 height 327
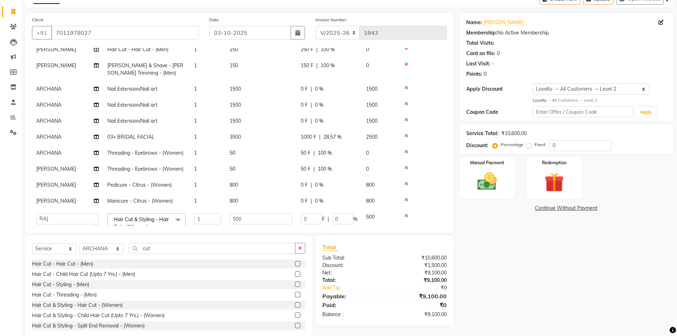
scroll to position [60, 0]
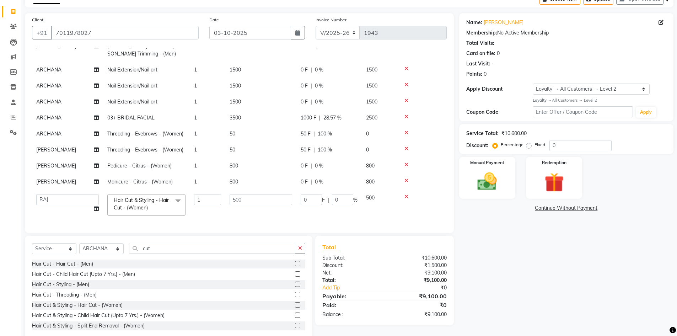
click at [303, 162] on span "0 F" at bounding box center [303, 165] width 7 height 7
select select "65654"
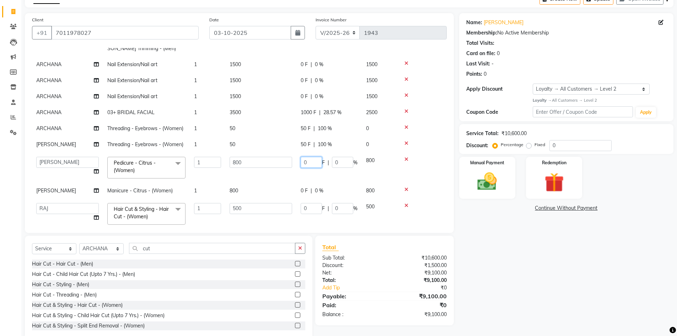
drag, startPoint x: 310, startPoint y: 162, endPoint x: 303, endPoint y: 163, distance: 6.8
click at [303, 163] on input "0" at bounding box center [310, 162] width 21 height 11
type input "200"
click at [522, 268] on div "Name: Nimisha Membership: No Active Membership Total Visits: Card on file: 0 La…" at bounding box center [569, 176] width 220 height 327
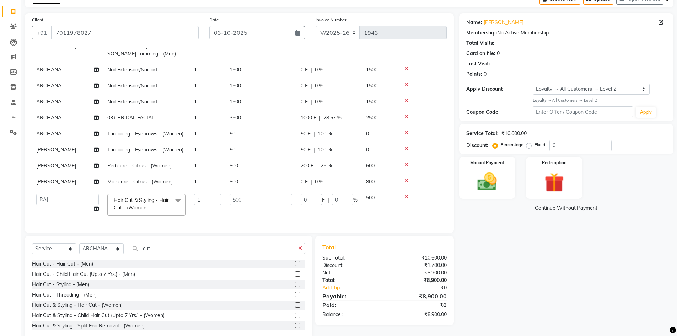
click at [305, 178] on span "0 F" at bounding box center [303, 181] width 7 height 7
select select "65654"
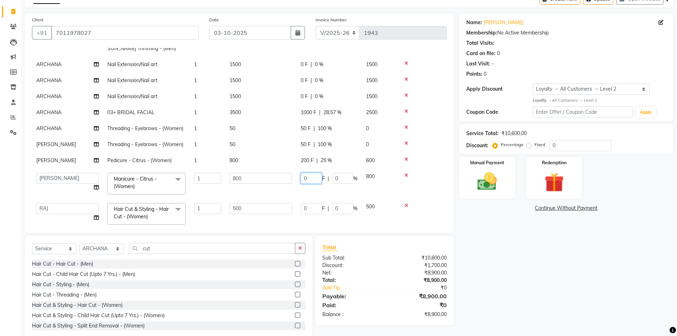
drag, startPoint x: 311, startPoint y: 175, endPoint x: 303, endPoint y: 177, distance: 8.4
click at [303, 177] on input "0" at bounding box center [310, 178] width 21 height 11
type input "200"
click at [497, 266] on div "Name: Nimisha Membership: No Active Membership Total Visits: Card on file: 0 La…" at bounding box center [569, 176] width 220 height 327
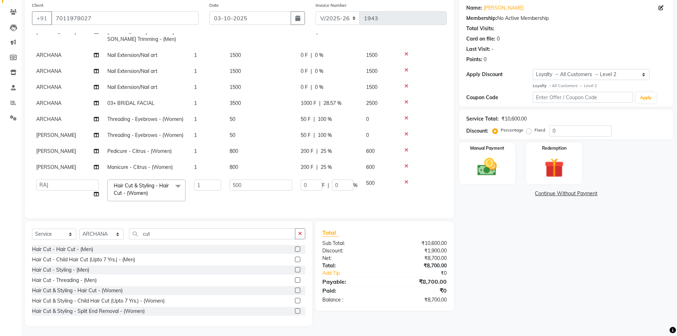
scroll to position [55, 0]
drag, startPoint x: 313, startPoint y: 178, endPoint x: 301, endPoint y: 178, distance: 11.7
click at [301, 179] on input "0" at bounding box center [310, 184] width 21 height 11
type input "500"
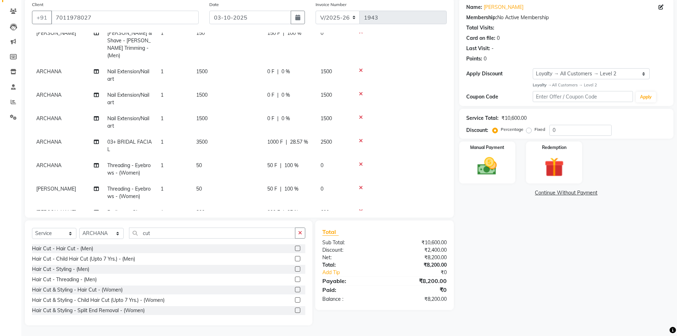
click at [506, 254] on div "Name: Nimisha Membership: No Active Membership Total Visits: Card on file: 0 La…" at bounding box center [569, 161] width 220 height 327
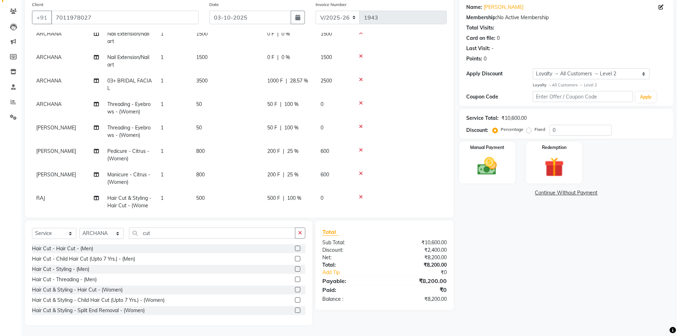
scroll to position [135, 0]
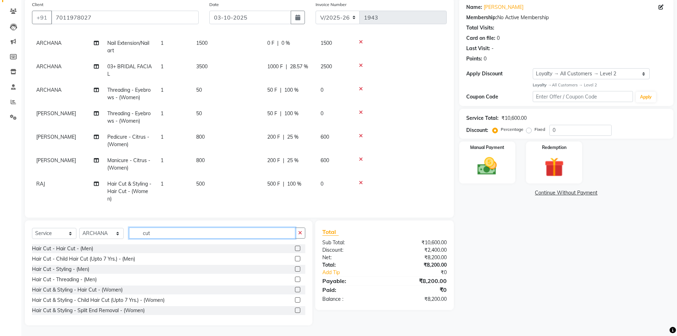
click at [170, 235] on input "cut" at bounding box center [212, 232] width 166 height 11
type input "c"
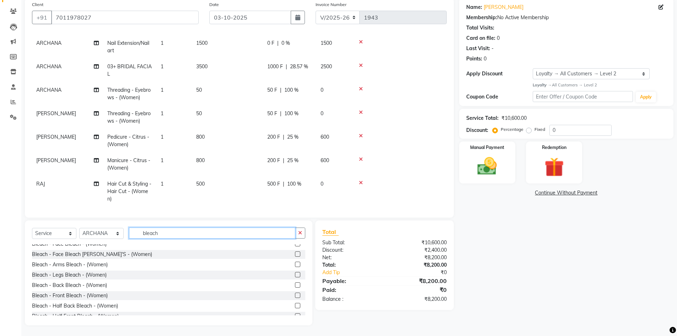
type input "bleach"
click at [295, 285] on label at bounding box center [297, 284] width 5 height 5
click at [295, 285] on input "checkbox" at bounding box center [297, 285] width 5 height 5
checkbox input "false"
click at [295, 294] on label at bounding box center [297, 294] width 5 height 5
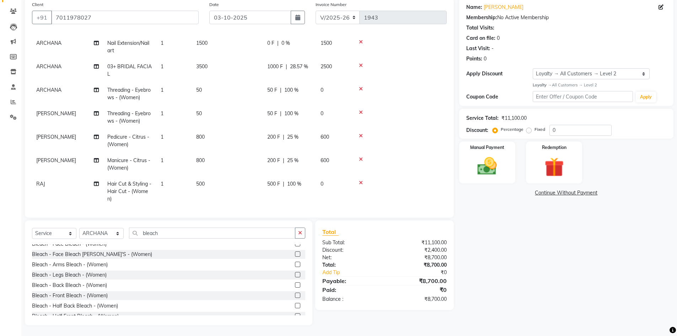
click at [295, 294] on input "checkbox" at bounding box center [297, 295] width 5 height 5
checkbox input "false"
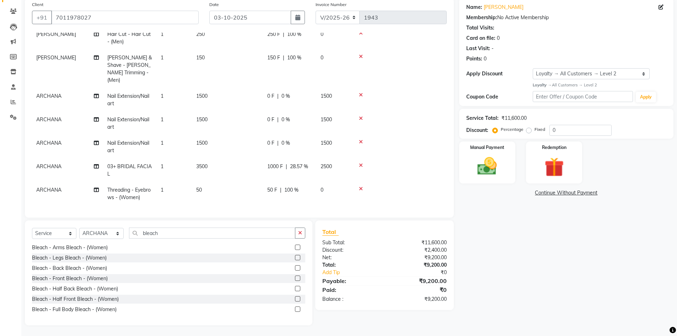
click at [268, 92] on span "0 F" at bounding box center [270, 95] width 7 height 7
select select "64975"
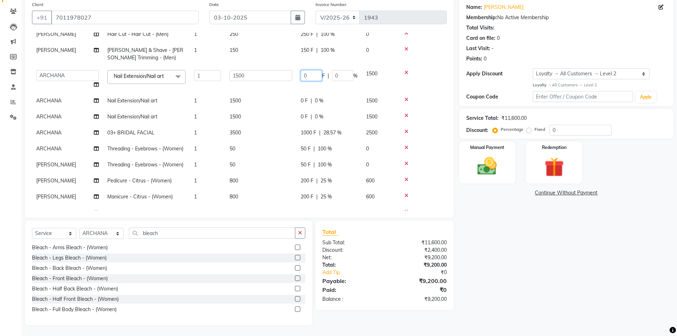
click at [309, 75] on input "0" at bounding box center [310, 75] width 21 height 11
type input "5"
type input "300"
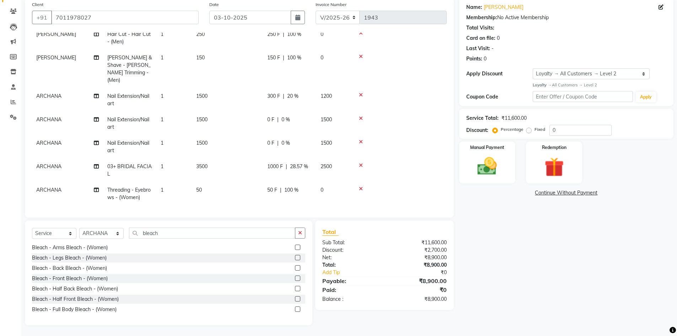
click at [524, 256] on div "Name: Nimisha Membership: No Active Membership Total Visits: Card on file: 0 La…" at bounding box center [569, 161] width 220 height 327
click at [269, 116] on span "0 F" at bounding box center [270, 119] width 7 height 7
select select "64975"
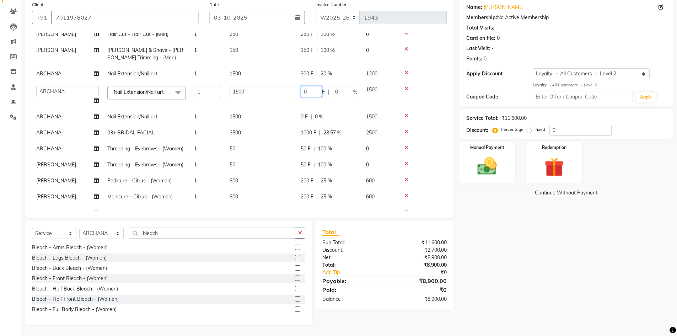
drag, startPoint x: 312, startPoint y: 93, endPoint x: 304, endPoint y: 93, distance: 7.8
click at [304, 93] on input "0" at bounding box center [310, 91] width 21 height 11
type input "300"
click at [505, 213] on div "Name: Nimisha Membership: No Active Membership Total Visits: Card on file: 0 La…" at bounding box center [569, 161] width 220 height 327
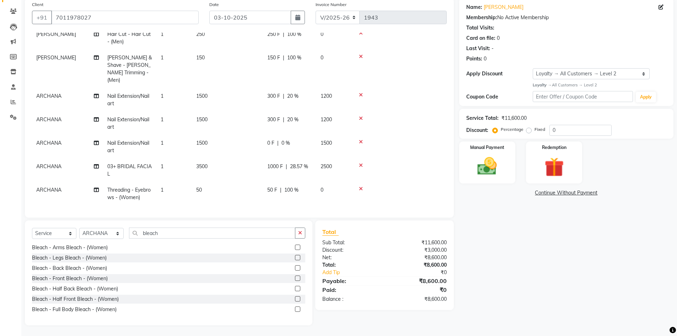
click at [269, 139] on span "0 F" at bounding box center [270, 142] width 7 height 7
select select "64975"
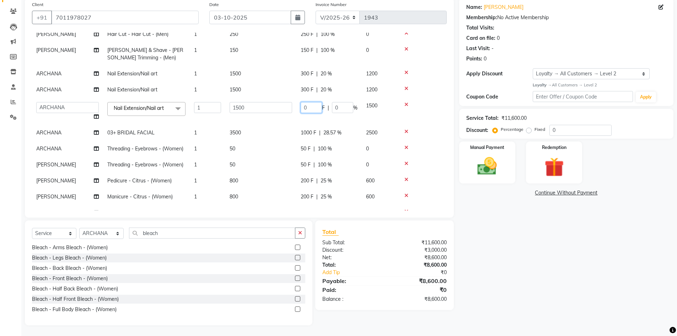
drag, startPoint x: 314, startPoint y: 108, endPoint x: 303, endPoint y: 108, distance: 11.4
click at [303, 108] on input "0" at bounding box center [310, 107] width 21 height 11
type input "300"
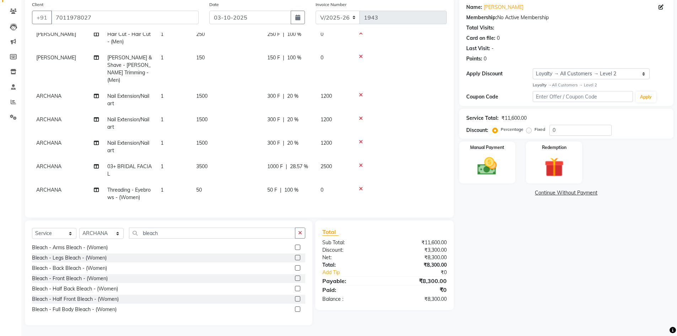
click at [548, 270] on div "Name: Nimisha Membership: No Active Membership Total Visits: Card on file: 0 La…" at bounding box center [569, 161] width 220 height 327
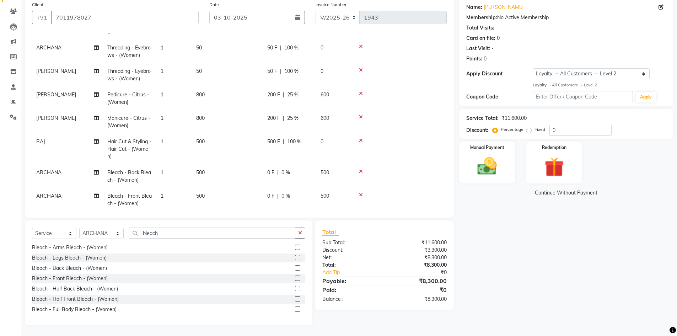
scroll to position [182, 0]
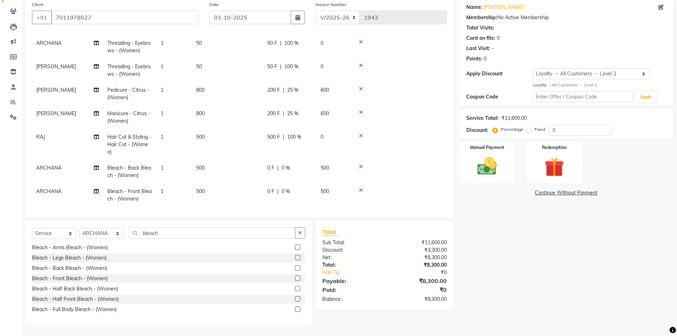
click at [239, 169] on td "500" at bounding box center [227, 171] width 71 height 23
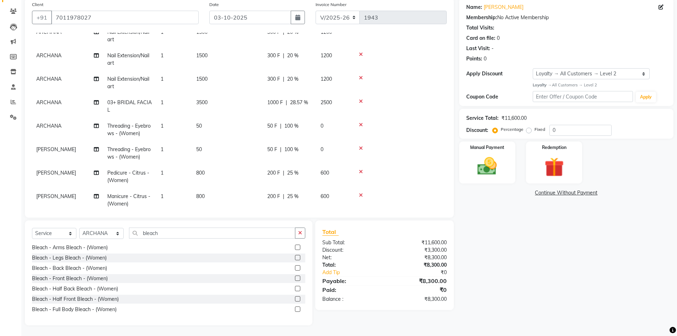
select select "64975"
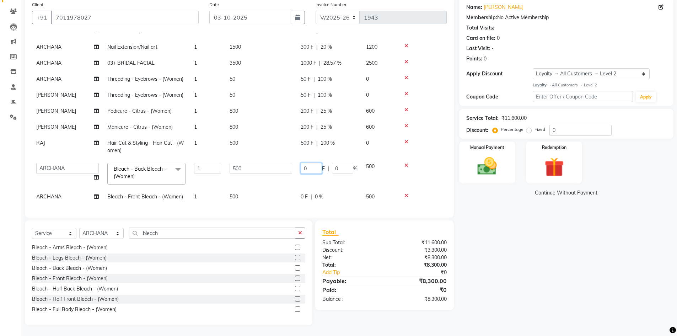
drag, startPoint x: 308, startPoint y: 163, endPoint x: 299, endPoint y: 163, distance: 8.9
click at [299, 163] on td "0 F | 0 %" at bounding box center [328, 173] width 65 height 30
type input "200"
click at [504, 255] on div "Name: Nimisha Membership: No Active Membership Total Visits: Card on file: 0 La…" at bounding box center [569, 161] width 220 height 327
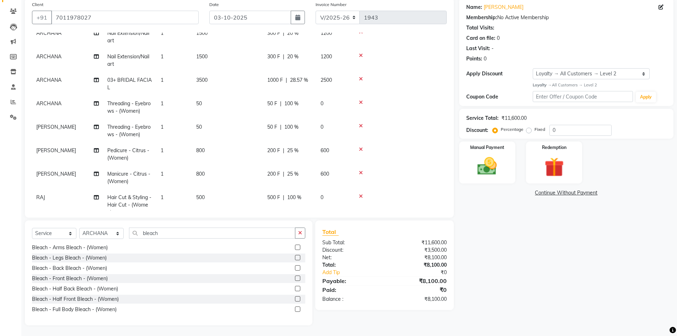
click at [271, 194] on span "500 F" at bounding box center [273, 197] width 13 height 7
select select "68578"
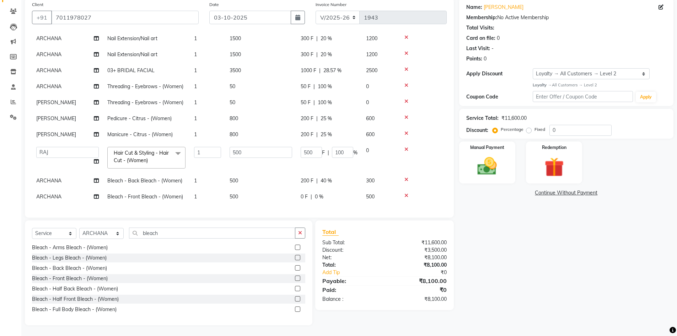
scroll to position [92, 0]
click at [305, 193] on span "0 F" at bounding box center [303, 196] width 7 height 7
select select "64975"
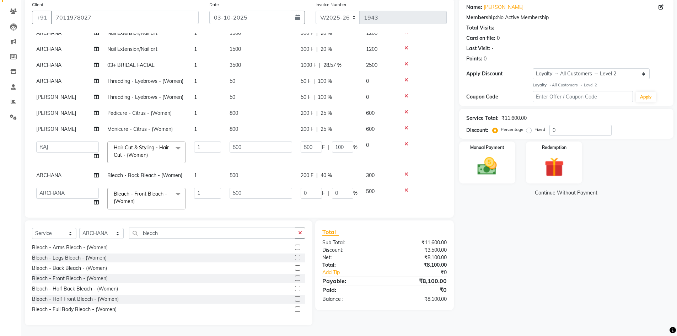
scroll to position [99, 0]
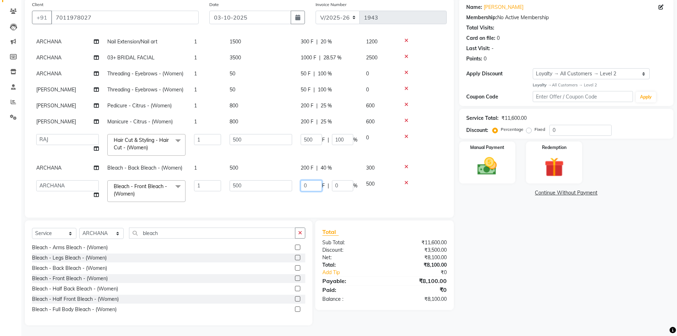
drag, startPoint x: 310, startPoint y: 188, endPoint x: 303, endPoint y: 188, distance: 6.8
click at [303, 188] on input "0" at bounding box center [310, 185] width 21 height 11
type input "200"
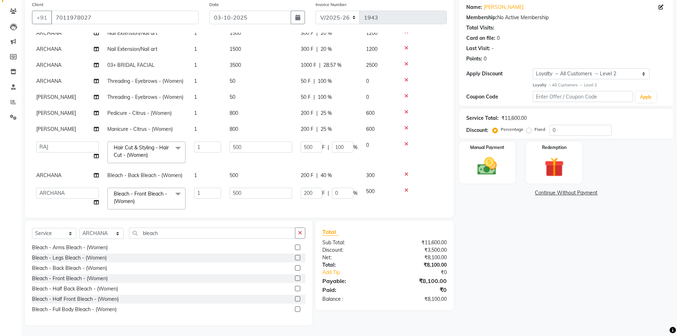
click at [483, 214] on div "Name: Nimisha Membership: No Active Membership Total Visits: Card on file: 0 La…" at bounding box center [569, 161] width 220 height 327
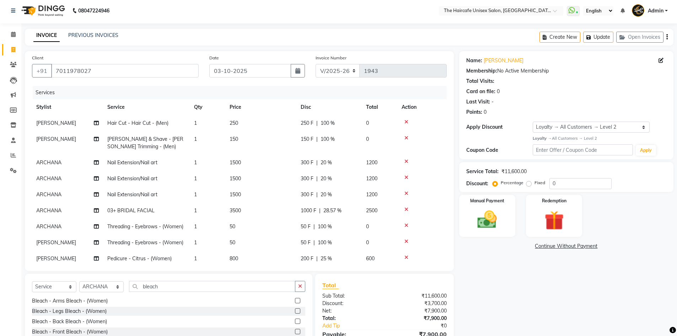
scroll to position [0, 0]
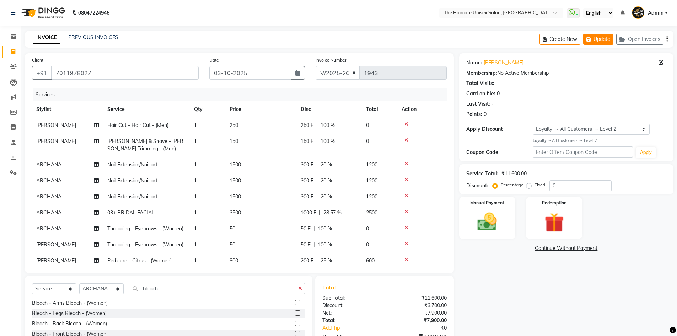
click at [596, 39] on button "Update" at bounding box center [598, 39] width 30 height 11
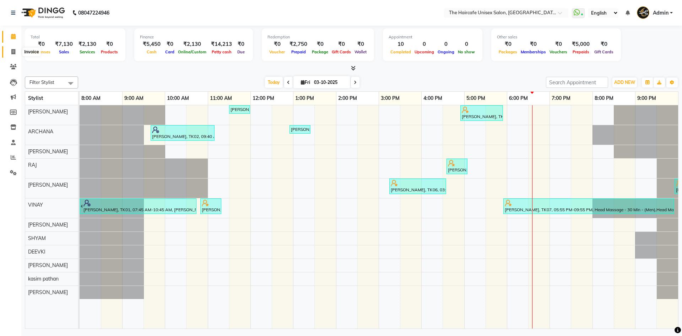
click at [13, 49] on icon at bounding box center [13, 51] width 4 height 5
select select "service"
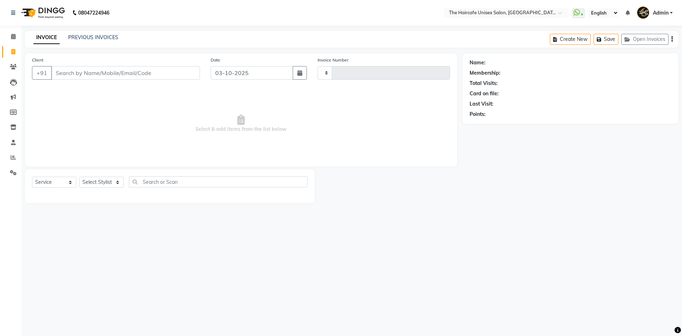
type input "1944"
select select "7412"
click at [93, 73] on input "Client" at bounding box center [125, 72] width 149 height 13
type input "9999258444"
click at [184, 75] on span "Add Client" at bounding box center [182, 72] width 28 height 7
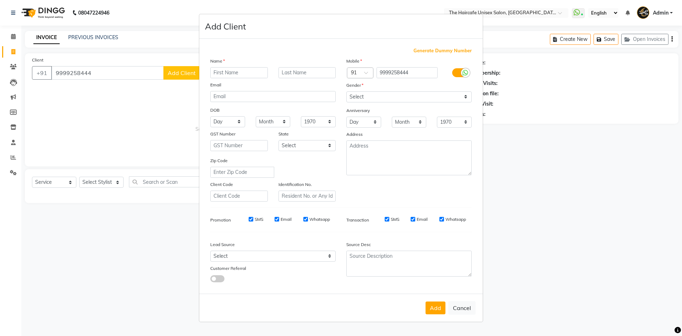
click at [246, 75] on input "text" at bounding box center [239, 72] width 58 height 11
type input "akhsu"
click at [376, 97] on select "Select [DEMOGRAPHIC_DATA] [DEMOGRAPHIC_DATA] Other Prefer Not To Say" at bounding box center [408, 96] width 125 height 11
select select "[DEMOGRAPHIC_DATA]"
click at [346, 91] on select "Select [DEMOGRAPHIC_DATA] [DEMOGRAPHIC_DATA] Other Prefer Not To Say" at bounding box center [408, 96] width 125 height 11
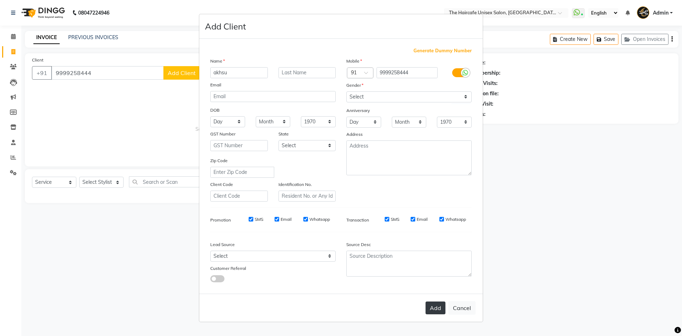
click at [438, 308] on button "Add" at bounding box center [436, 307] width 20 height 13
select select
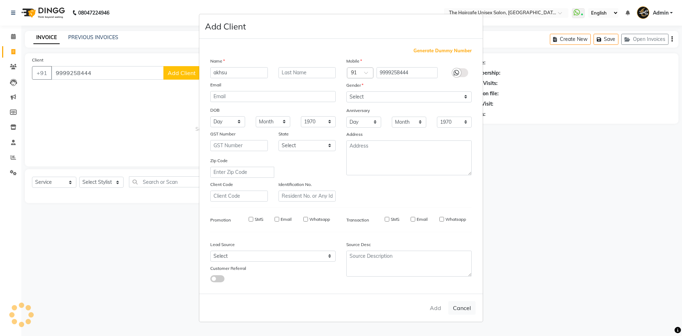
select select
checkbox input "false"
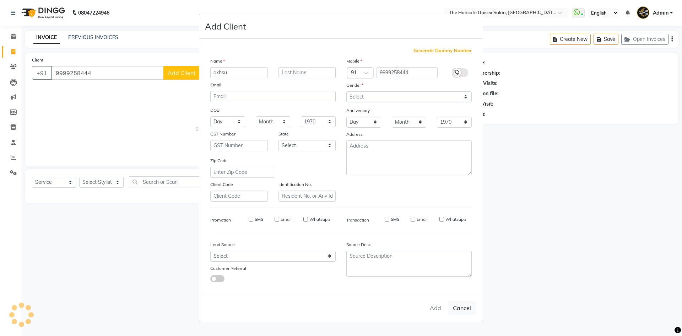
checkbox input "false"
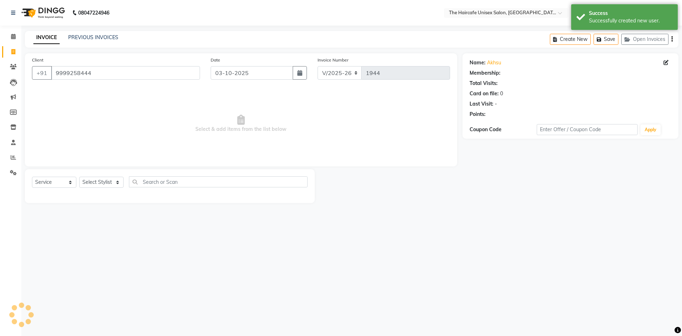
select select "1: Object"
click at [91, 182] on select "Select Stylist [PERSON_NAME] ARCHANA DEEVKI KAJAL [PERSON_NAME] pathan [PERSON_…" at bounding box center [101, 182] width 44 height 11
select select "65654"
click at [79, 177] on select "Select Stylist [PERSON_NAME] ARCHANA DEEVKI KAJAL [PERSON_NAME] pathan [PERSON_…" at bounding box center [101, 182] width 44 height 11
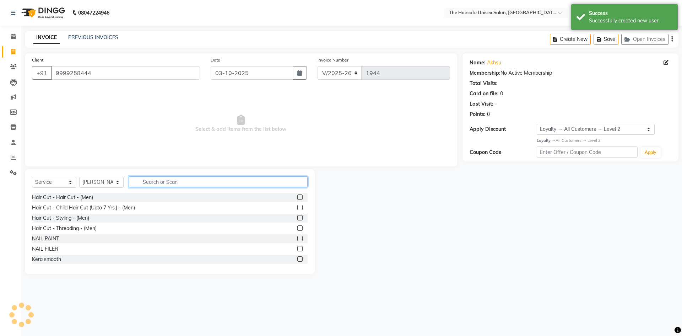
click at [159, 182] on input "text" at bounding box center [218, 181] width 179 height 11
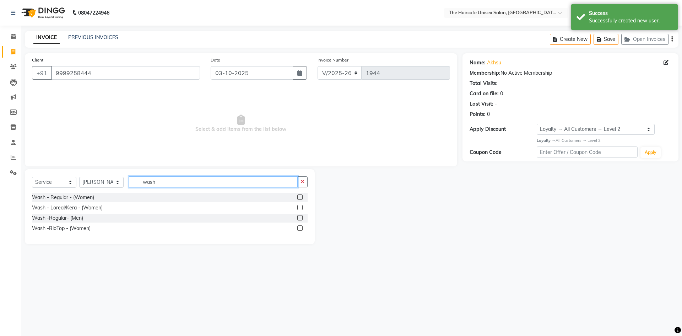
type input "wash"
click at [301, 198] on label at bounding box center [299, 196] width 5 height 5
click at [301, 198] on input "checkbox" at bounding box center [299, 197] width 5 height 5
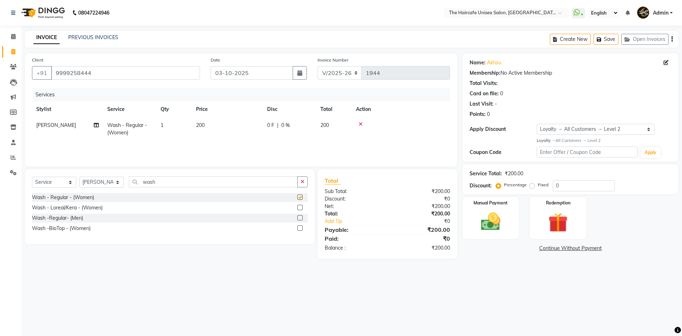
checkbox input "false"
click at [172, 182] on input "wash" at bounding box center [213, 181] width 169 height 11
type input "w"
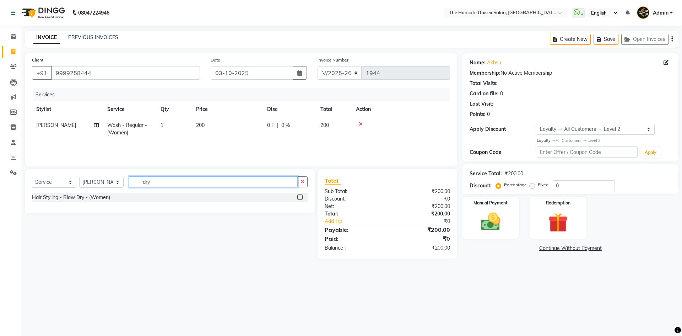
type input "dry"
click at [300, 195] on label at bounding box center [299, 196] width 5 height 5
click at [300, 195] on input "checkbox" at bounding box center [299, 197] width 5 height 5
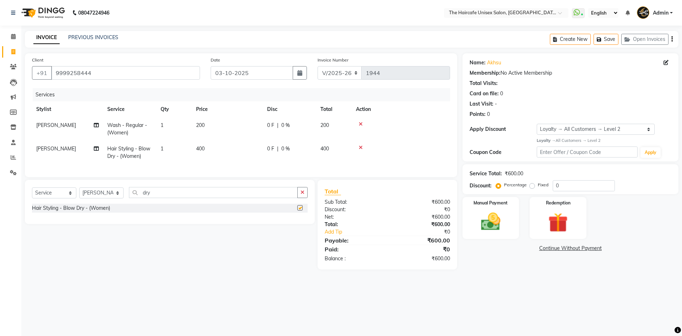
checkbox input "false"
click at [492, 221] on img at bounding box center [490, 221] width 33 height 23
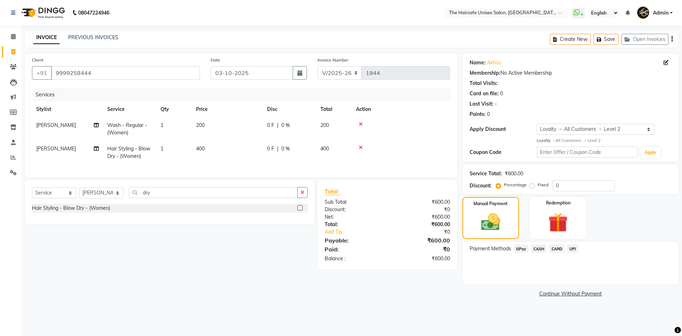
click at [541, 249] on span "CASH" at bounding box center [538, 248] width 15 height 8
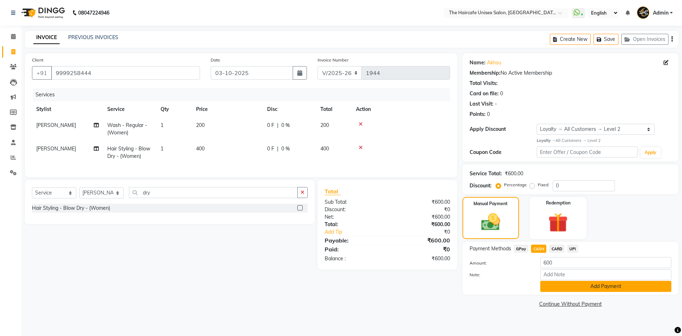
click at [609, 288] on button "Add Payment" at bounding box center [605, 286] width 131 height 11
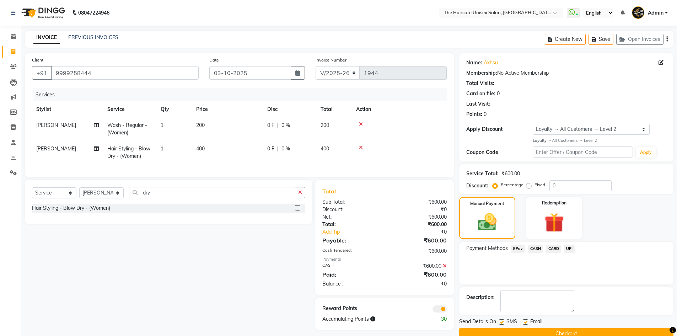
click at [619, 329] on button "Checkout" at bounding box center [566, 333] width 214 height 11
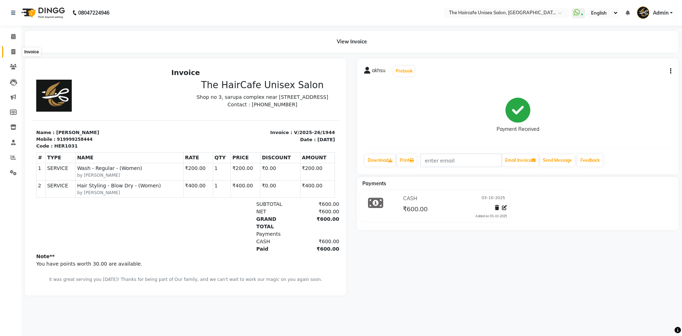
click at [13, 53] on icon at bounding box center [13, 51] width 4 height 5
select select "service"
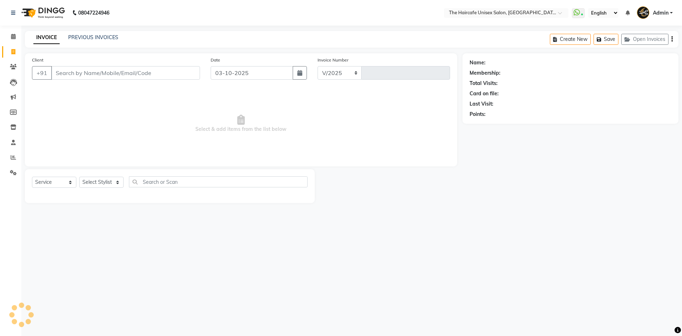
select select "7412"
type input "1945"
click at [113, 39] on link "PREVIOUS INVOICES" at bounding box center [93, 37] width 50 height 6
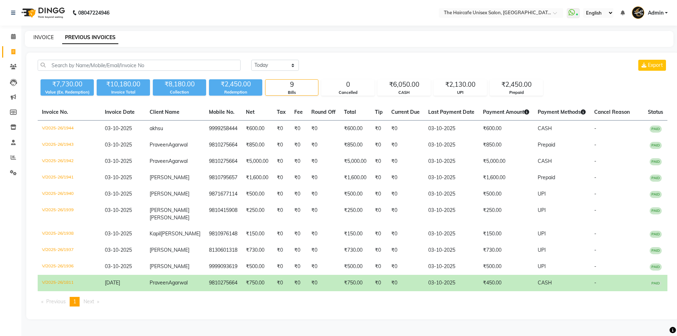
click at [48, 37] on link "INVOICE" at bounding box center [43, 37] width 20 height 6
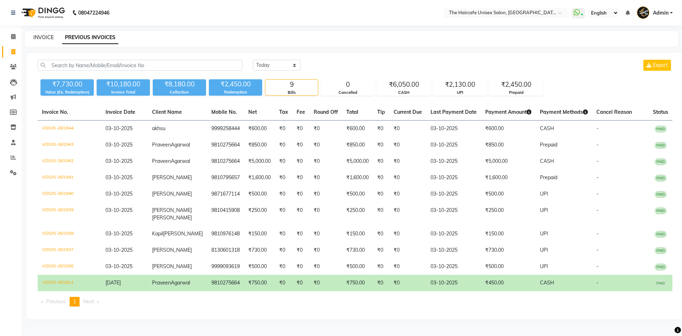
select select "7412"
select select "service"
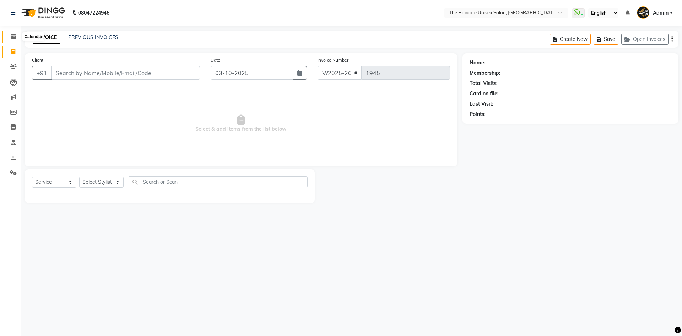
click at [14, 37] on icon at bounding box center [13, 36] width 5 height 5
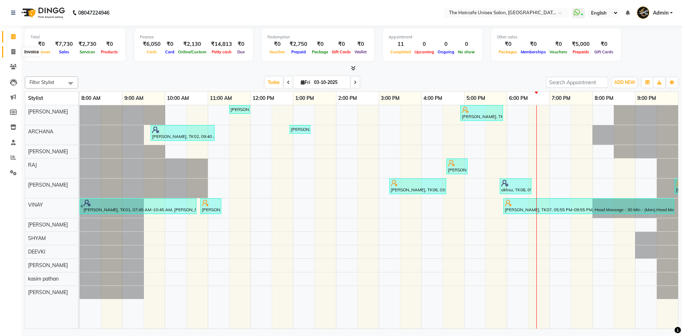
click at [14, 52] on icon at bounding box center [13, 51] width 4 height 5
select select "7412"
select select "service"
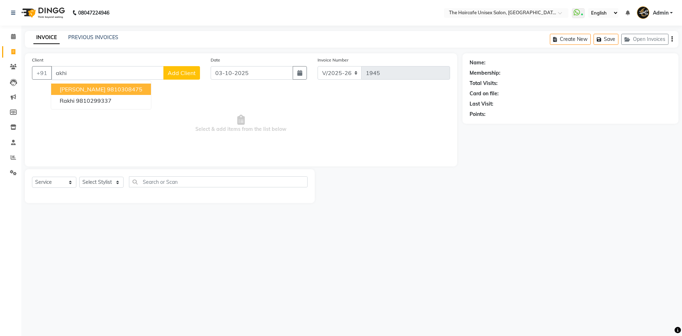
click at [107, 89] on ngb-highlight "9810308475" at bounding box center [125, 89] width 36 height 7
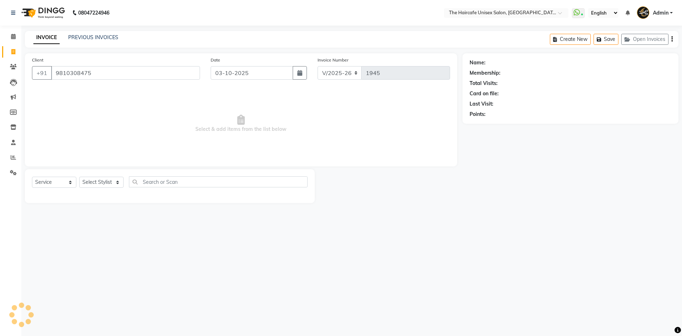
type input "9810308475"
select select "1: Object"
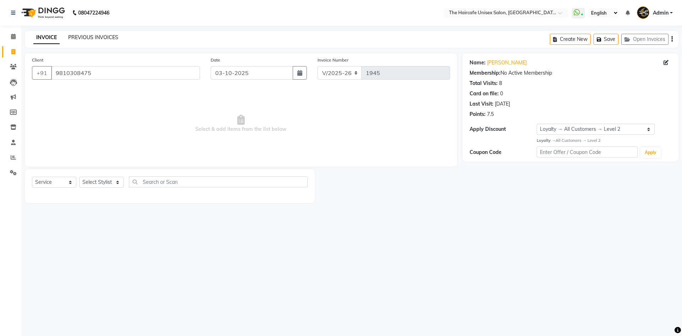
click at [80, 37] on link "PREVIOUS INVOICES" at bounding box center [93, 37] width 50 height 6
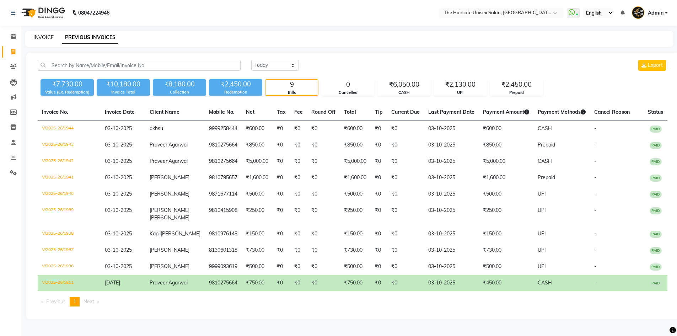
click at [45, 37] on link "INVOICE" at bounding box center [43, 37] width 20 height 6
select select "service"
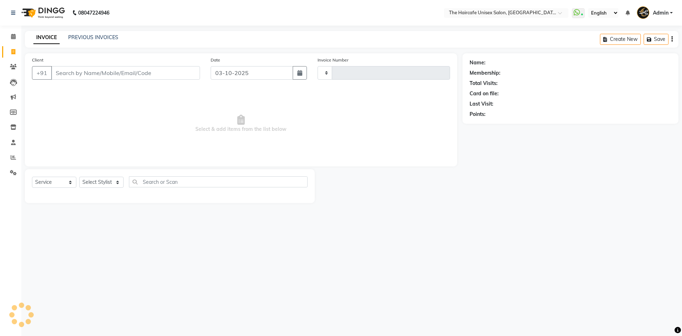
type input "1945"
select select "7412"
click at [76, 38] on link "PREVIOUS INVOICES" at bounding box center [93, 37] width 50 height 6
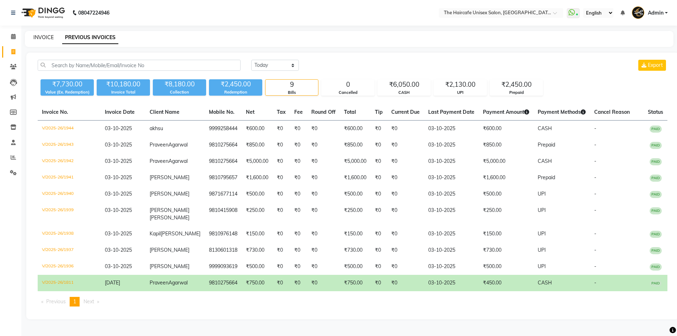
click at [48, 36] on link "INVOICE" at bounding box center [43, 37] width 20 height 6
select select "service"
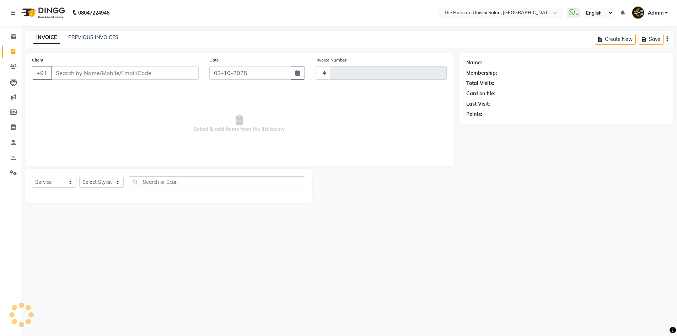
type input "1945"
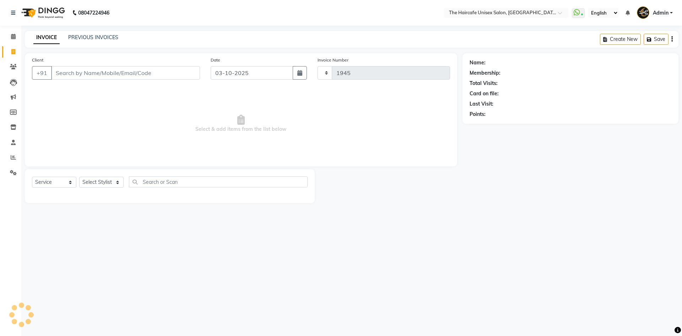
select select "7412"
click at [170, 72] on input "Client" at bounding box center [125, 72] width 149 height 13
click at [184, 74] on input "Client" at bounding box center [125, 72] width 149 height 13
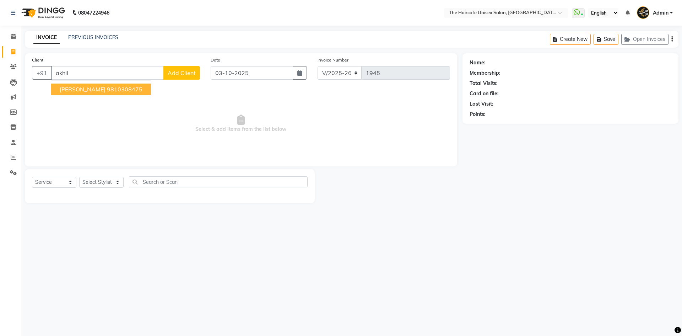
click at [110, 90] on ngb-highlight "9810308475" at bounding box center [125, 89] width 36 height 7
type input "9810308475"
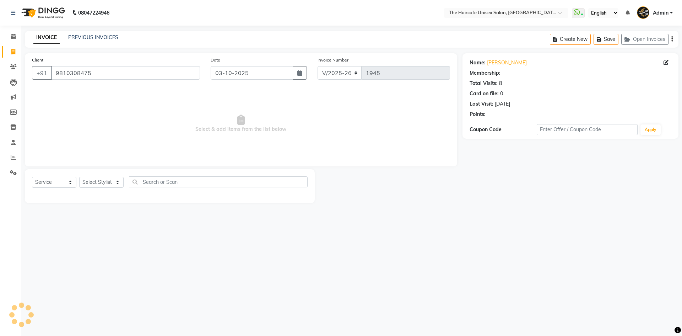
select select "1: Object"
click at [106, 180] on select "Select Stylist [PERSON_NAME] ARCHANA DEEVKI KAJAL [PERSON_NAME] pathan [PERSON_…" at bounding box center [101, 182] width 44 height 11
select select "64976"
click at [79, 177] on select "Select Stylist [PERSON_NAME] ARCHANA DEEVKI KAJAL [PERSON_NAME] pathan [PERSON_…" at bounding box center [101, 182] width 44 height 11
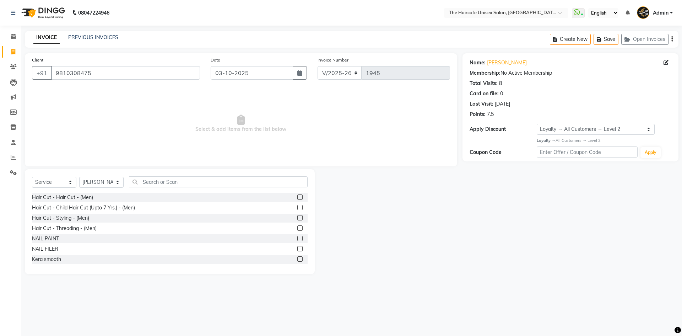
click at [297, 195] on label at bounding box center [299, 196] width 5 height 5
click at [297, 195] on input "checkbox" at bounding box center [299, 197] width 5 height 5
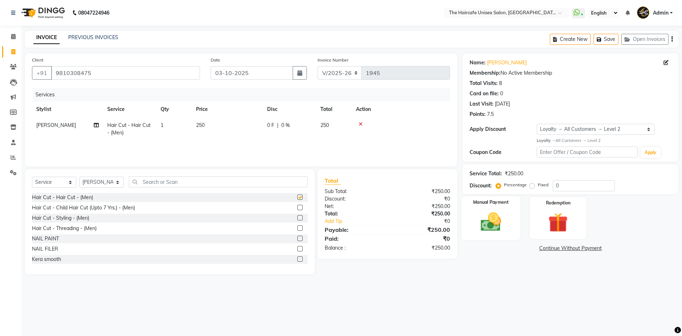
checkbox input "false"
click at [359, 125] on icon at bounding box center [361, 123] width 4 height 5
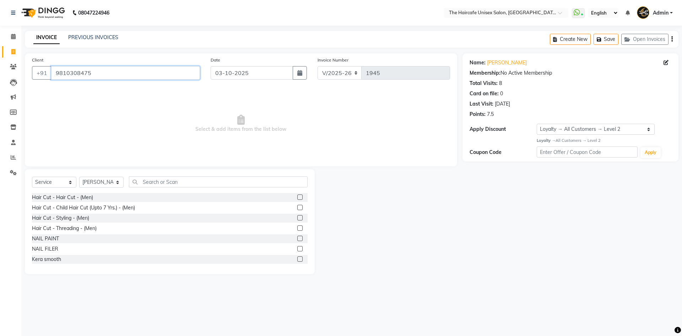
click at [139, 70] on input "9810308475" at bounding box center [125, 72] width 149 height 13
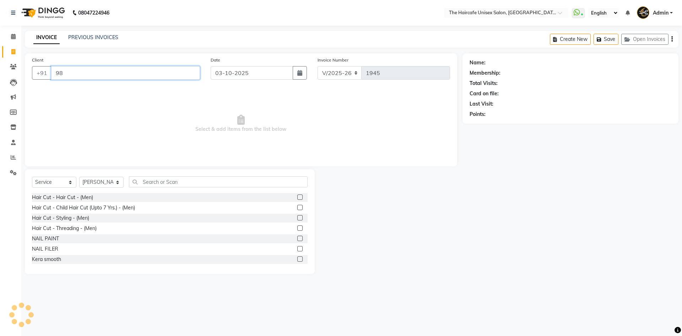
type input "9"
type input "8426925914"
click at [183, 69] on span "Add Client" at bounding box center [182, 72] width 28 height 7
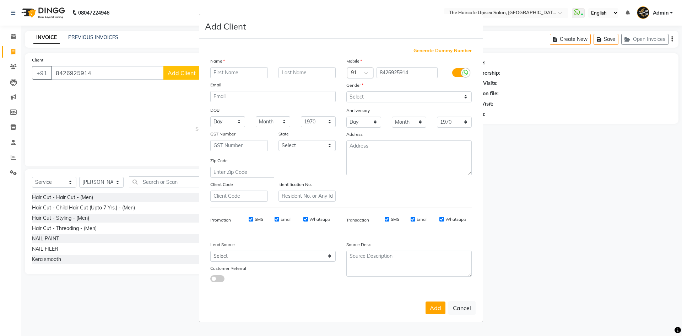
click at [255, 73] on input "text" at bounding box center [239, 72] width 58 height 11
type input "[PERSON_NAME]"
click at [447, 96] on select "Select [DEMOGRAPHIC_DATA] [DEMOGRAPHIC_DATA] Other Prefer Not To Say" at bounding box center [408, 96] width 125 height 11
select select "[DEMOGRAPHIC_DATA]"
click at [346, 91] on select "Select [DEMOGRAPHIC_DATA] [DEMOGRAPHIC_DATA] Other Prefer Not To Say" at bounding box center [408, 96] width 125 height 11
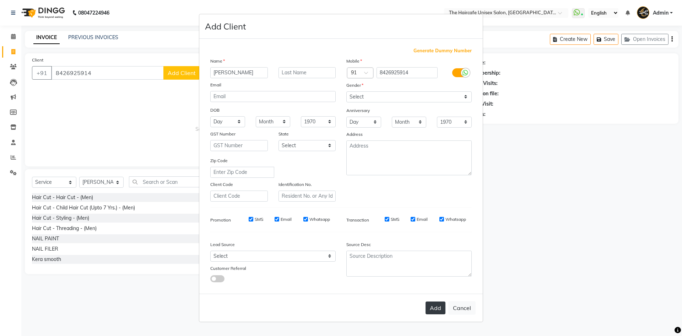
click at [432, 310] on button "Add" at bounding box center [436, 307] width 20 height 13
select select
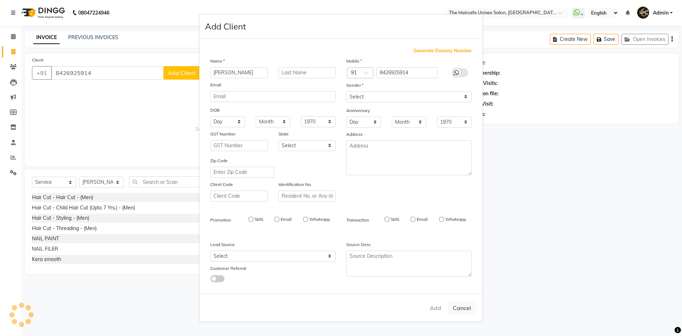
select select
checkbox input "false"
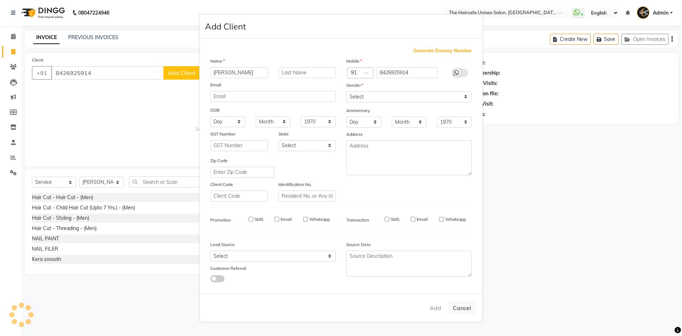
checkbox input "false"
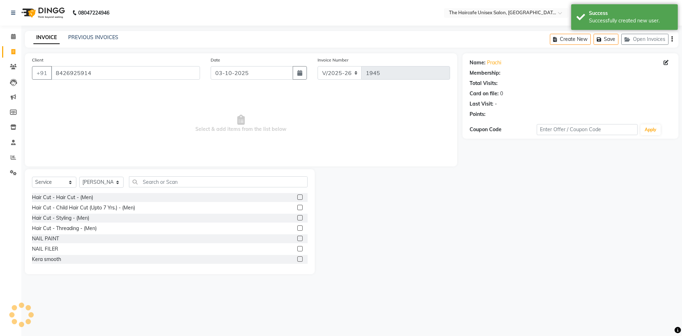
select select "1: Object"
click at [99, 184] on select "Select Stylist [PERSON_NAME] ARCHANA DEEVKI KAJAL [PERSON_NAME] pathan [PERSON_…" at bounding box center [101, 182] width 44 height 11
select select "64974"
click at [79, 177] on select "Select Stylist [PERSON_NAME] ARCHANA DEEVKI KAJAL [PERSON_NAME] pathan [PERSON_…" at bounding box center [101, 182] width 44 height 11
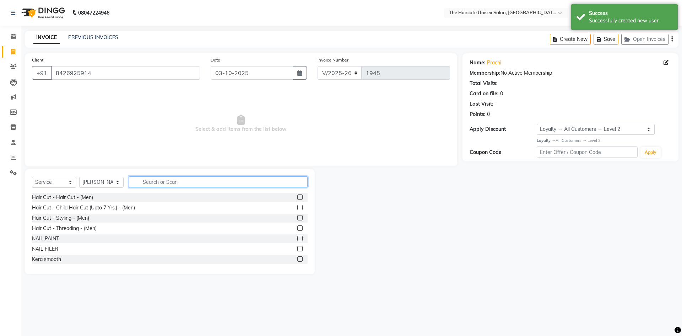
click at [280, 181] on input "text" at bounding box center [218, 181] width 179 height 11
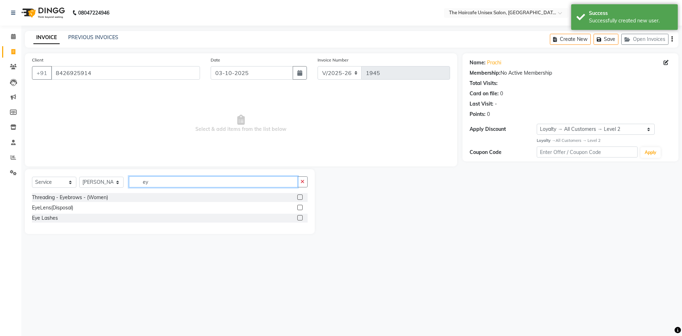
type input "ey"
click at [299, 198] on label at bounding box center [299, 196] width 5 height 5
click at [299, 198] on input "checkbox" at bounding box center [299, 197] width 5 height 5
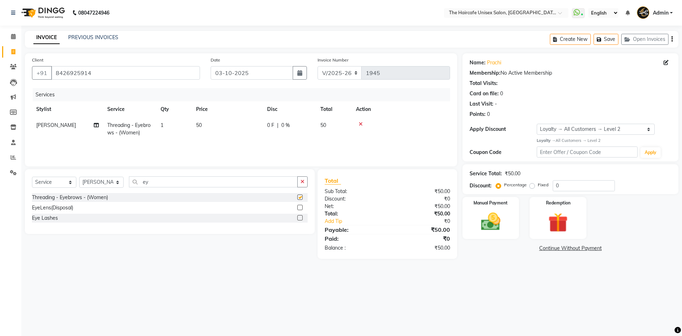
checkbox input "false"
click at [204, 182] on input "ey" at bounding box center [213, 181] width 169 height 11
type input "e"
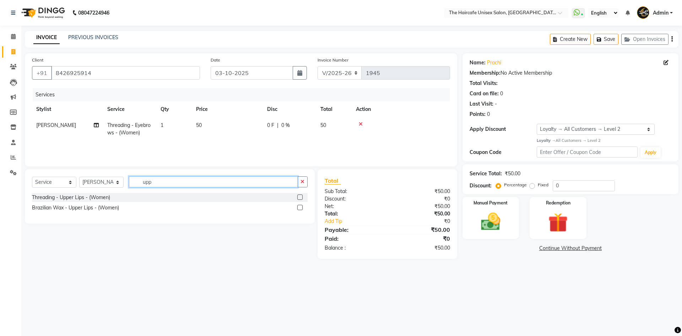
type input "upp"
click at [298, 196] on label at bounding box center [299, 196] width 5 height 5
click at [298, 196] on input "checkbox" at bounding box center [299, 197] width 5 height 5
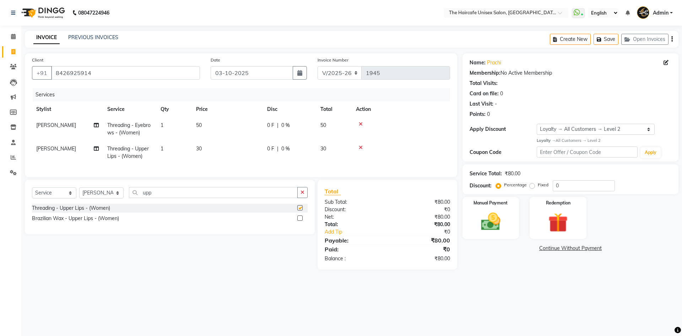
checkbox input "false"
click at [252, 195] on input "upp" at bounding box center [213, 192] width 169 height 11
type input "u"
type input "for"
click at [301, 210] on label at bounding box center [299, 207] width 5 height 5
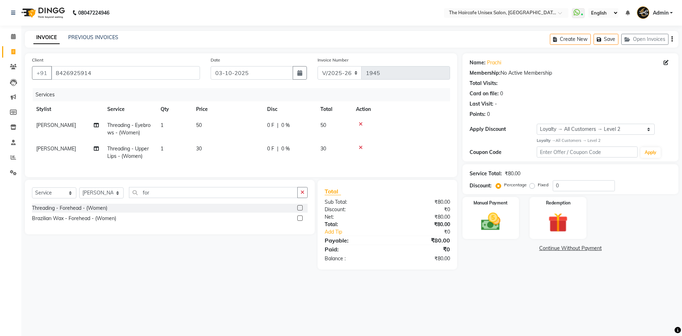
click at [301, 210] on input "checkbox" at bounding box center [299, 208] width 5 height 5
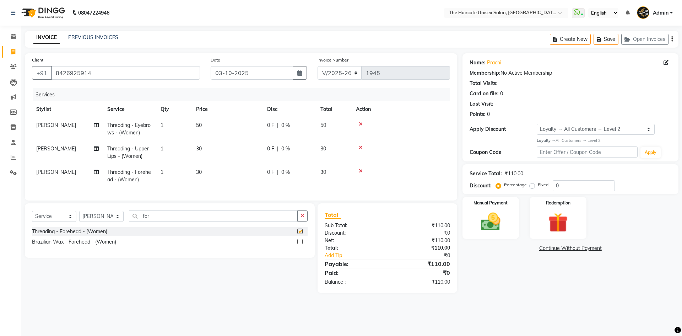
checkbox input "false"
click at [506, 229] on img at bounding box center [490, 221] width 33 height 23
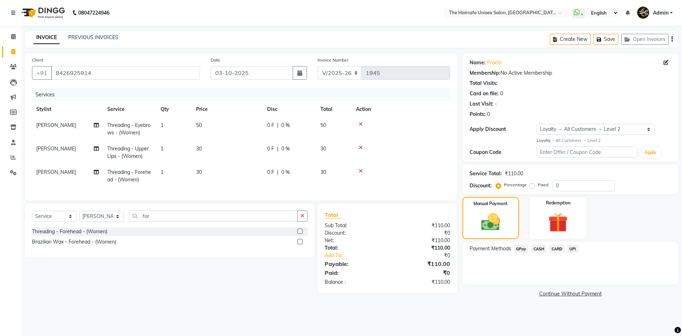
click at [362, 147] on icon at bounding box center [361, 147] width 4 height 5
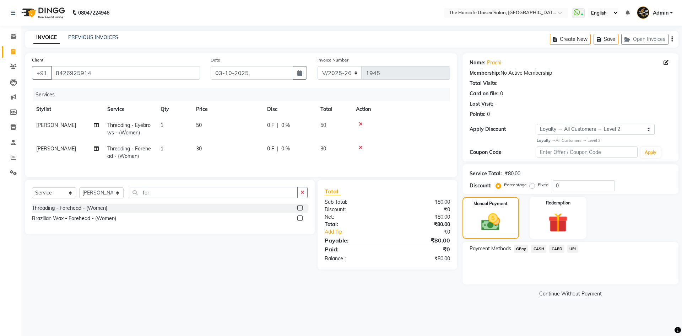
click at [539, 248] on span "CASH" at bounding box center [538, 248] width 15 height 8
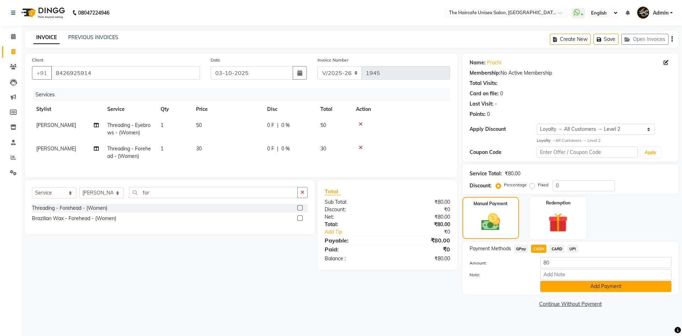
click at [598, 287] on button "Add Payment" at bounding box center [605, 286] width 131 height 11
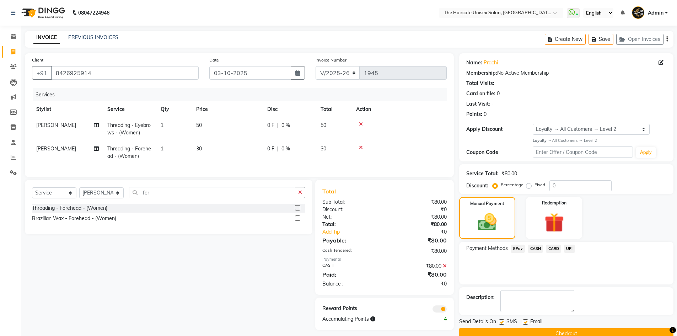
click at [589, 331] on button "Checkout" at bounding box center [566, 333] width 214 height 11
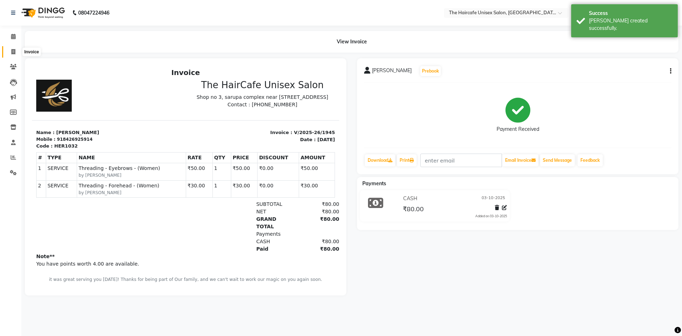
click at [12, 53] on icon at bounding box center [13, 51] width 4 height 5
select select "7412"
select select "service"
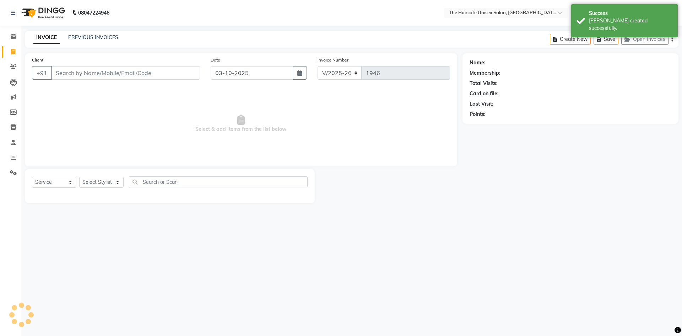
click at [93, 70] on input "Client" at bounding box center [125, 72] width 149 height 13
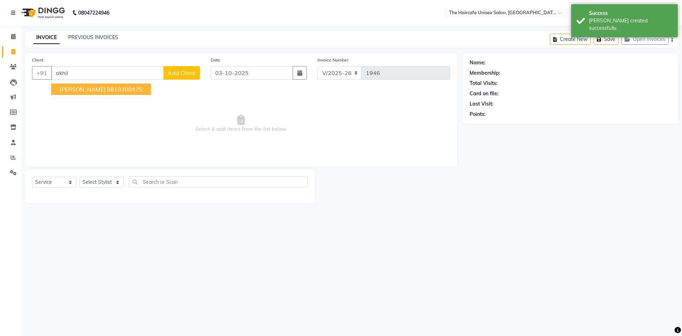
click at [78, 85] on button "[PERSON_NAME] 9810308475" at bounding box center [101, 88] width 100 height 11
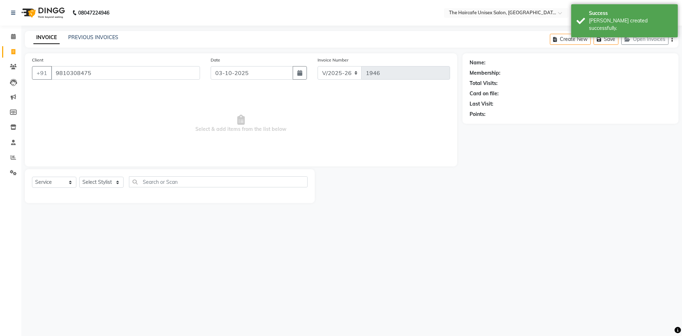
type input "9810308475"
select select "1: Object"
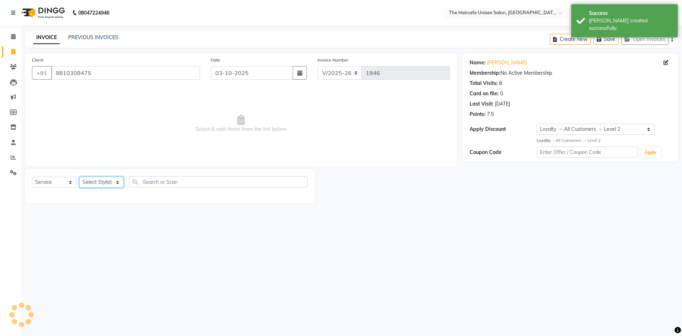
click at [103, 180] on select "Select Stylist [PERSON_NAME] ARCHANA DEEVKI KAJAL [PERSON_NAME] pathan [PERSON_…" at bounding box center [101, 182] width 44 height 11
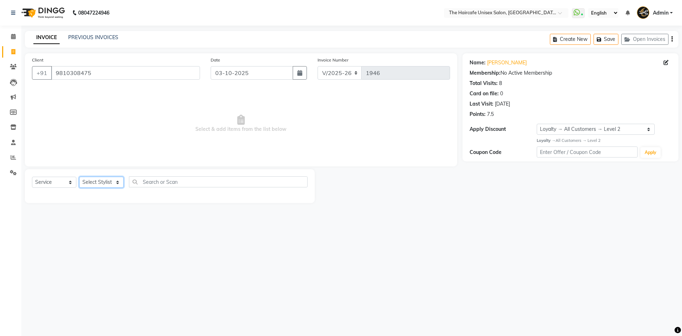
select select "64976"
click at [79, 177] on select "Select Stylist [PERSON_NAME] ARCHANA DEEVKI KAJAL [PERSON_NAME] pathan [PERSON_…" at bounding box center [101, 182] width 44 height 11
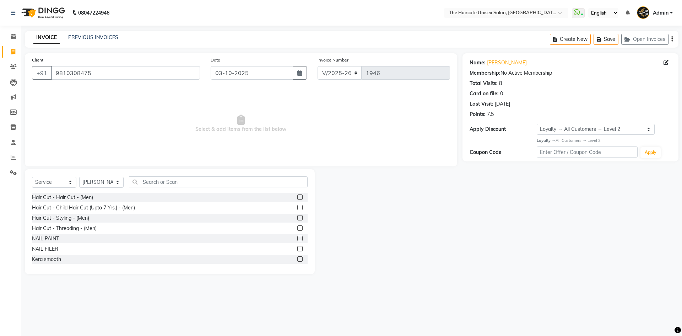
click at [297, 196] on label at bounding box center [299, 196] width 5 height 5
click at [297, 196] on input "checkbox" at bounding box center [299, 197] width 5 height 5
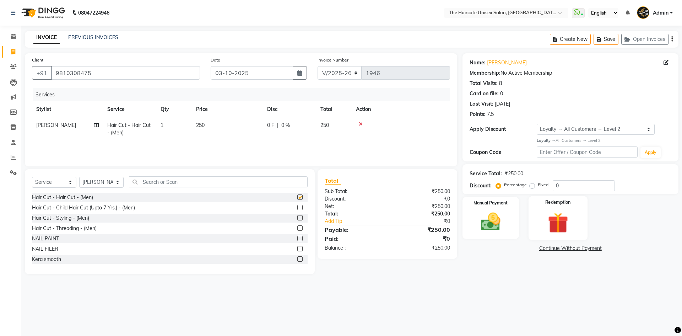
checkbox input "false"
click at [511, 224] on div "Manual Payment" at bounding box center [490, 218] width 59 height 44
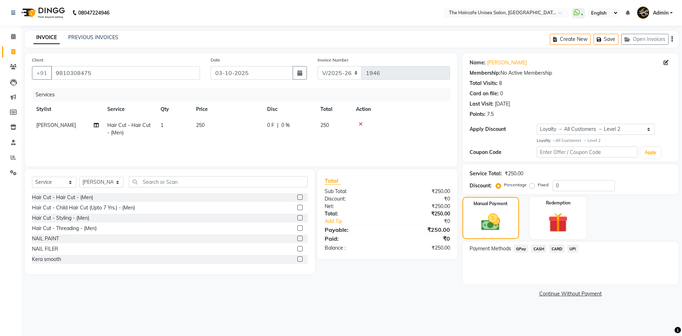
click at [557, 246] on span "CARD" at bounding box center [556, 248] width 15 height 8
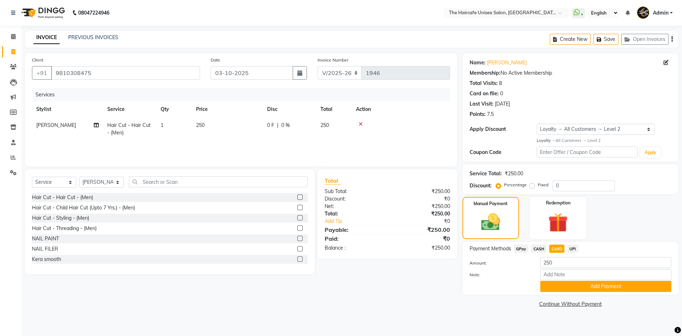
drag, startPoint x: 640, startPoint y: 285, endPoint x: 645, endPoint y: 286, distance: 4.6
click at [640, 285] on button "Add Payment" at bounding box center [605, 286] width 131 height 11
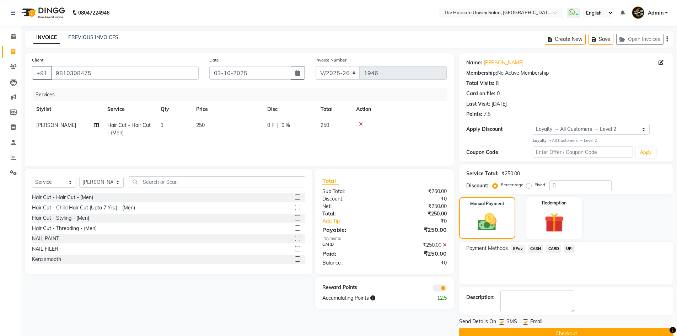
click at [620, 330] on button "Checkout" at bounding box center [566, 333] width 214 height 11
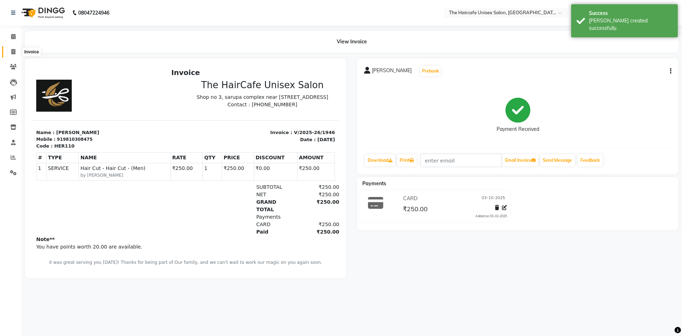
click at [13, 50] on icon at bounding box center [13, 51] width 4 height 5
select select "7412"
select select "service"
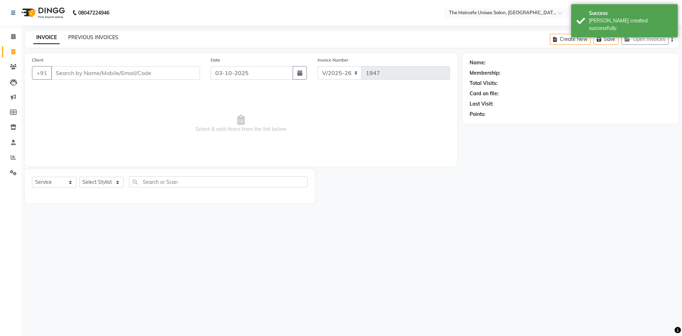
click at [91, 35] on link "PREVIOUS INVOICES" at bounding box center [93, 37] width 50 height 6
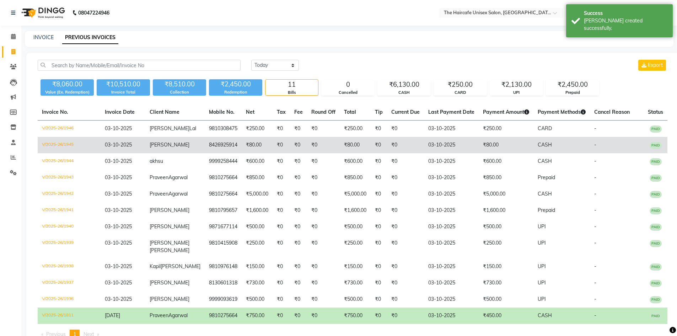
click at [221, 143] on td "8426925914" at bounding box center [223, 145] width 37 height 16
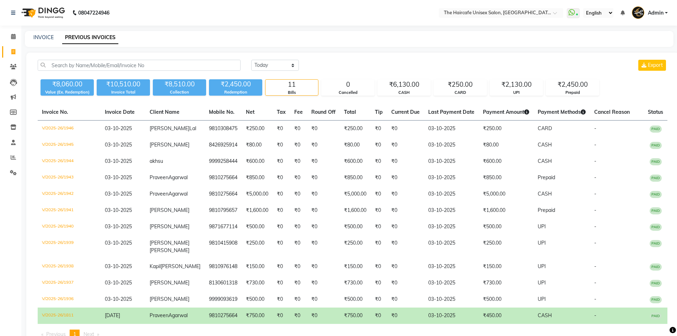
click at [15, 47] on link "Invoice" at bounding box center [10, 52] width 17 height 12
select select "service"
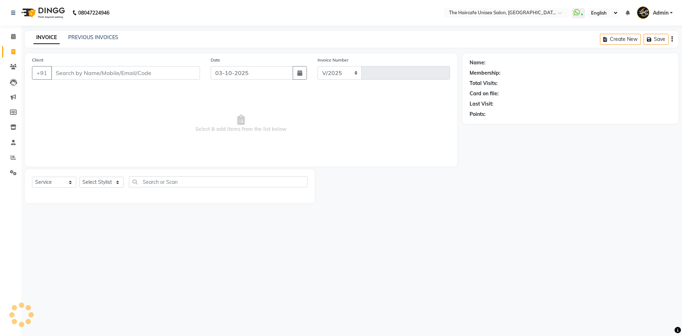
select select "7412"
type input "1947"
click at [115, 181] on select "Select Stylist" at bounding box center [101, 182] width 44 height 11
select select "65654"
click at [79, 177] on select "Select Stylist [PERSON_NAME] ARCHANA DEEVKI KAJAL [PERSON_NAME] pathan [PERSON_…" at bounding box center [101, 182] width 44 height 11
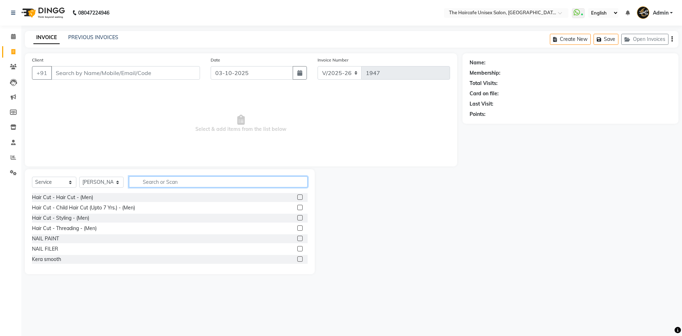
click at [171, 181] on input "text" at bounding box center [218, 181] width 179 height 11
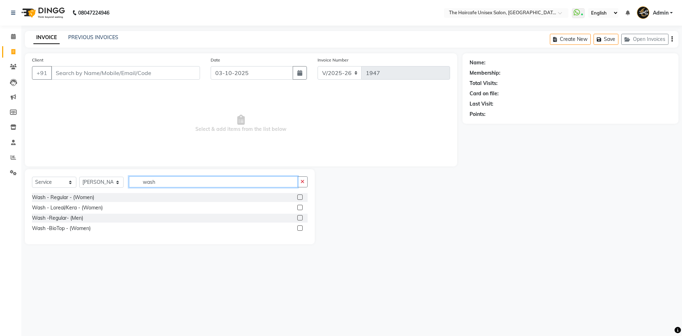
type input "wash"
click at [301, 195] on label at bounding box center [299, 196] width 5 height 5
click at [301, 195] on input "checkbox" at bounding box center [299, 197] width 5 height 5
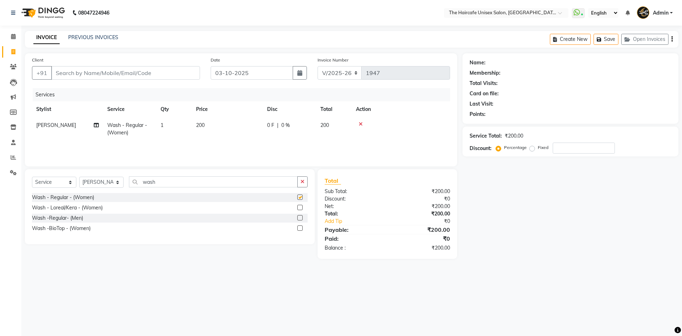
checkbox input "false"
click at [160, 75] on input "Client" at bounding box center [125, 72] width 149 height 13
type input "p"
type input "0"
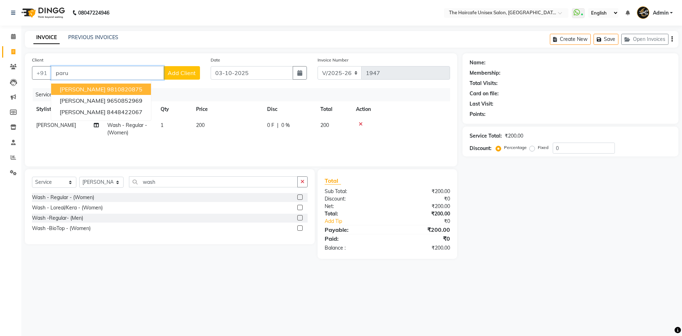
click at [107, 90] on ngb-highlight "9810820875" at bounding box center [125, 89] width 36 height 7
type input "9810820875"
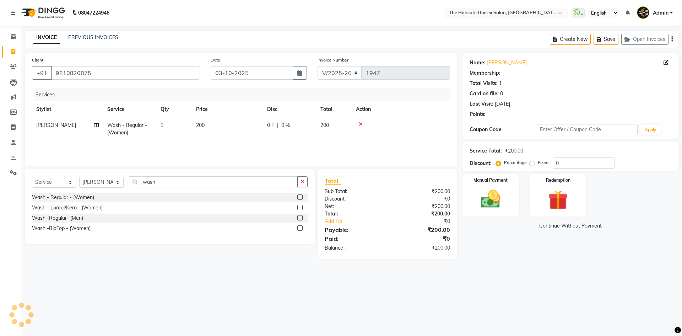
select select "1: Object"
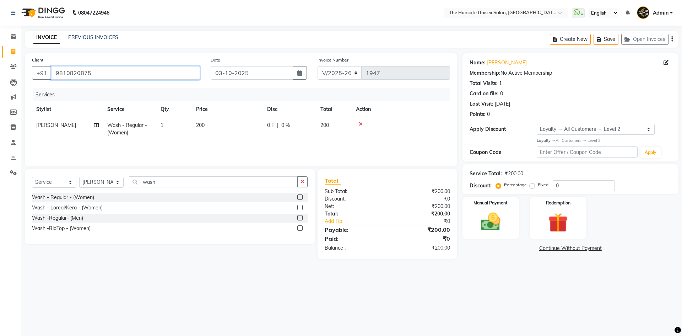
drag, startPoint x: 112, startPoint y: 76, endPoint x: 19, endPoint y: 73, distance: 92.7
click at [19, 73] on app-home "08047224946 Select Location × The Haircafe Unisex Salon, [GEOGRAPHIC_DATA] Eros…" at bounding box center [341, 134] width 682 height 269
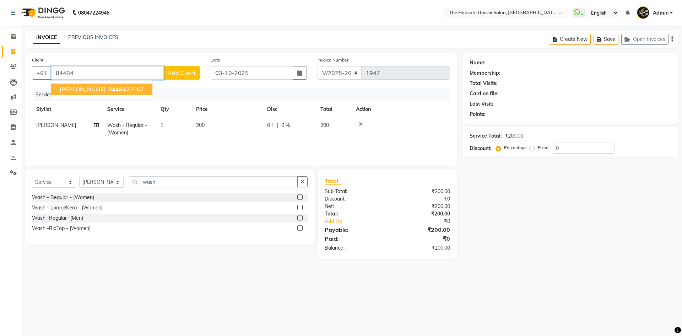
click at [108, 86] on span "84484" at bounding box center [117, 89] width 18 height 7
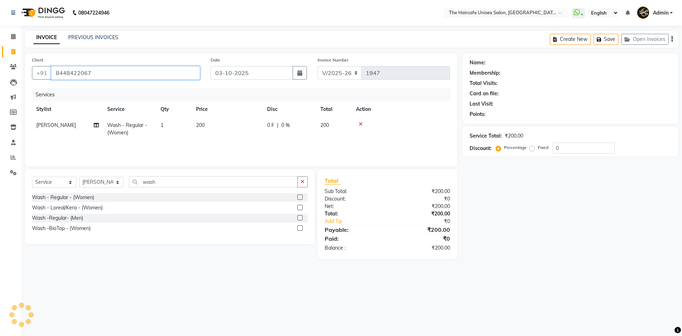
type input "8448422067"
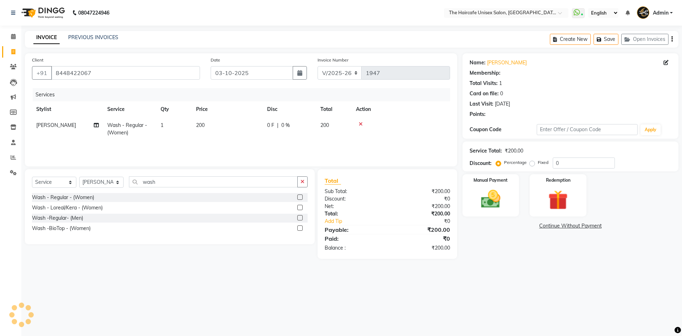
select select "1: Object"
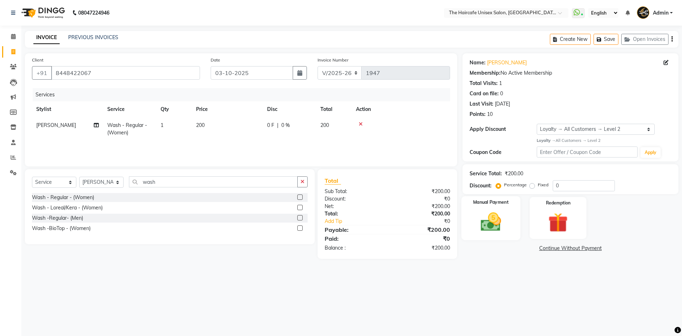
click at [495, 216] on img at bounding box center [490, 221] width 33 height 23
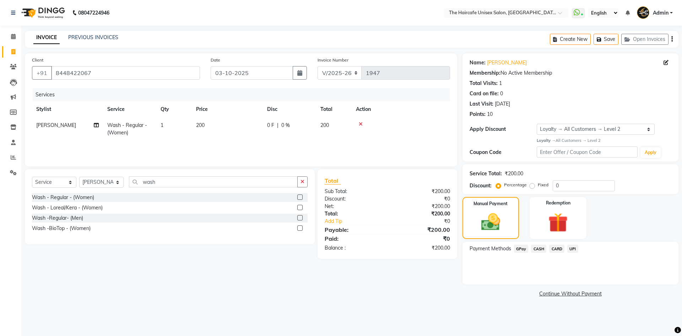
click at [540, 248] on span "CASH" at bounding box center [538, 248] width 15 height 8
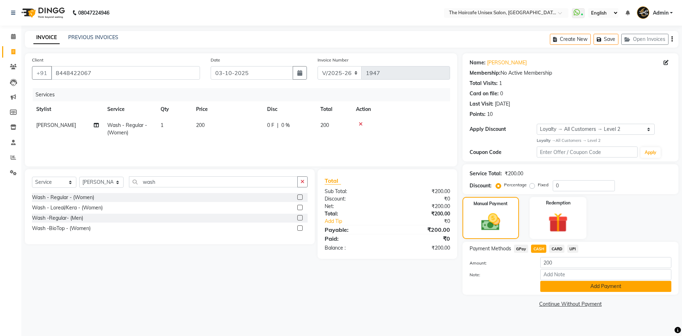
click at [560, 284] on button "Add Payment" at bounding box center [605, 286] width 131 height 11
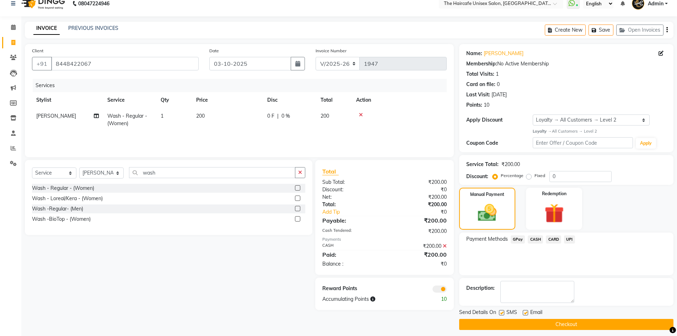
scroll to position [14, 0]
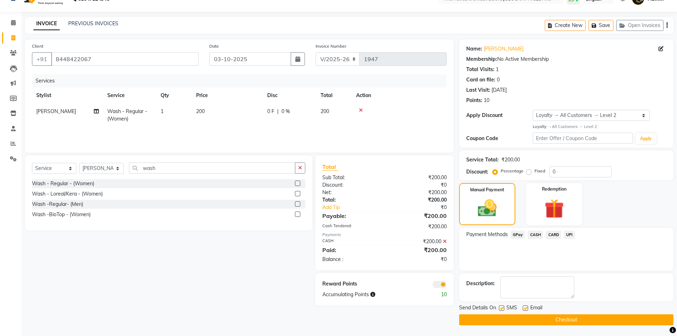
click at [551, 317] on button "Checkout" at bounding box center [566, 319] width 214 height 11
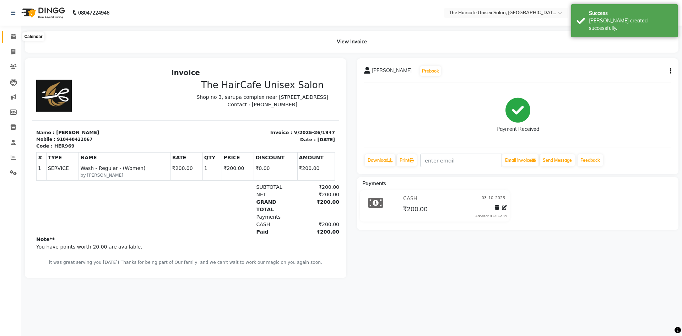
click at [14, 39] on icon at bounding box center [13, 36] width 5 height 5
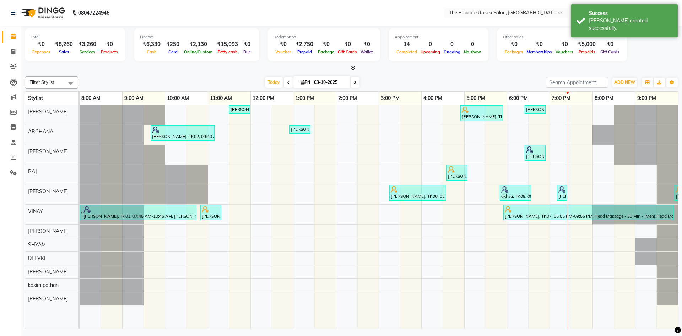
click at [353, 68] on icon at bounding box center [353, 67] width 5 height 5
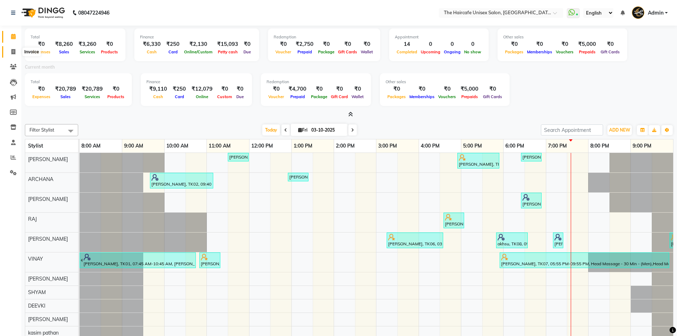
click at [15, 53] on icon at bounding box center [13, 51] width 4 height 5
select select "service"
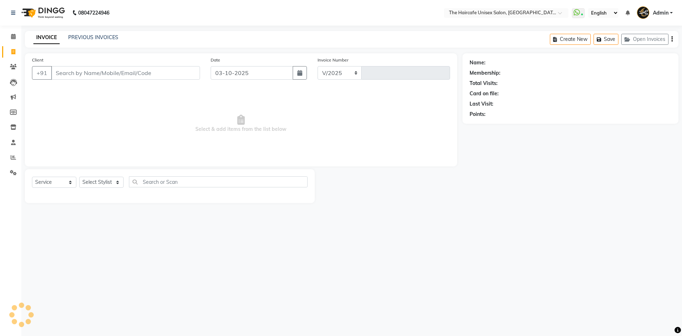
select select "7412"
type input "1948"
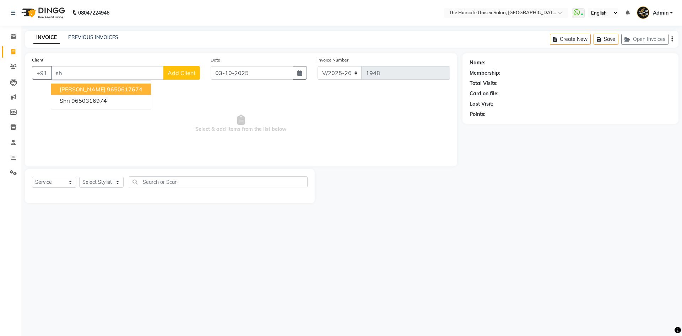
type input "s"
click at [107, 89] on ngb-highlight "9910254745" at bounding box center [125, 89] width 36 height 7
type input "9910254745"
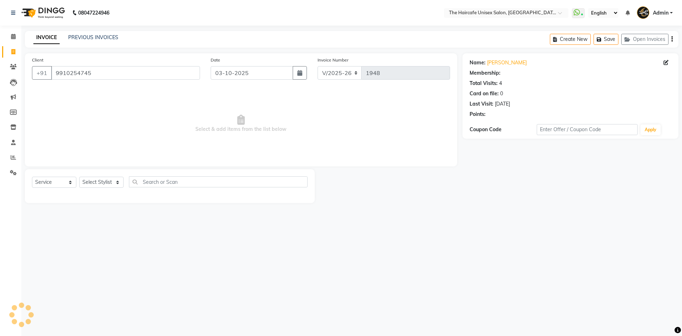
select select "1: Object"
click at [102, 180] on select "Select Stylist AFTAB ARCHANA DEEVKI KAJAL SWAROOP kasim pathan MAHESH VERMA MUS…" at bounding box center [101, 182] width 44 height 11
select select "64976"
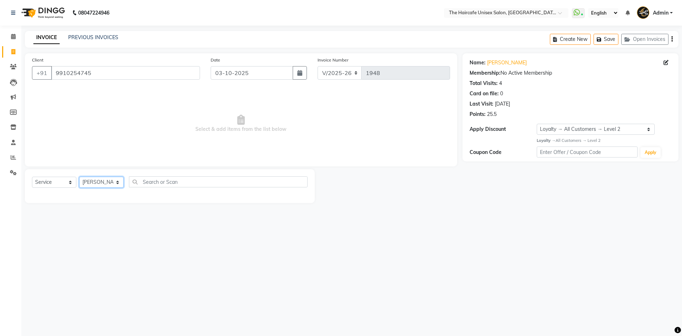
click at [79, 177] on select "Select Stylist AFTAB ARCHANA DEEVKI KAJAL SWAROOP kasim pathan MAHESH VERMA MUS…" at bounding box center [101, 182] width 44 height 11
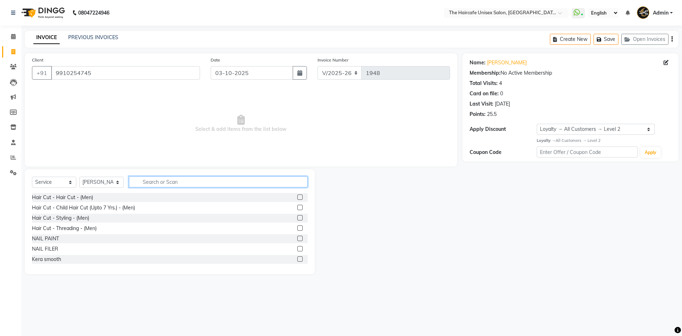
click at [152, 184] on input "text" at bounding box center [218, 181] width 179 height 11
click at [297, 195] on label at bounding box center [299, 196] width 5 height 5
click at [297, 195] on input "checkbox" at bounding box center [299, 197] width 5 height 5
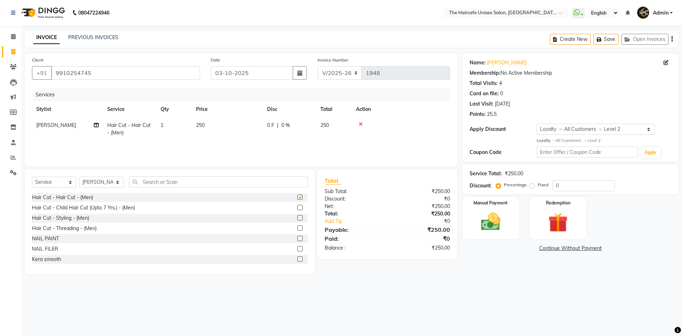
checkbox input "false"
click at [238, 180] on input "text" at bounding box center [218, 181] width 179 height 11
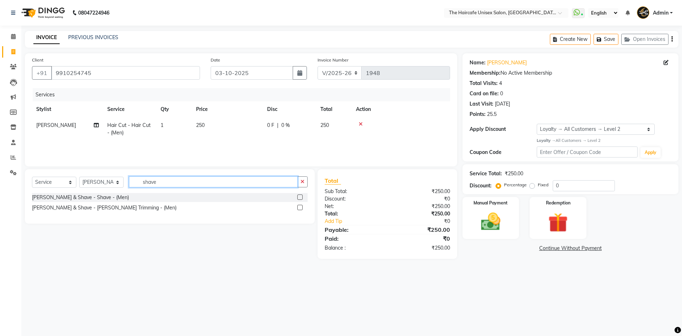
type input "shave"
click at [300, 207] on label at bounding box center [299, 207] width 5 height 5
click at [300, 207] on input "checkbox" at bounding box center [299, 207] width 5 height 5
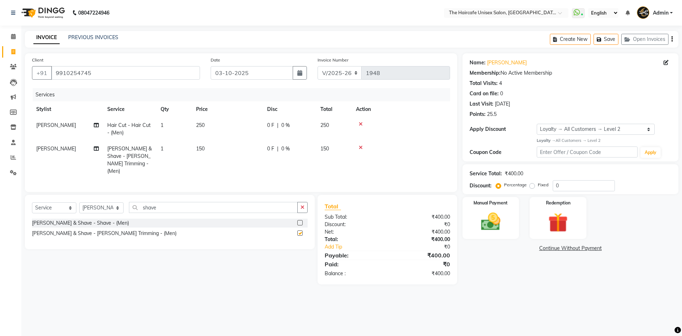
checkbox input "false"
click at [492, 218] on img at bounding box center [490, 221] width 33 height 23
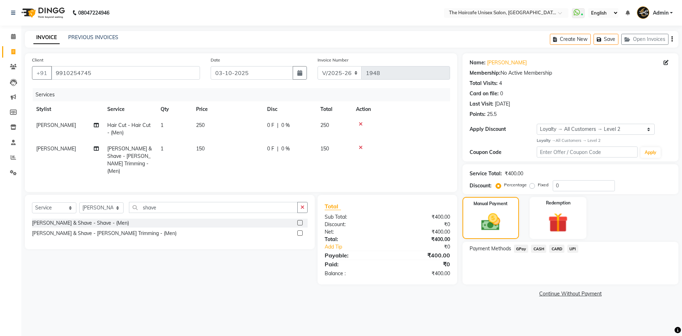
click at [569, 249] on span "UPI" at bounding box center [572, 248] width 11 height 8
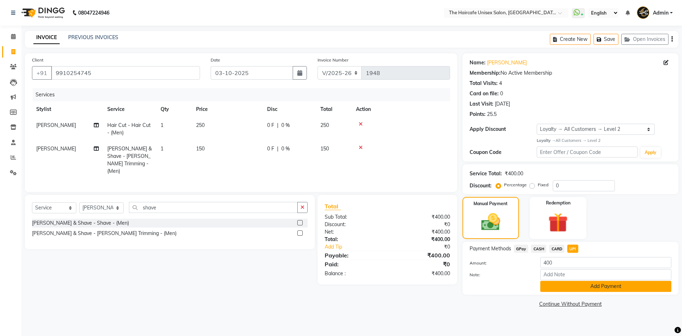
click at [577, 288] on button "Add Payment" at bounding box center [605, 286] width 131 height 11
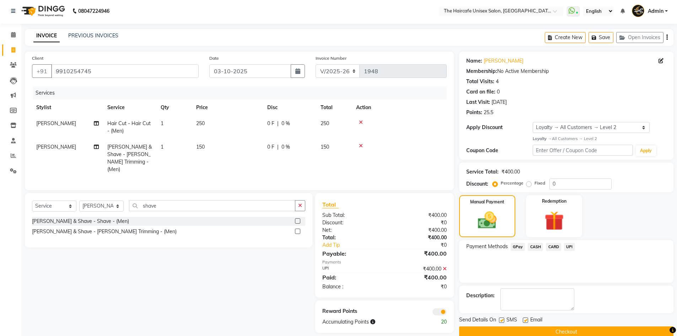
scroll to position [14, 0]
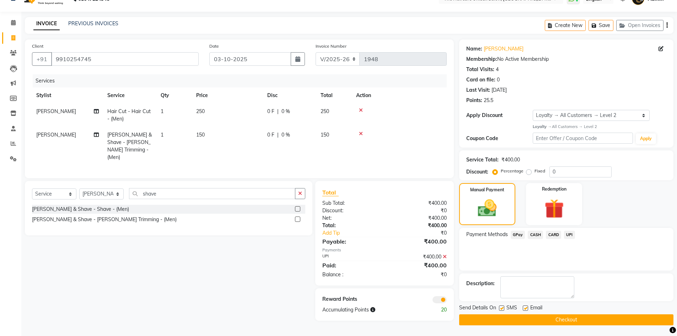
click at [566, 318] on button "Checkout" at bounding box center [566, 319] width 214 height 11
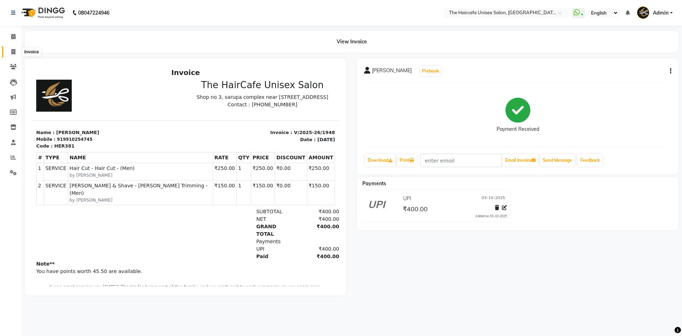
click at [15, 50] on icon at bounding box center [13, 51] width 4 height 5
select select "7412"
select select "service"
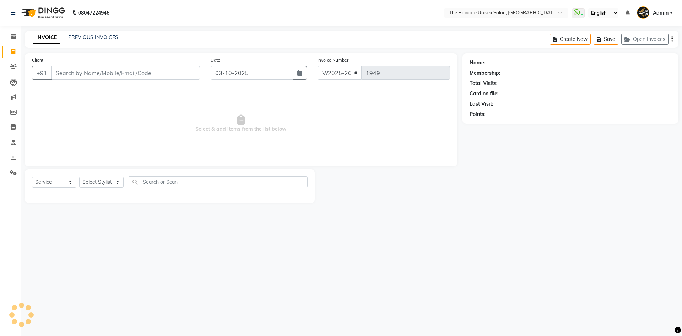
click at [101, 74] on input "Client" at bounding box center [125, 72] width 149 height 13
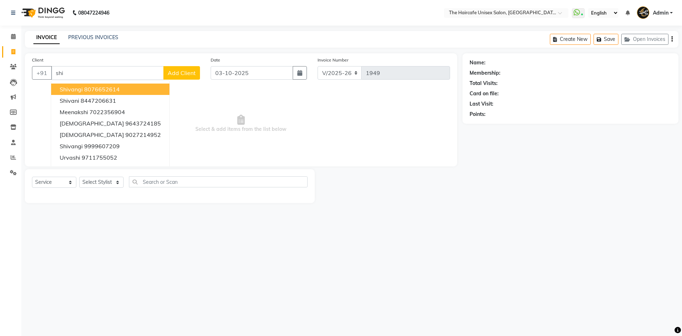
click at [92, 91] on ngb-highlight "8076652614" at bounding box center [102, 89] width 36 height 7
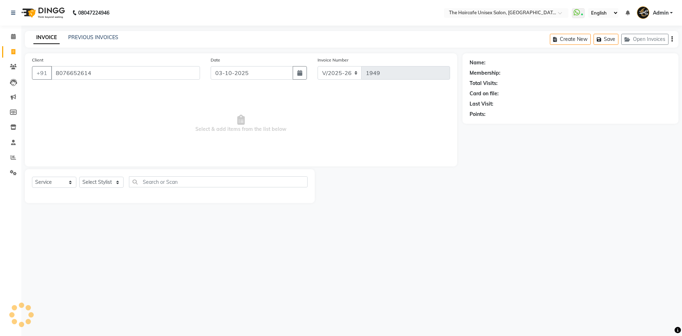
type input "8076652614"
select select "1: Object"
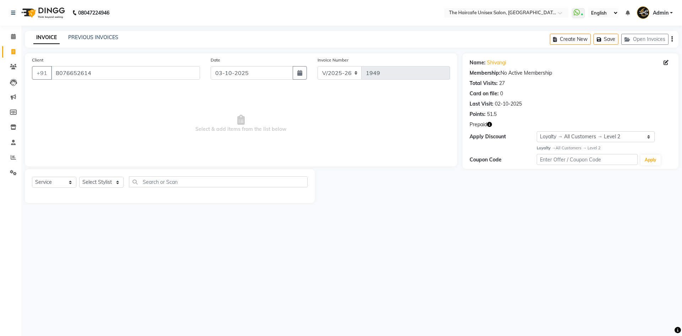
click at [490, 124] on icon "button" at bounding box center [489, 124] width 5 height 5
click at [318, 273] on div "08047224946 Select Location × The Haircafe Unisex Salon, Charmwood Village Eros…" at bounding box center [341, 168] width 682 height 336
click at [99, 178] on select "Select Stylist [PERSON_NAME] ARCHANA DEEVKI KAJAL [PERSON_NAME] pathan [PERSON_…" at bounding box center [101, 182] width 44 height 11
select select "68578"
click at [79, 177] on select "Select Stylist [PERSON_NAME] ARCHANA DEEVKI KAJAL [PERSON_NAME] pathan [PERSON_…" at bounding box center [101, 182] width 44 height 11
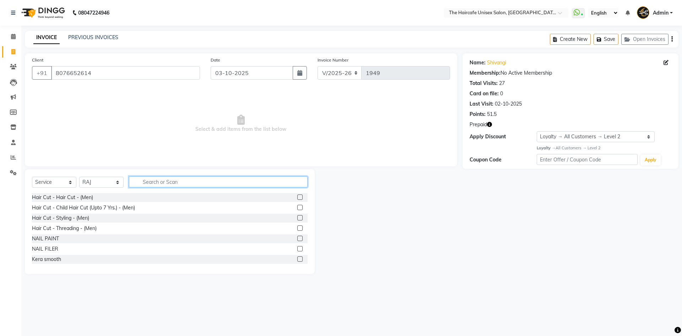
click at [148, 181] on input "text" at bounding box center [218, 181] width 179 height 11
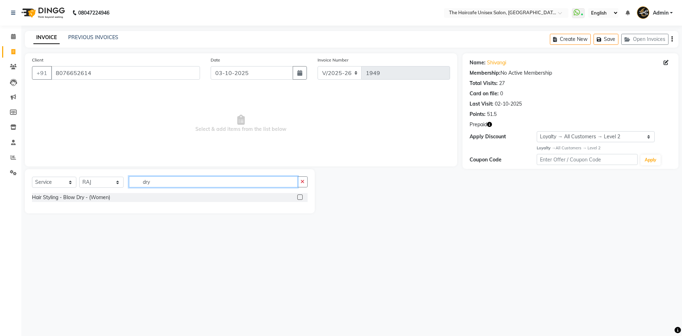
type input "dry"
click at [300, 198] on label at bounding box center [299, 196] width 5 height 5
click at [300, 198] on input "checkbox" at bounding box center [299, 197] width 5 height 5
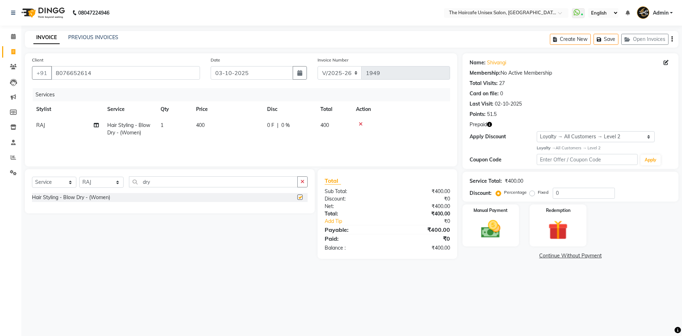
checkbox input "false"
click at [574, 226] on img at bounding box center [557, 229] width 33 height 25
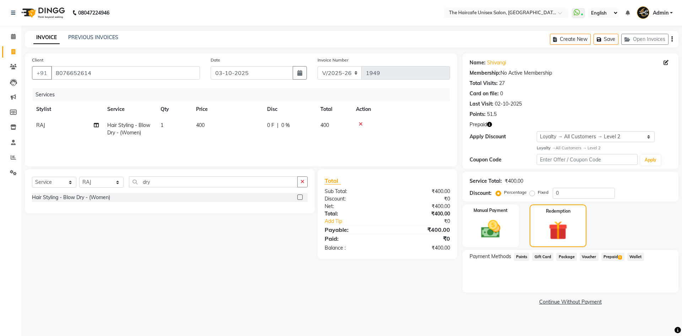
click at [613, 258] on span "Prepaid 1" at bounding box center [612, 257] width 23 height 8
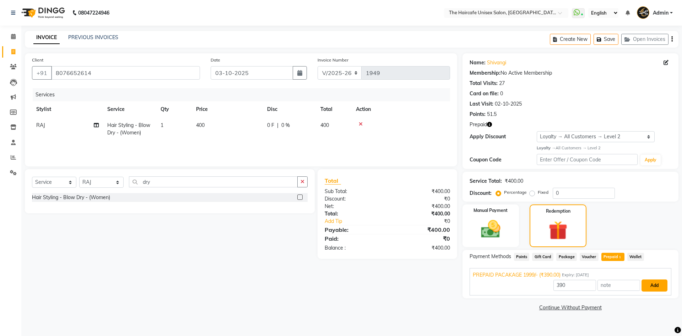
click at [656, 286] on button "Add" at bounding box center [654, 285] width 26 height 12
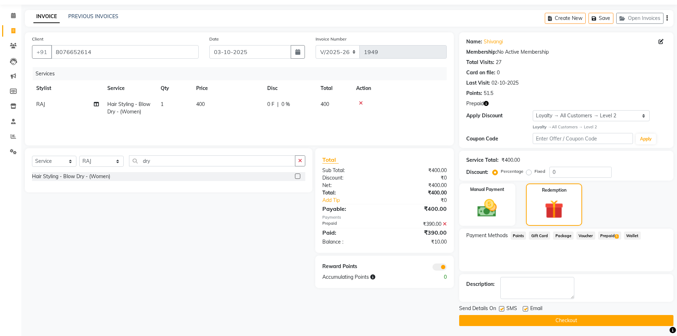
scroll to position [22, 0]
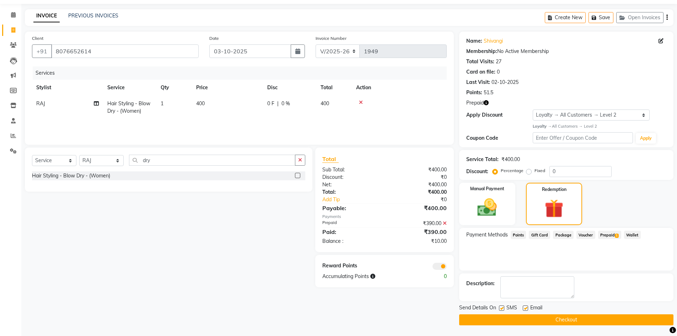
click at [560, 320] on button "Checkout" at bounding box center [566, 319] width 214 height 11
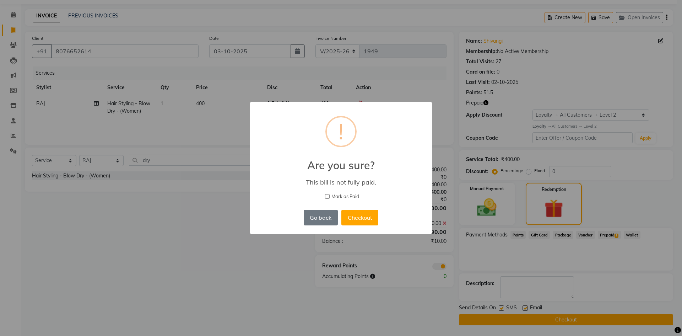
click at [327, 196] on input "Mark as Paid" at bounding box center [327, 196] width 5 height 5
checkbox input "true"
click at [358, 218] on button "Checkout" at bounding box center [359, 218] width 37 height 16
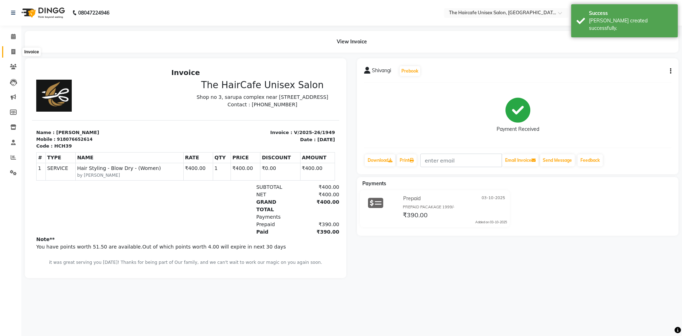
drag, startPoint x: 10, startPoint y: 52, endPoint x: 15, endPoint y: 52, distance: 4.3
click at [10, 52] on span at bounding box center [13, 52] width 12 height 8
select select "service"
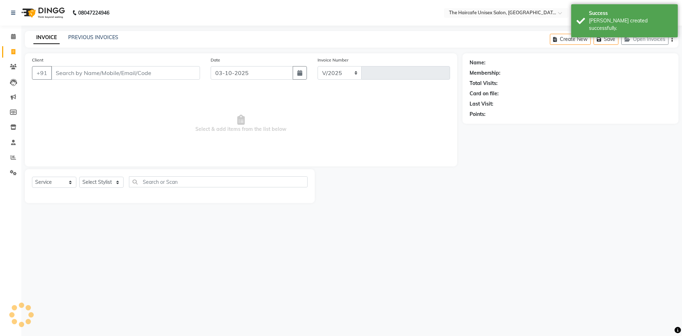
select select "7412"
type input "1950"
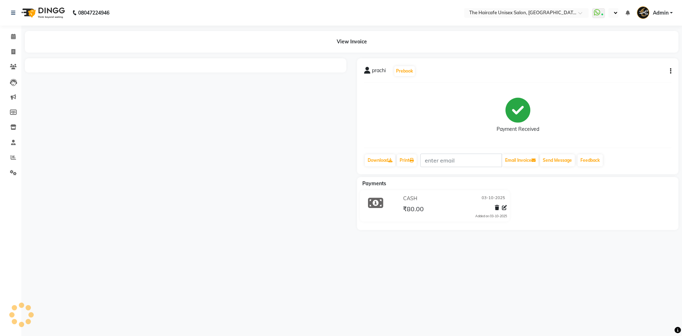
select select "en"
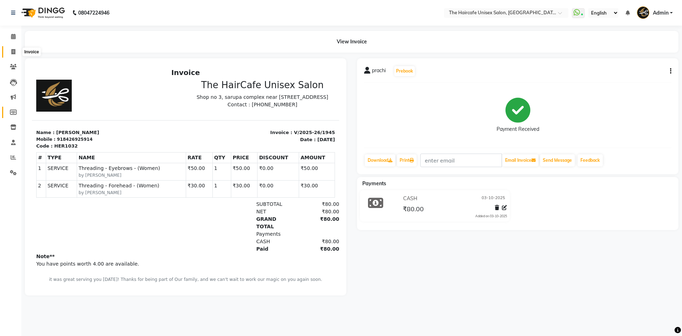
drag, startPoint x: 13, startPoint y: 52, endPoint x: 16, endPoint y: 116, distance: 65.1
click at [13, 52] on icon at bounding box center [13, 51] width 4 height 5
select select "service"
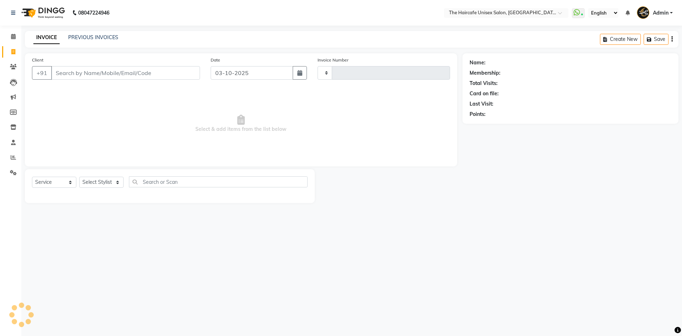
type input "1947"
select select "7412"
click at [13, 155] on icon at bounding box center [13, 157] width 5 height 5
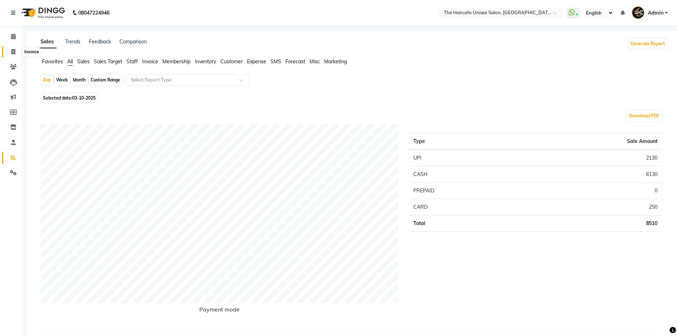
drag, startPoint x: 11, startPoint y: 50, endPoint x: 25, endPoint y: 46, distance: 14.9
click at [11, 50] on icon at bounding box center [13, 51] width 4 height 5
select select "service"
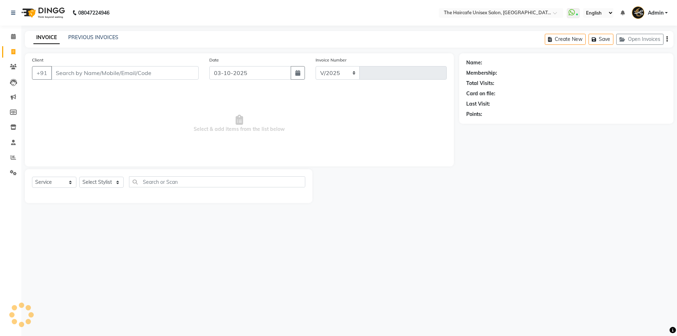
select select "7412"
type input "1947"
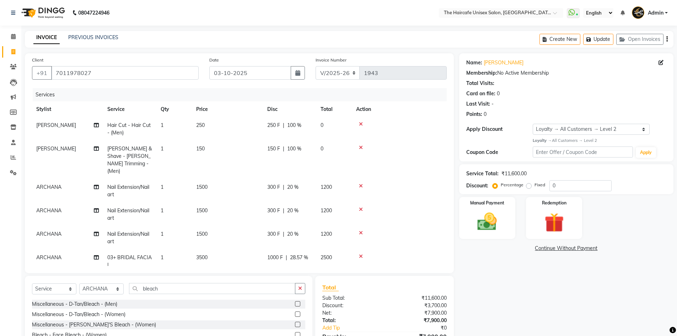
select select "7412"
select select "service"
select select "64975"
select select "1: Object"
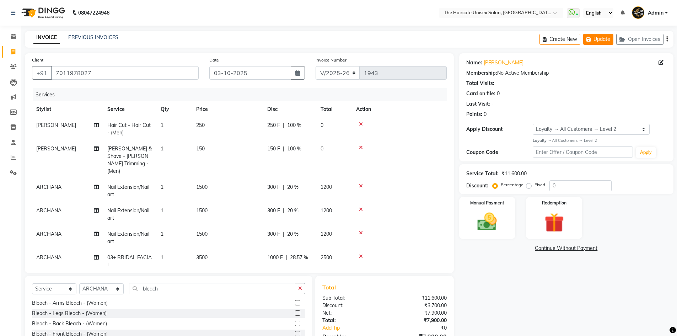
click at [599, 39] on button "Update" at bounding box center [598, 39] width 30 height 11
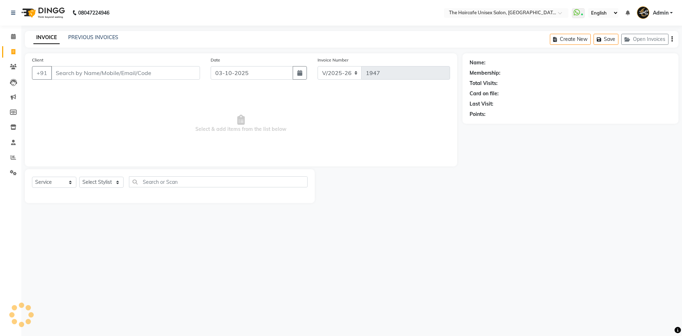
select select "7412"
select select "service"
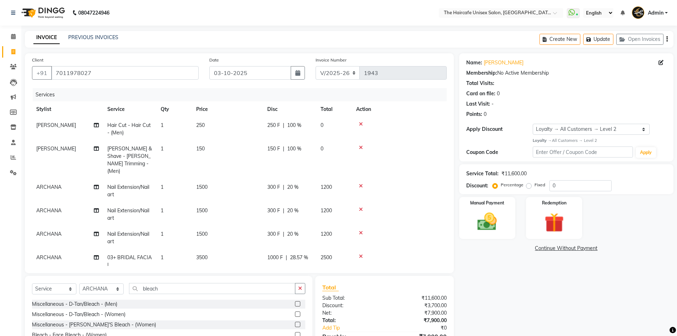
select select "7412"
select select "service"
select select "64975"
select select "1: Object"
click at [13, 53] on icon at bounding box center [13, 51] width 4 height 5
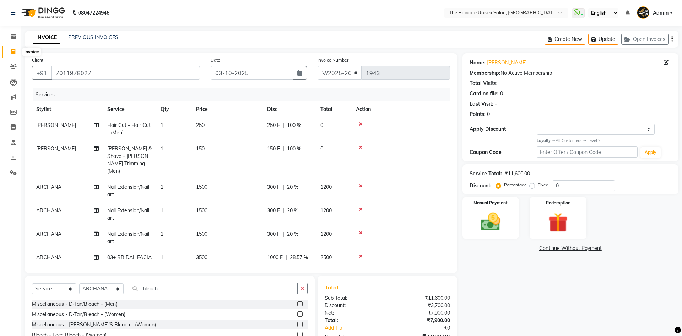
select select "service"
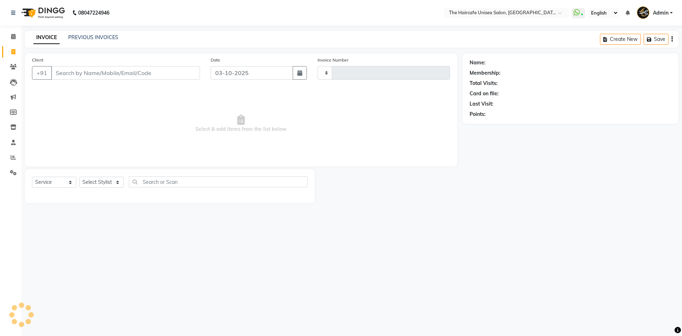
type input "1950"
select select "7412"
click at [100, 77] on input "Client" at bounding box center [125, 72] width 149 height 13
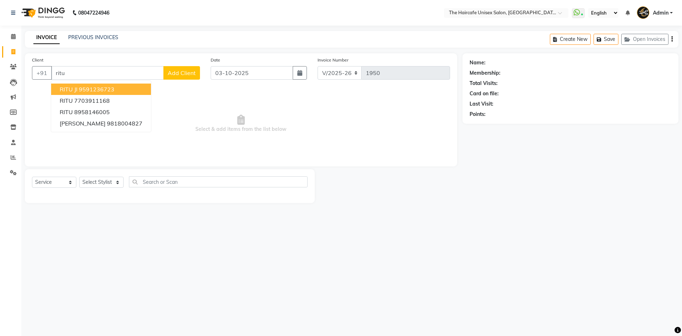
click at [131, 77] on input "ritu" at bounding box center [107, 72] width 113 height 13
type input "r"
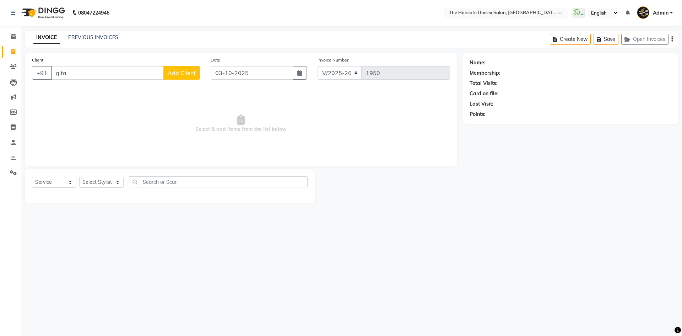
type input "gita"
click at [98, 183] on select "Select Stylist [PERSON_NAME] ARCHANA DEEVKI KAJAL [PERSON_NAME] pathan [PERSON_…" at bounding box center [101, 182] width 44 height 11
select select "64974"
click at [79, 177] on select "Select Stylist [PERSON_NAME] ARCHANA DEEVKI KAJAL [PERSON_NAME] pathan [PERSON_…" at bounding box center [101, 182] width 44 height 11
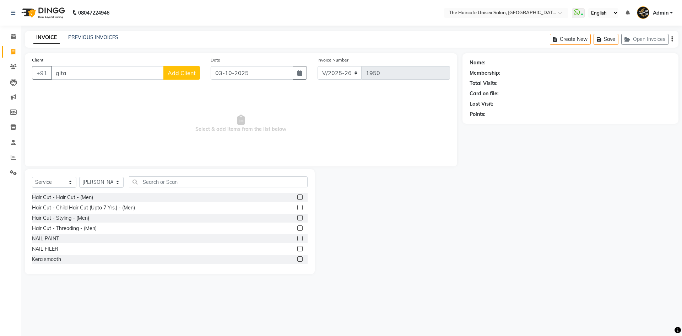
click at [191, 188] on div "Select Service Product Membership Package Voucher Prepaid Gift Card Select Styl…" at bounding box center [170, 184] width 276 height 17
click at [198, 185] on input "text" at bounding box center [218, 181] width 179 height 11
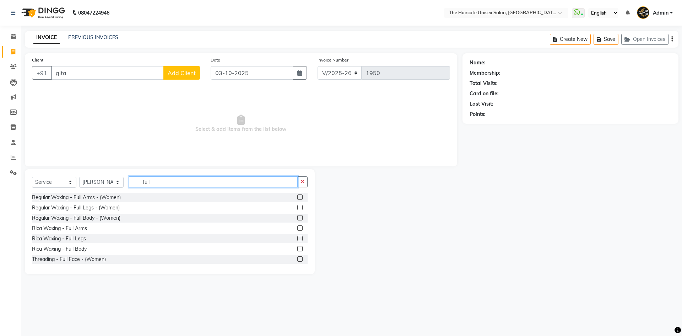
type input "full"
click at [297, 197] on label at bounding box center [299, 196] width 5 height 5
click at [297, 197] on input "checkbox" at bounding box center [299, 197] width 5 height 5
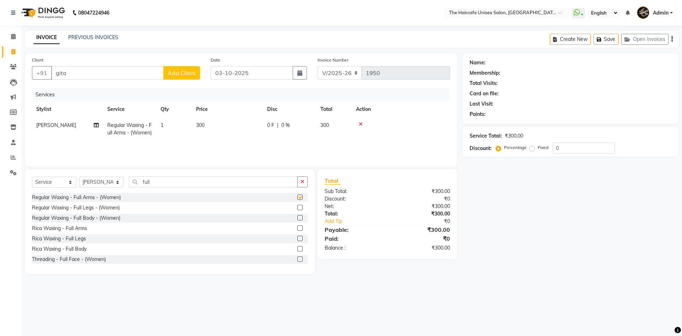
checkbox input "false"
click at [303, 183] on icon "button" at bounding box center [302, 181] width 4 height 5
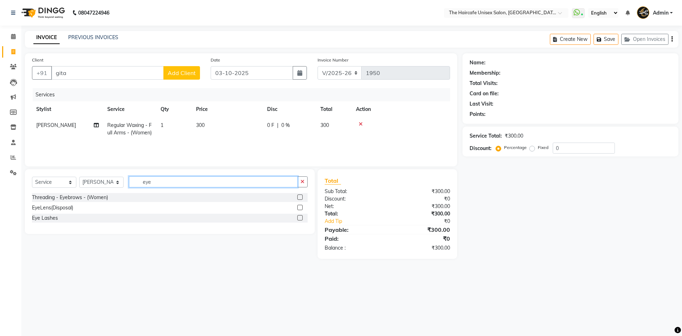
type input "eye"
click at [301, 198] on label at bounding box center [299, 196] width 5 height 5
click at [301, 198] on input "checkbox" at bounding box center [299, 197] width 5 height 5
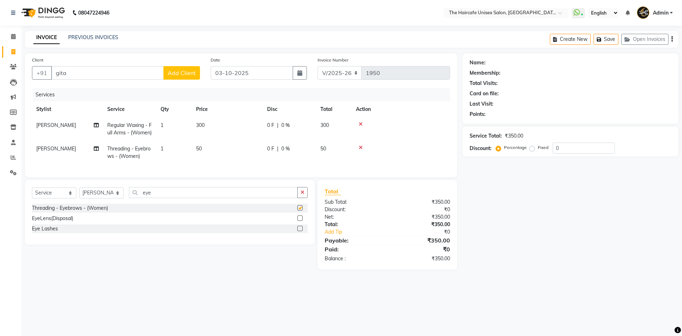
checkbox input "false"
click at [307, 198] on button "button" at bounding box center [302, 192] width 10 height 11
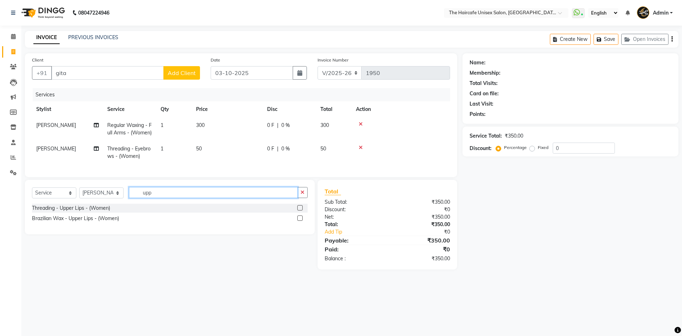
type input "upp"
click at [300, 210] on label at bounding box center [299, 207] width 5 height 5
click at [300, 210] on input "checkbox" at bounding box center [299, 208] width 5 height 5
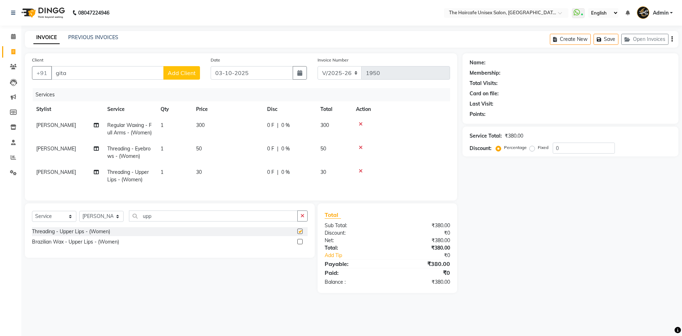
checkbox input "false"
click at [124, 71] on input "gita" at bounding box center [107, 72] width 113 height 13
click at [107, 90] on ngb-highlight "8178574123" at bounding box center [95, 89] width 36 height 7
type input "8178574123"
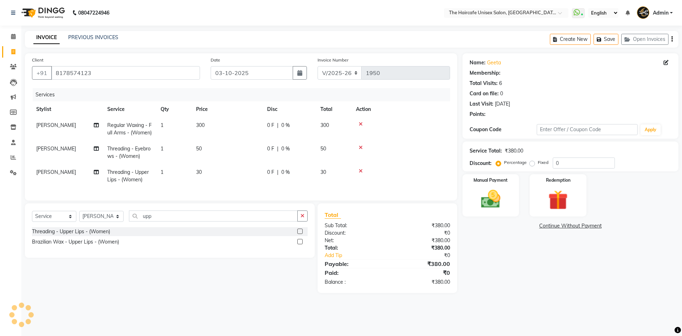
select select "1: Object"
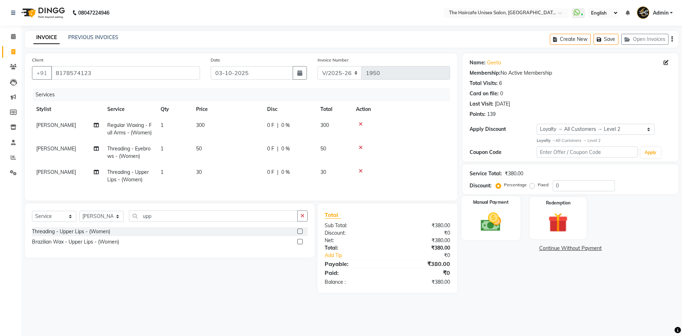
click at [487, 226] on img at bounding box center [490, 221] width 33 height 23
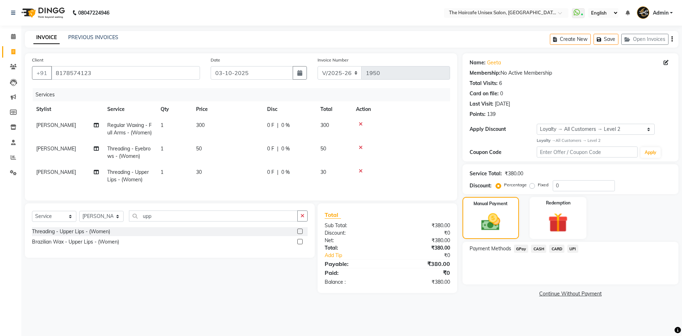
click at [574, 249] on span "UPI" at bounding box center [572, 248] width 11 height 8
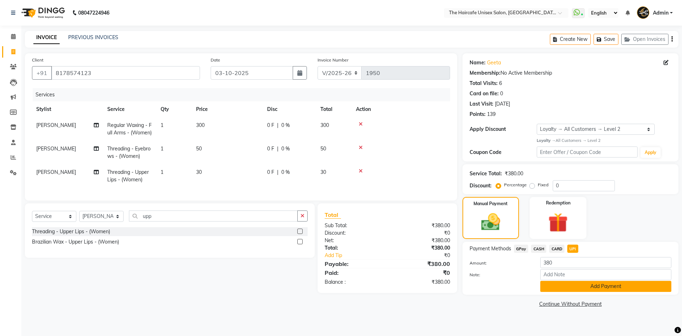
click at [582, 285] on button "Add Payment" at bounding box center [605, 286] width 131 height 11
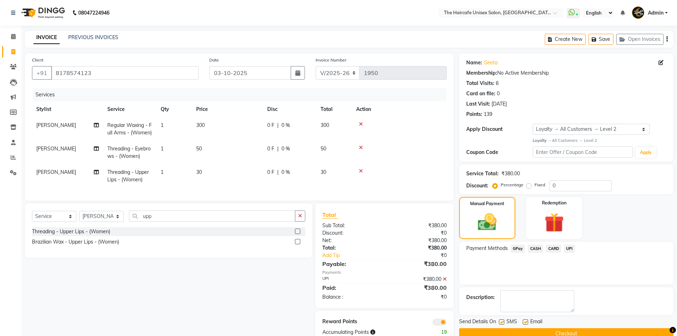
scroll to position [31, 0]
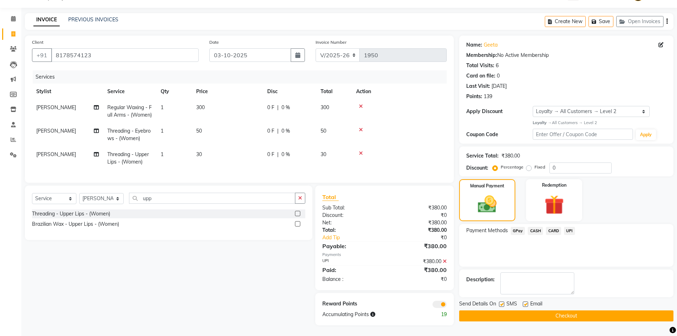
click at [579, 310] on button "Checkout" at bounding box center [566, 315] width 214 height 11
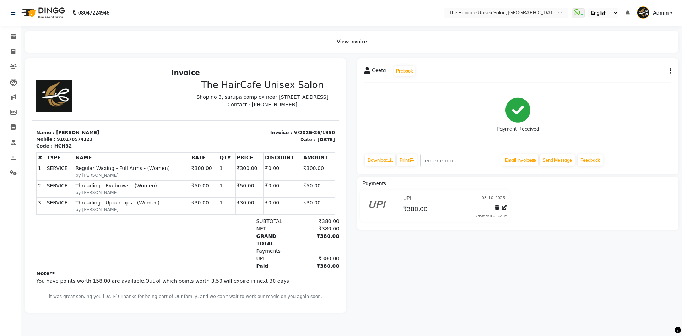
select select "service"
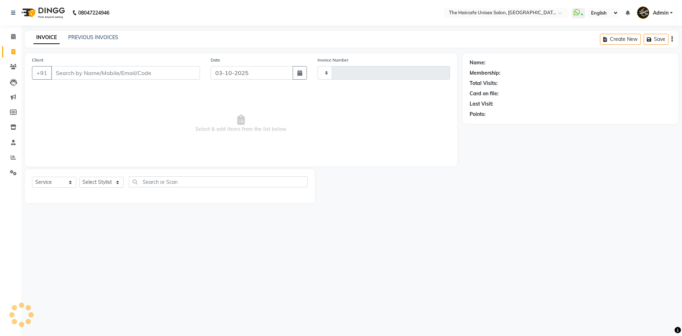
type input "1951"
select select "7412"
click at [65, 73] on input "Client" at bounding box center [125, 72] width 149 height 13
click at [59, 71] on input "Client" at bounding box center [125, 72] width 149 height 13
click at [64, 73] on input "Client" at bounding box center [125, 72] width 149 height 13
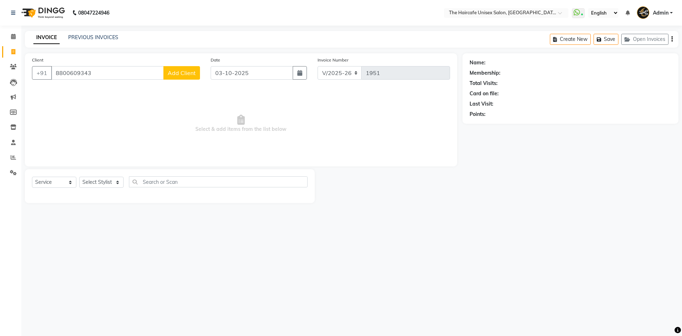
click at [91, 73] on input "8800609343" at bounding box center [107, 72] width 113 height 13
type input "8"
type input "h"
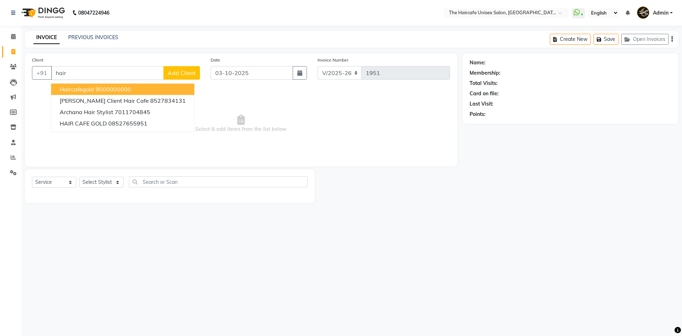
click at [141, 86] on button "haircafegold 9000000000" at bounding box center [122, 88] width 143 height 11
type input "9000000000"
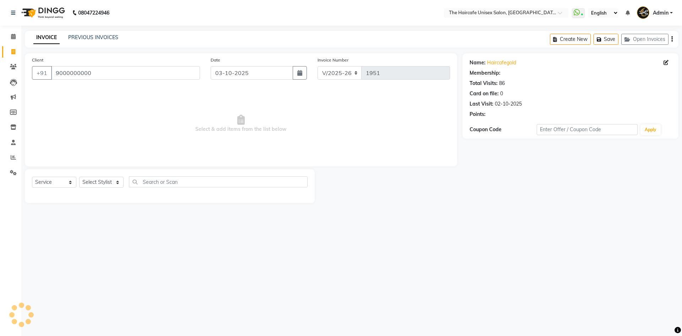
select select "1: Object"
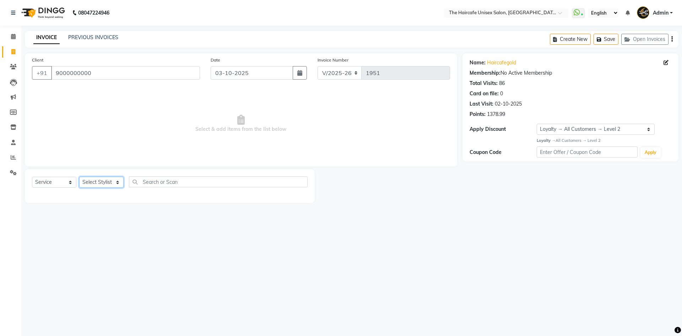
click at [105, 183] on select "Select Stylist [PERSON_NAME] ARCHANA DEEVKI KAJAL [PERSON_NAME] pathan [PERSON_…" at bounding box center [101, 182] width 44 height 11
select select "64976"
click at [79, 177] on select "Select Stylist [PERSON_NAME] ARCHANA DEEVKI KAJAL [PERSON_NAME] pathan [PERSON_…" at bounding box center [101, 182] width 44 height 11
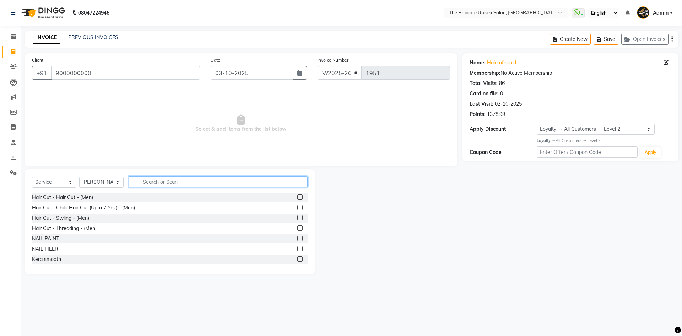
click at [172, 183] on input "text" at bounding box center [218, 181] width 179 height 11
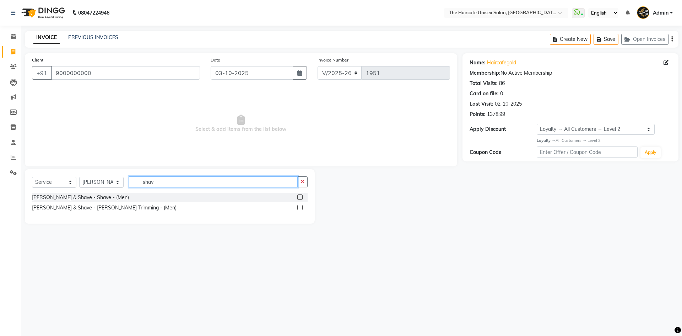
type input "shav"
click at [298, 206] on label at bounding box center [299, 207] width 5 height 5
click at [298, 206] on input "checkbox" at bounding box center [299, 207] width 5 height 5
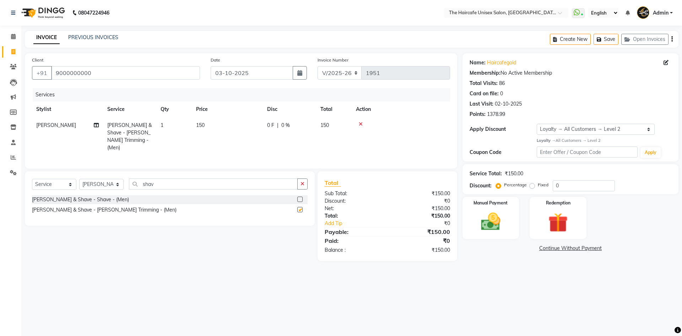
checkbox input "false"
click at [498, 215] on img at bounding box center [490, 221] width 33 height 23
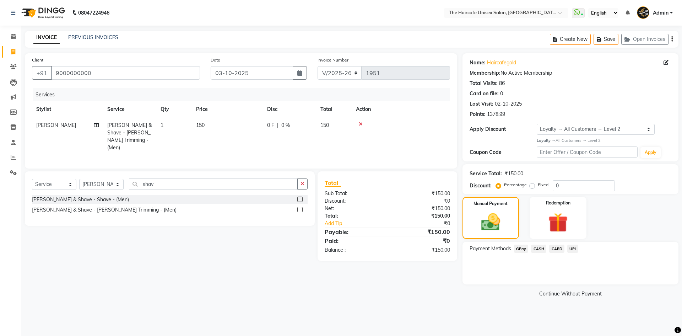
click at [571, 248] on span "UPI" at bounding box center [572, 248] width 11 height 8
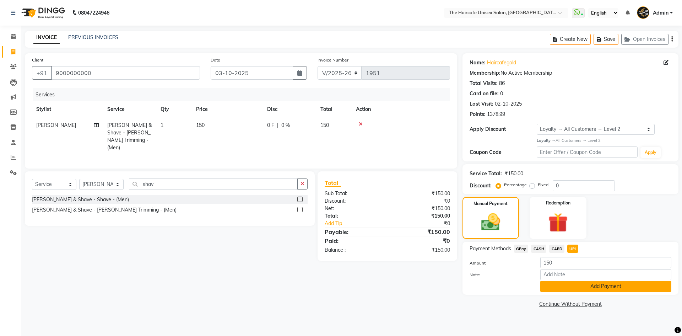
click at [569, 286] on button "Add Payment" at bounding box center [605, 286] width 131 height 11
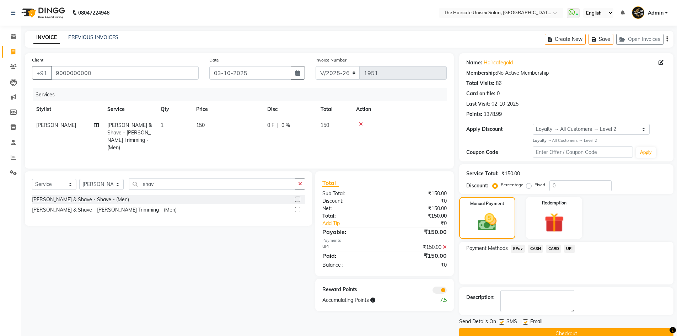
click at [574, 333] on button "Checkout" at bounding box center [566, 333] width 214 height 11
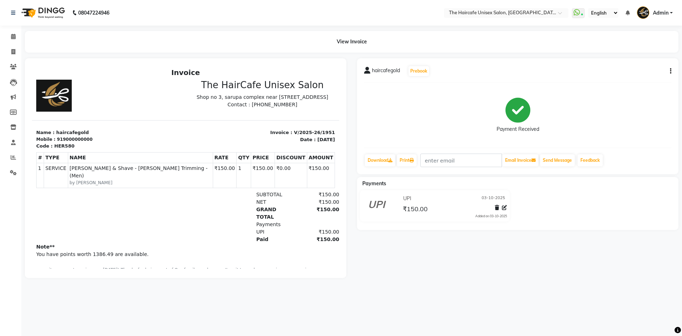
select select "service"
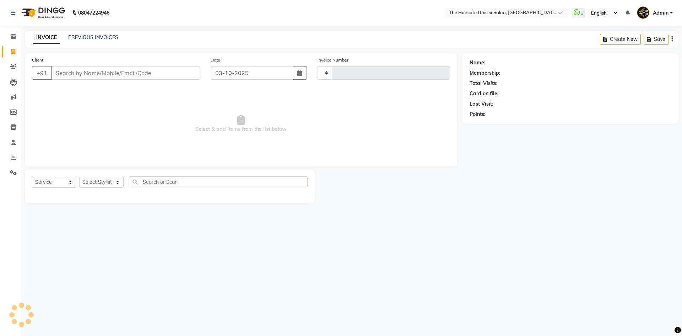
type input "1952"
select select "7412"
click at [13, 37] on icon at bounding box center [13, 36] width 5 height 5
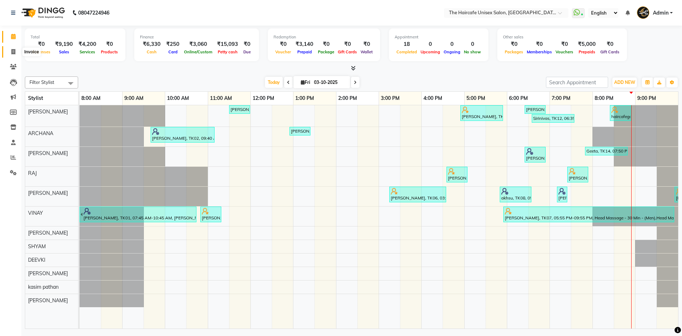
click at [11, 51] on icon at bounding box center [13, 51] width 4 height 5
select select "service"
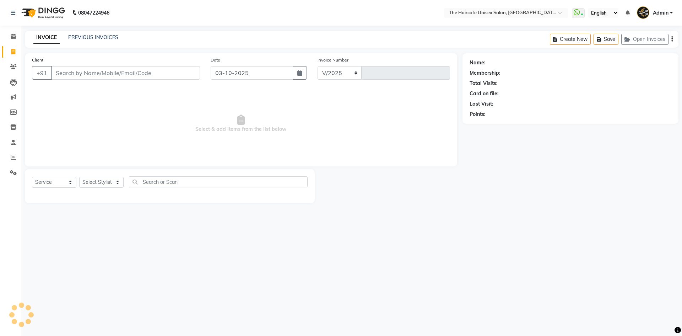
select select "7412"
type input "1952"
